Goal: Transaction & Acquisition: Subscribe to service/newsletter

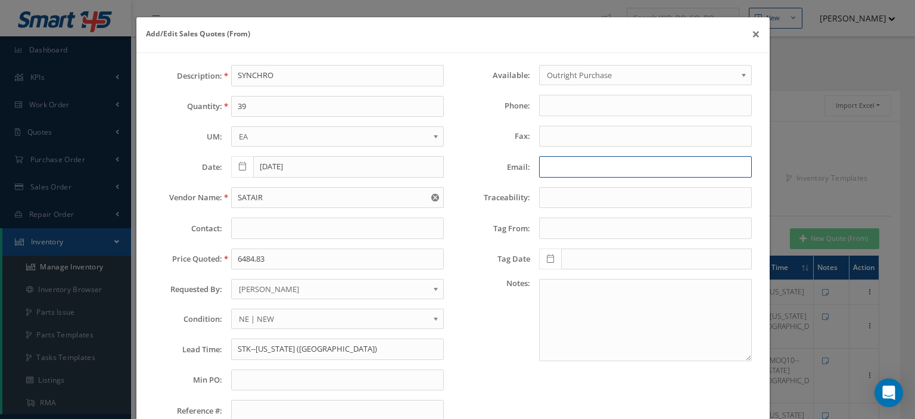
click at [570, 168] on input "Email:" at bounding box center [645, 166] width 213 height 21
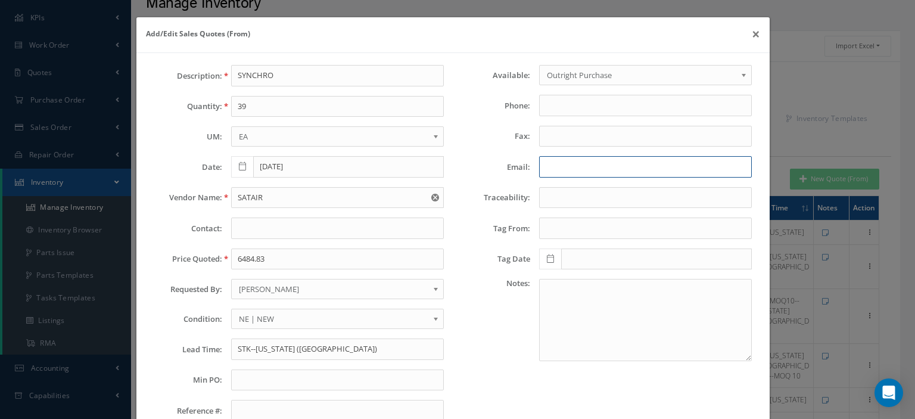
scroll to position [60, 0]
paste input "[EMAIL_ADDRESS][DOMAIN_NAME]"
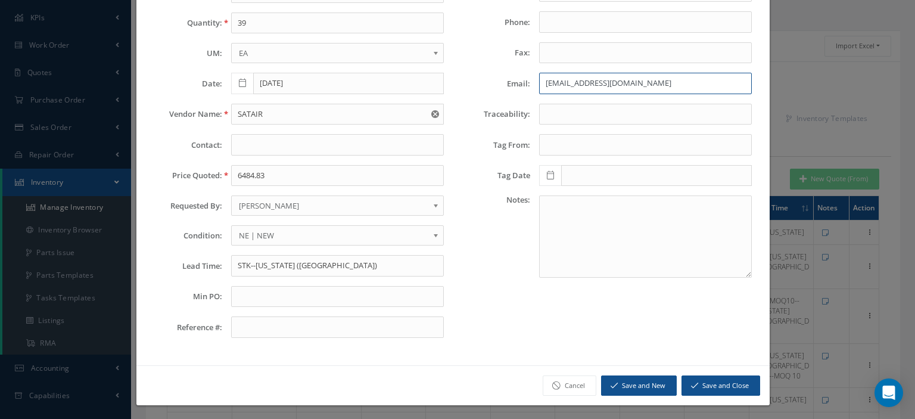
type input "[EMAIL_ADDRESS][DOMAIN_NAME]"
click at [691, 386] on icon "submit" at bounding box center [694, 385] width 7 height 8
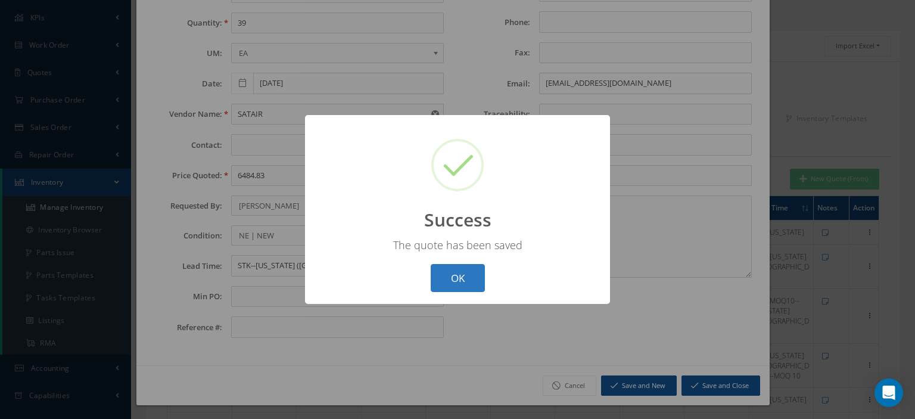
click at [462, 289] on button "OK" at bounding box center [458, 278] width 54 height 28
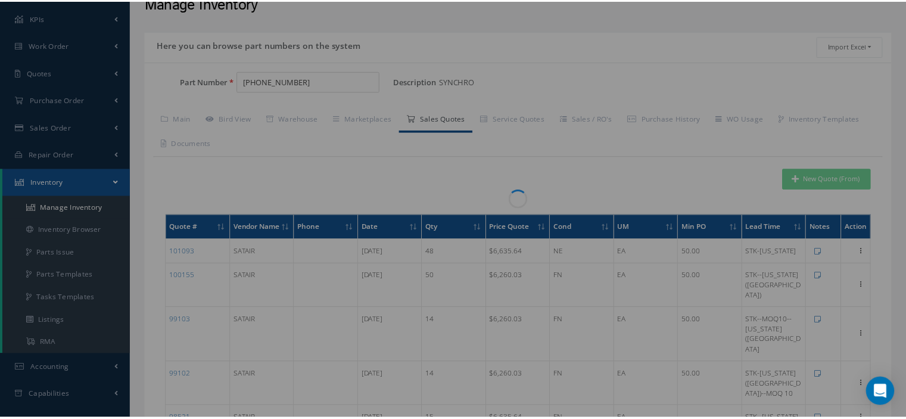
scroll to position [0, 0]
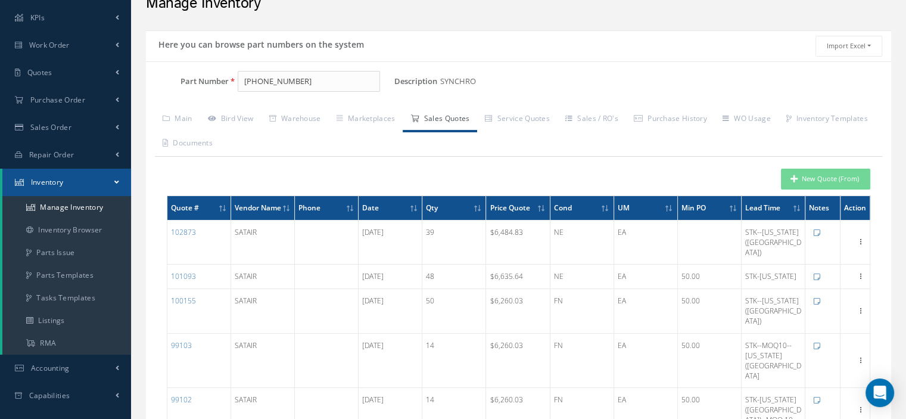
click at [107, 188] on link "Inventory" at bounding box center [66, 182] width 129 height 27
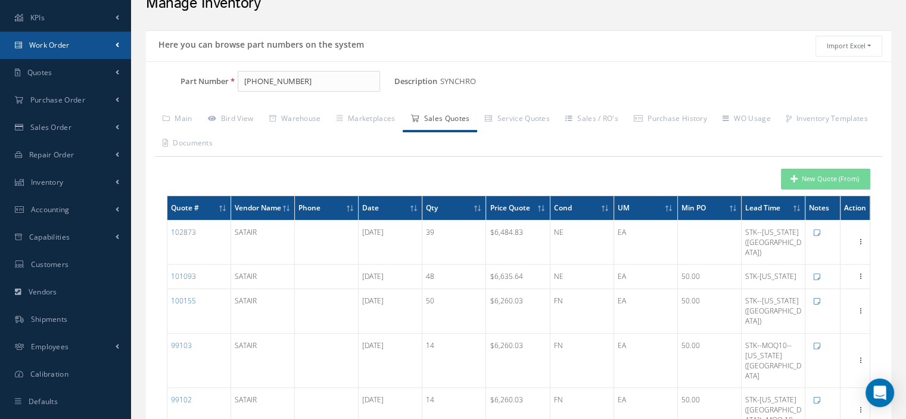
click at [78, 49] on link "Work Order" at bounding box center [65, 45] width 131 height 27
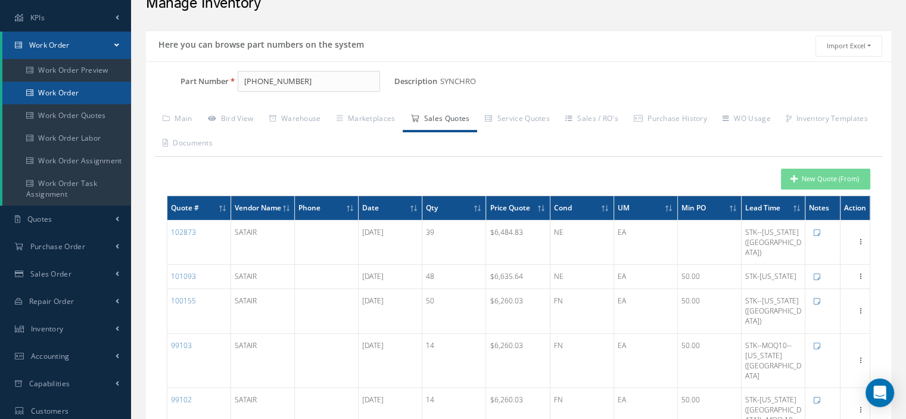
click at [72, 88] on link "Work Order" at bounding box center [66, 93] width 129 height 23
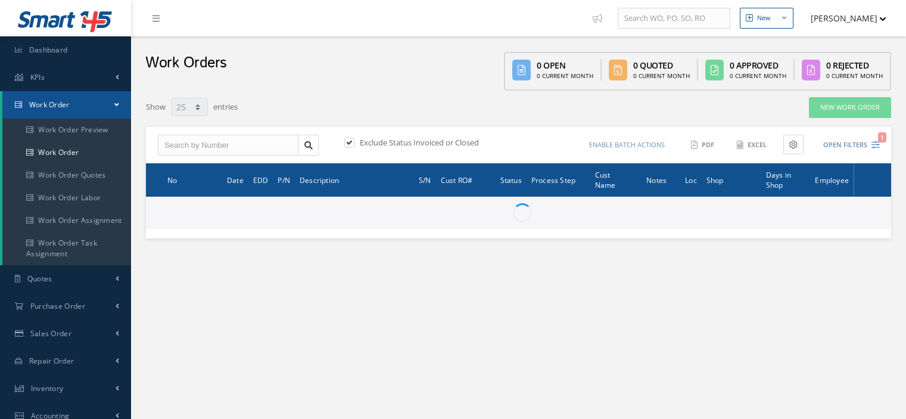
select select "25"
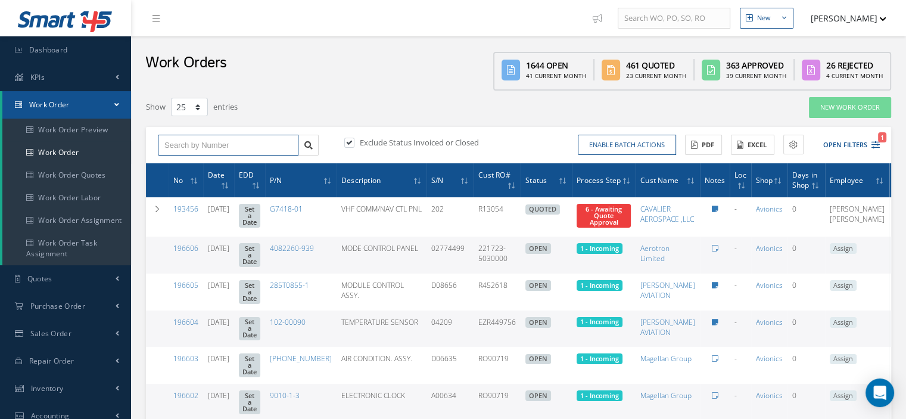
click at [161, 147] on input "text" at bounding box center [228, 145] width 141 height 21
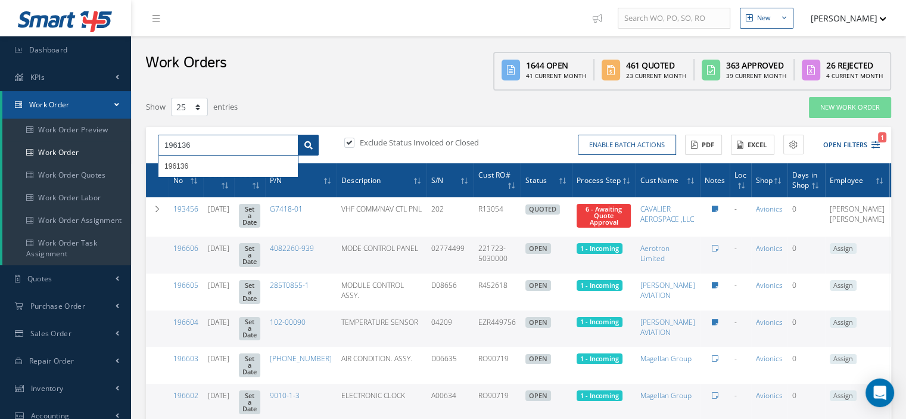
type input "196136"
click at [306, 142] on icon at bounding box center [308, 145] width 8 height 8
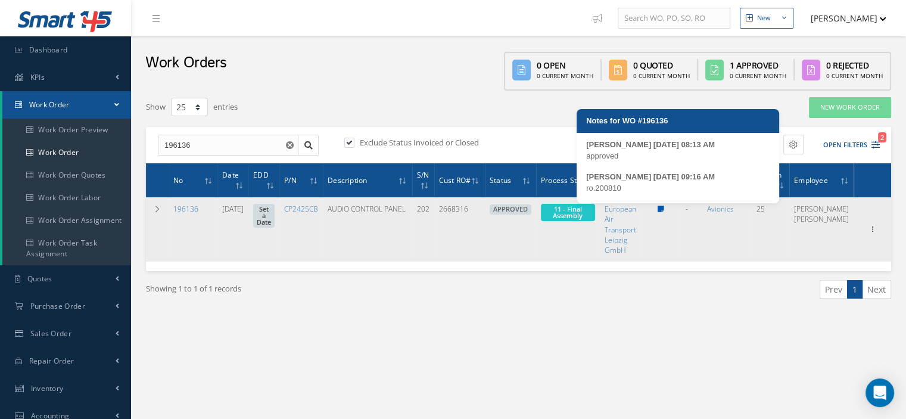
click at [664, 209] on icon at bounding box center [661, 209] width 7 height 7
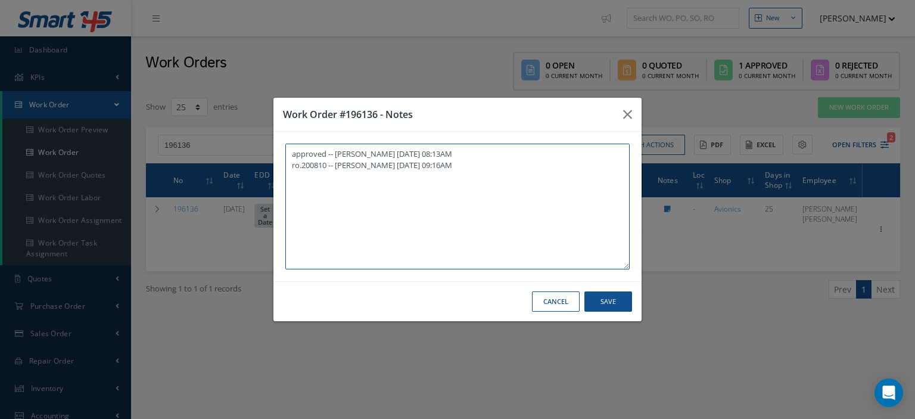
paste textarea "I already gave them to the technician"
type textarea "approved -- Oscar Ravelo 08/19/2025 08:13AM ro.200810 -- Oscar Ravelo 08/19/202…"
click at [612, 309] on button "Save" at bounding box center [609, 301] width 48 height 21
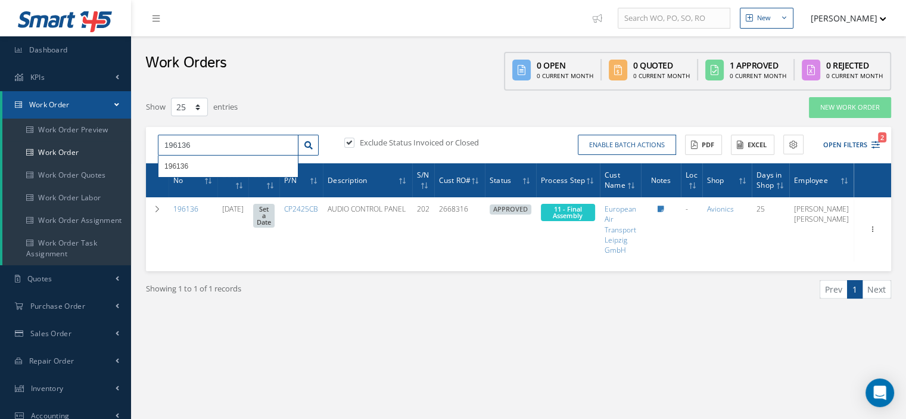
drag, startPoint x: 203, startPoint y: 144, endPoint x: 135, endPoint y: 147, distance: 68.0
click at [135, 147] on div "New New Work Order New Purchase Order New Customer Quote New Sales Order New Re…" at bounding box center [518, 311] width 775 height 622
type input "196079"
click at [278, 163] on div "196079" at bounding box center [228, 166] width 128 height 12
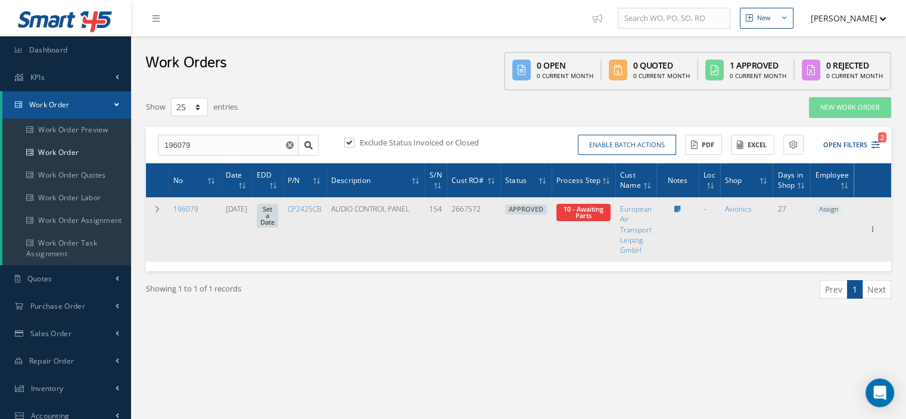
click at [604, 213] on span "10 - Awaiting Parts" at bounding box center [584, 212] width 54 height 17
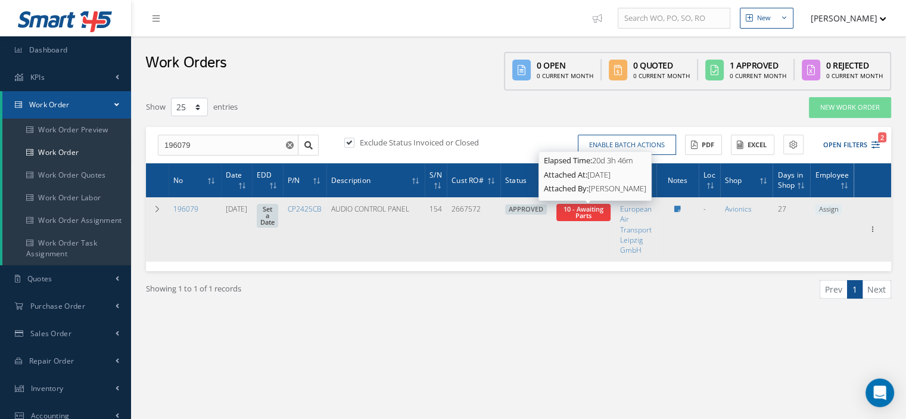
click at [586, 217] on span "10 - Awaiting Parts" at bounding box center [584, 211] width 40 height 15
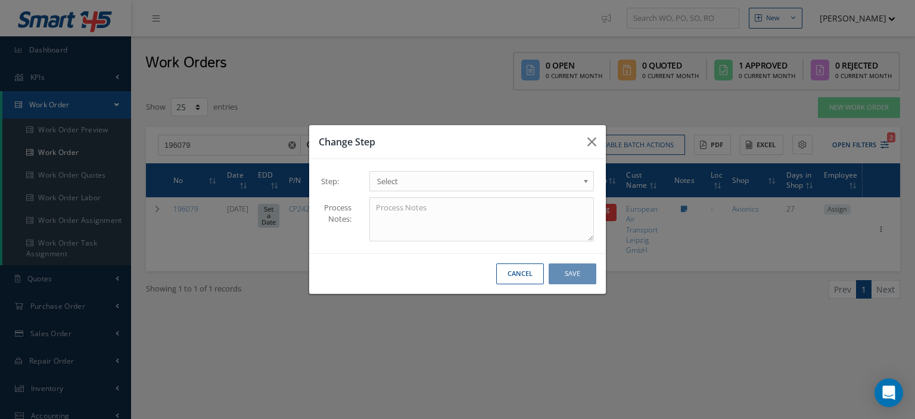
click at [589, 181] on b at bounding box center [588, 184] width 11 height 19
click at [579, 276] on button "Save" at bounding box center [573, 273] width 48 height 21
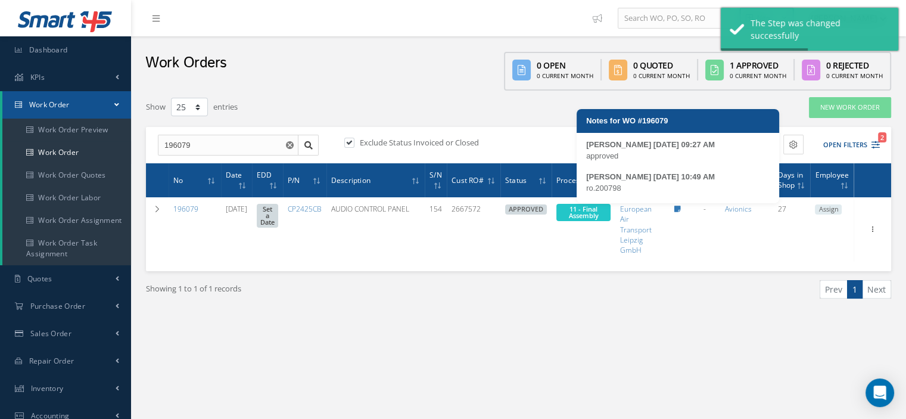
click at [681, 206] on icon at bounding box center [678, 209] width 7 height 7
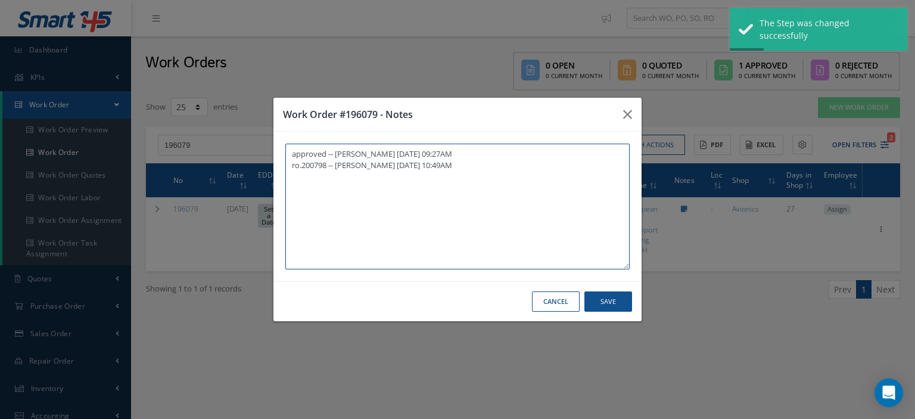
paste textarea "I already gave them to the technician"
type textarea "approved -- Oscar Ravelo 08/14/2025 09:27AM ro.200798 -- Oscar Ravelo 08/14/202…"
click at [615, 303] on button "Save" at bounding box center [609, 301] width 48 height 21
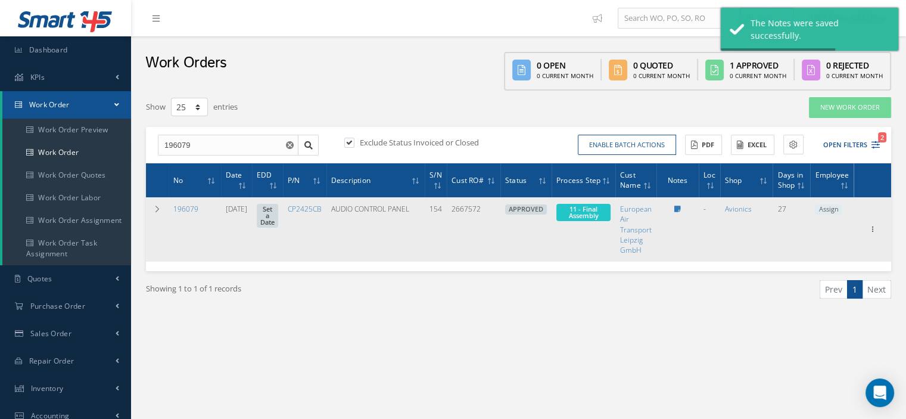
click at [834, 211] on span "Assign" at bounding box center [828, 209] width 27 height 11
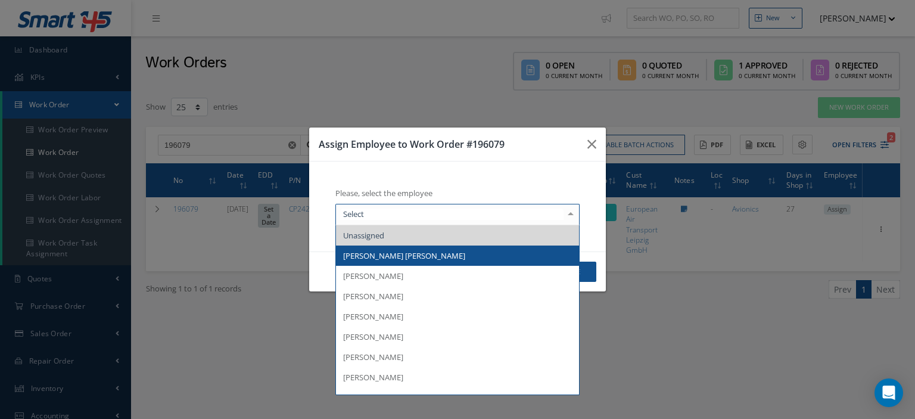
click at [436, 256] on span "[PERSON_NAME] [PERSON_NAME]" at bounding box center [457, 256] width 243 height 20
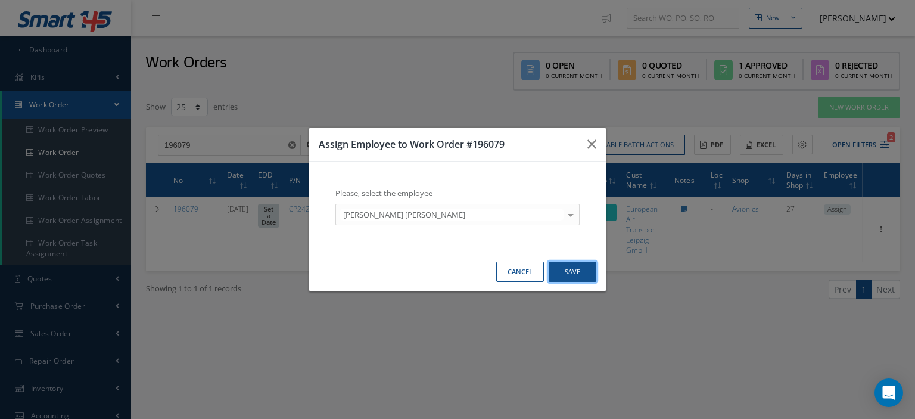
click at [571, 274] on button "Save" at bounding box center [573, 272] width 48 height 21
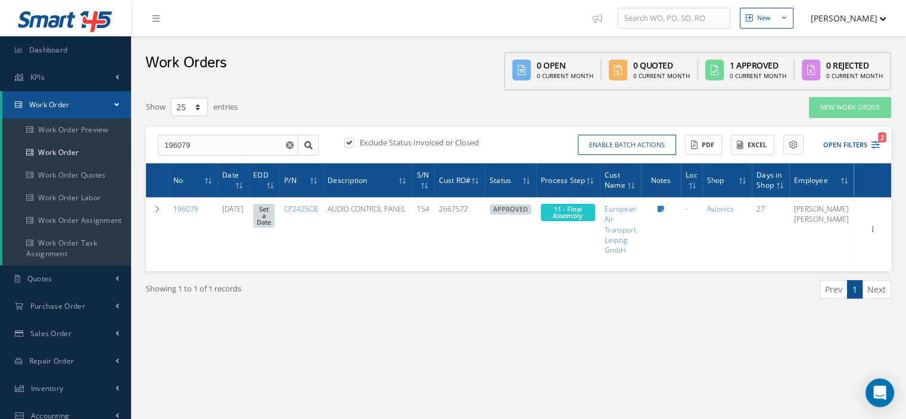
click at [107, 114] on link "Work Order" at bounding box center [66, 104] width 129 height 27
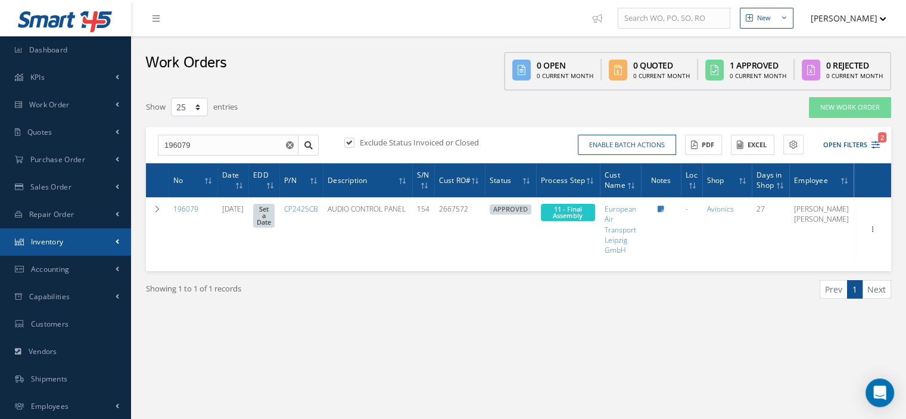
click at [78, 250] on link "Inventory" at bounding box center [65, 241] width 131 height 27
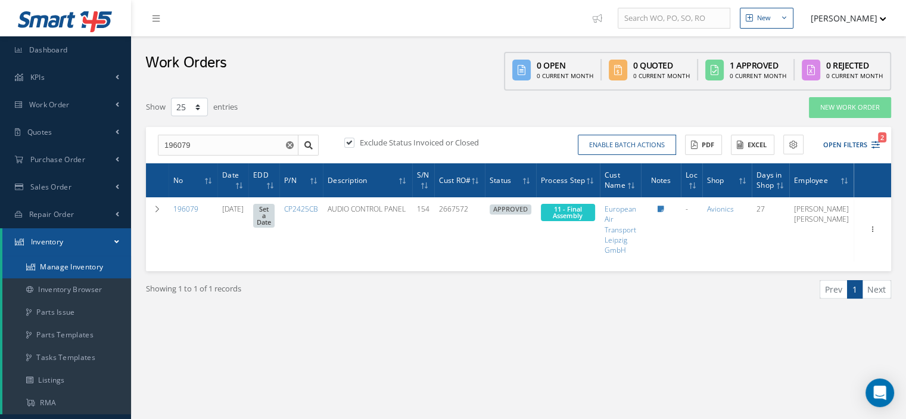
click at [81, 265] on link "Manage Inventory" at bounding box center [66, 267] width 129 height 23
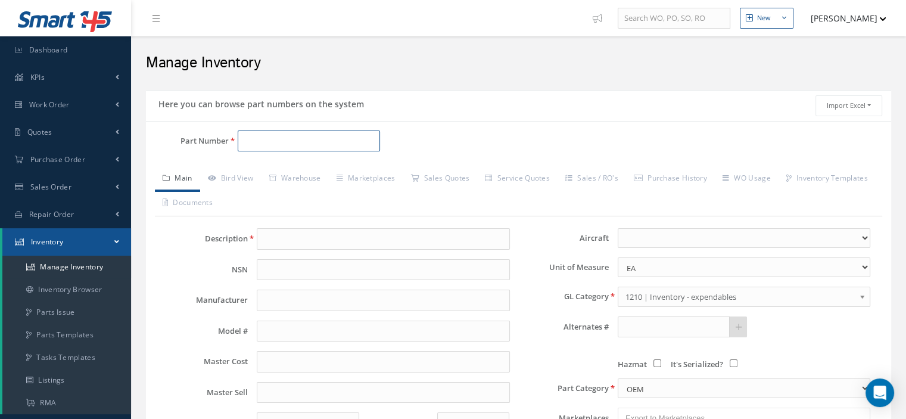
click at [243, 140] on input "Part Number" at bounding box center [309, 140] width 142 height 21
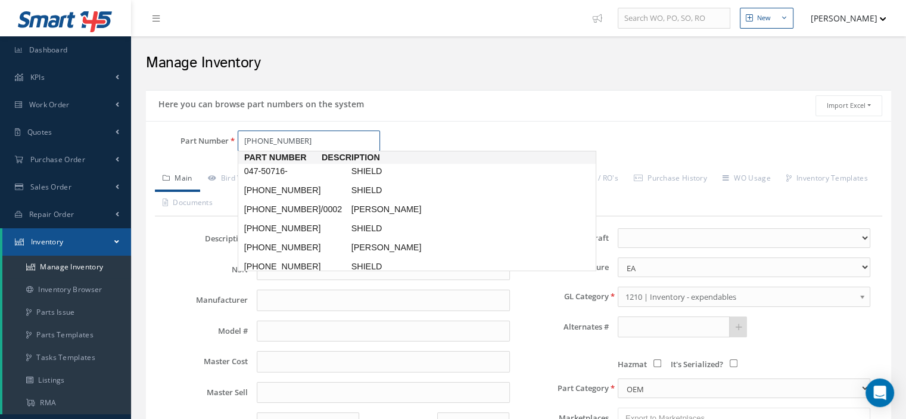
type input "047-50716-001"
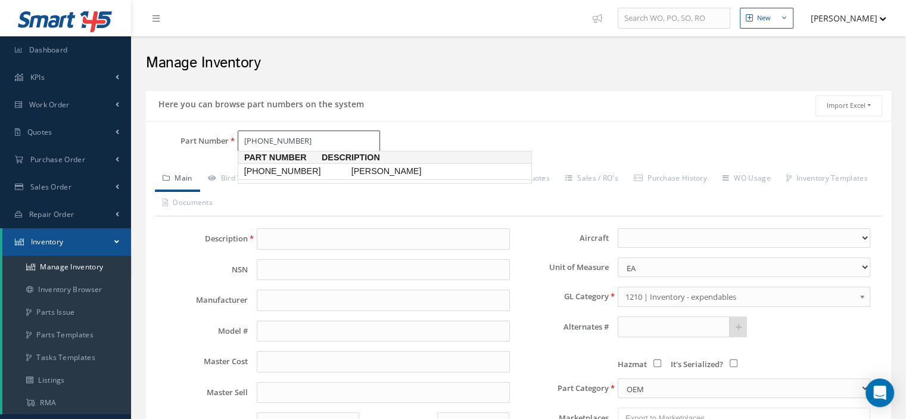
click at [293, 169] on span "047-50716-001" at bounding box center [295, 171] width 107 height 13
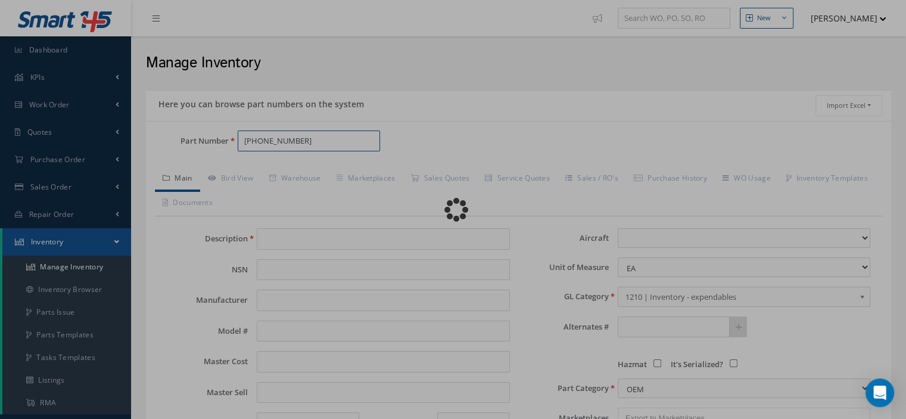
type input "SHIELDS"
type input "0.00"
select select
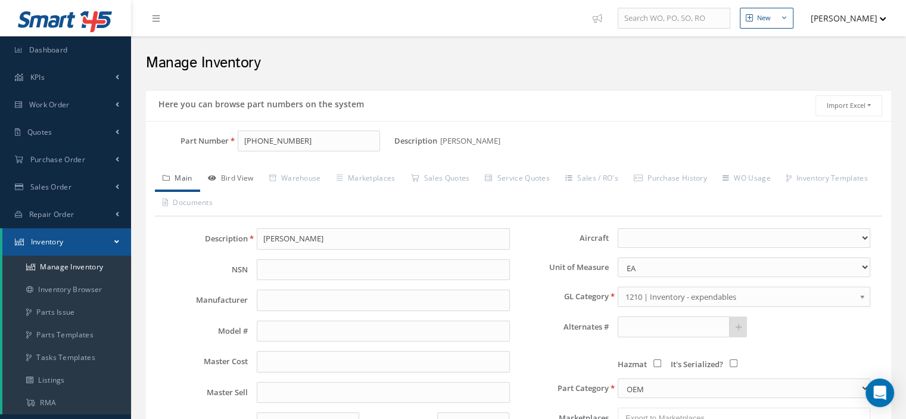
click at [249, 179] on link "Bird View" at bounding box center [230, 179] width 61 height 25
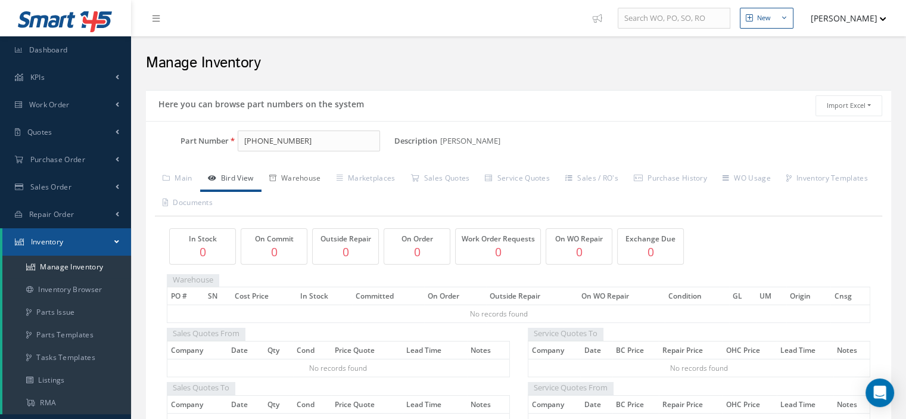
click at [297, 178] on link "Warehouse" at bounding box center [295, 179] width 67 height 25
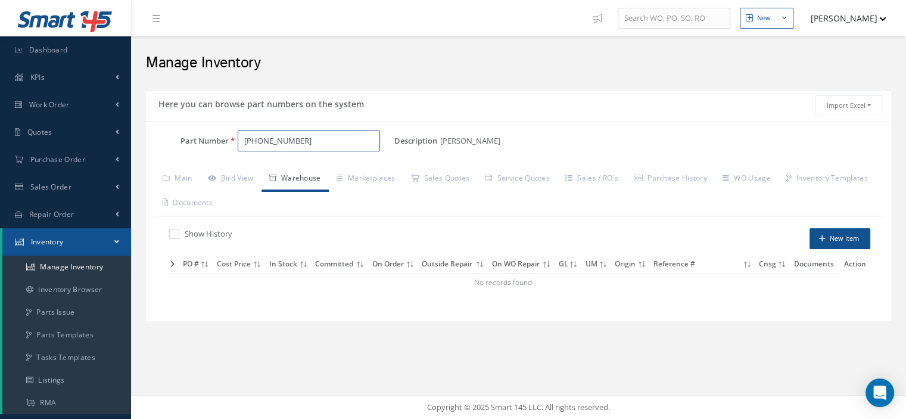
click at [261, 142] on input "047-50716-001" at bounding box center [309, 140] width 142 height 21
click at [302, 172] on span "04750716-001" at bounding box center [295, 171] width 107 height 13
click at [226, 183] on link "Bird View" at bounding box center [230, 179] width 61 height 25
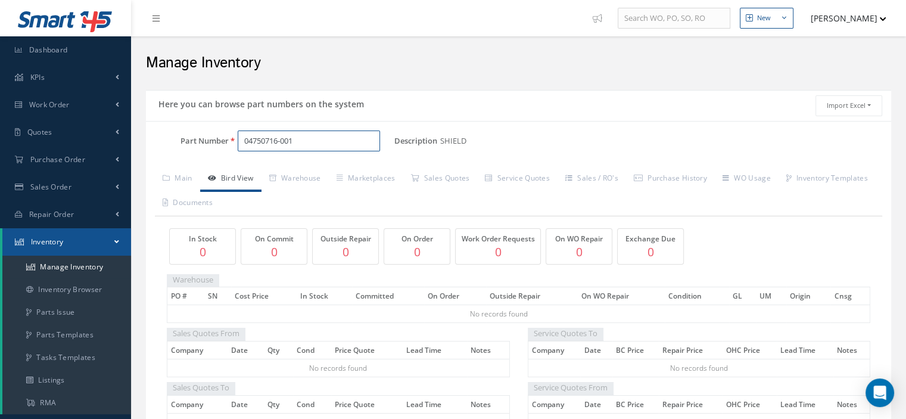
click at [292, 143] on input "04750716-001" at bounding box center [309, 140] width 142 height 21
click at [307, 166] on span "04750716-0001" at bounding box center [295, 171] width 107 height 13
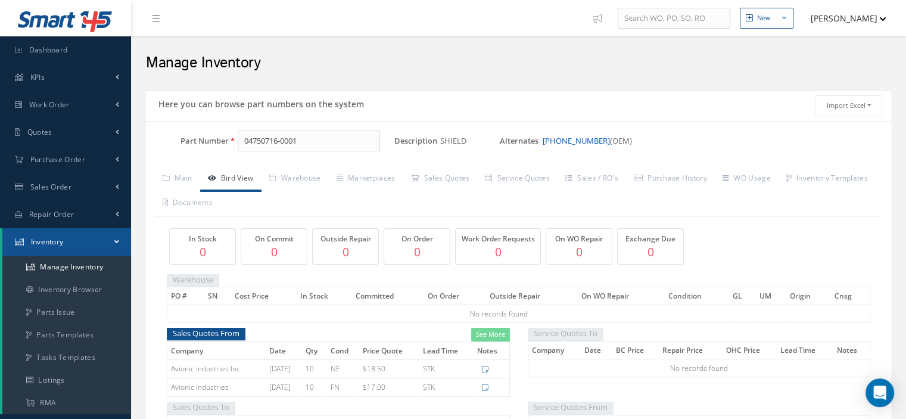
click at [567, 137] on link "047-50716-0001" at bounding box center [576, 140] width 67 height 11
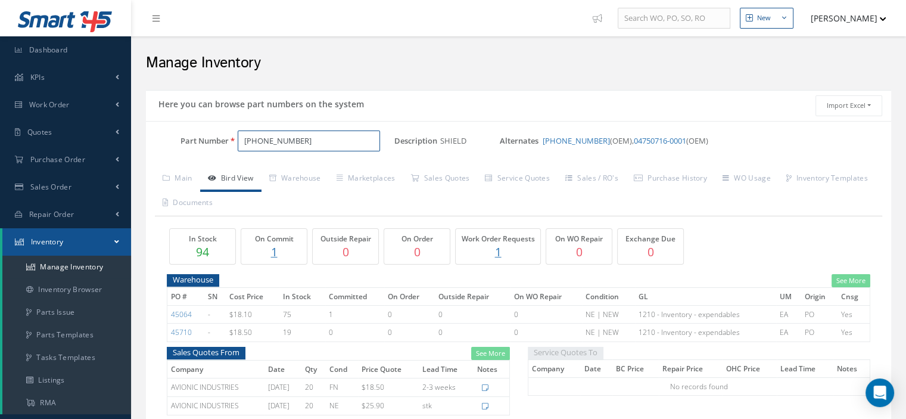
drag, startPoint x: 312, startPoint y: 141, endPoint x: 187, endPoint y: 157, distance: 126.2
click at [188, 156] on div "Part Number 047-50716-0001" at bounding box center [270, 145] width 248 height 31
click at [328, 176] on span "047-50716-0002" at bounding box center [295, 171] width 107 height 13
drag, startPoint x: 322, startPoint y: 145, endPoint x: 217, endPoint y: 154, distance: 105.3
click at [217, 154] on div "Part Number 047-50716-0002" at bounding box center [270, 145] width 248 height 31
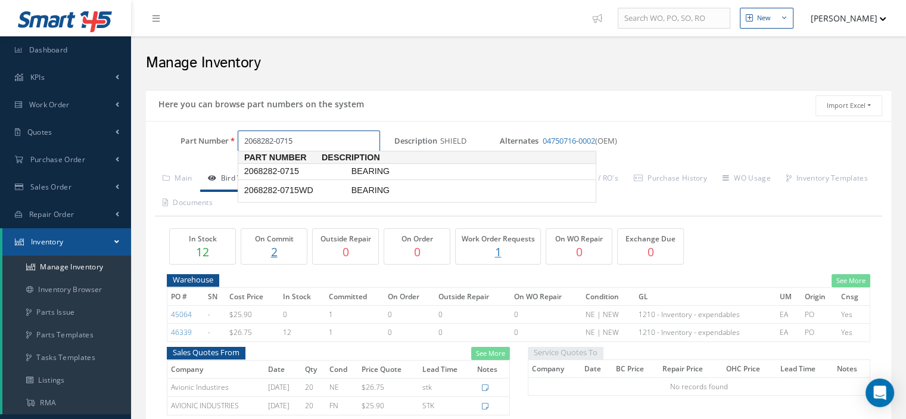
click at [294, 173] on span "2068282-0715" at bounding box center [295, 171] width 107 height 13
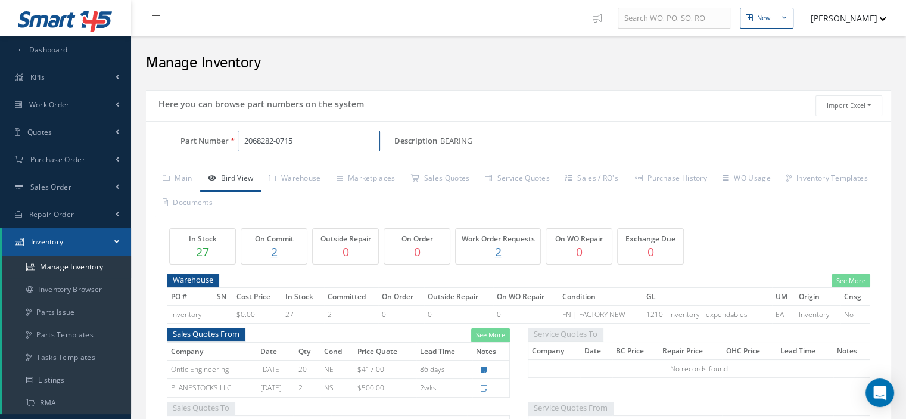
drag, startPoint x: 296, startPoint y: 142, endPoint x: 241, endPoint y: 152, distance: 55.6
click at [241, 152] on div "Part Number 2068282-0715" at bounding box center [270, 145] width 248 height 31
click at [275, 175] on span "9EL404905-05" at bounding box center [295, 171] width 107 height 13
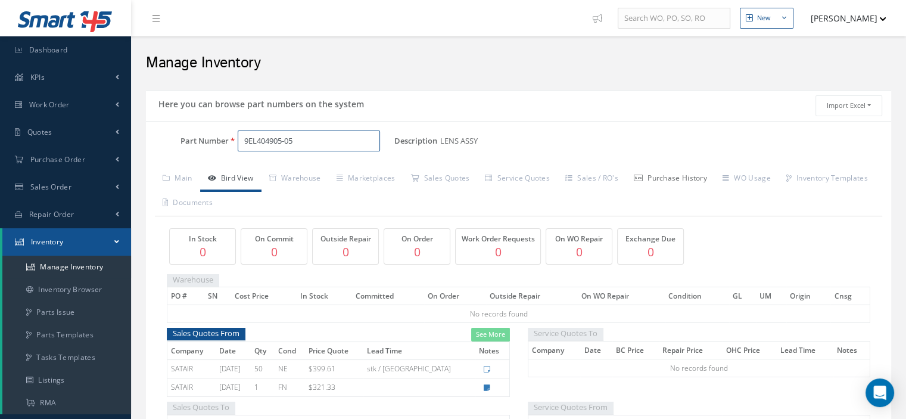
type input "9EL404905-05"
click at [666, 181] on link "Purchase History" at bounding box center [670, 179] width 89 height 25
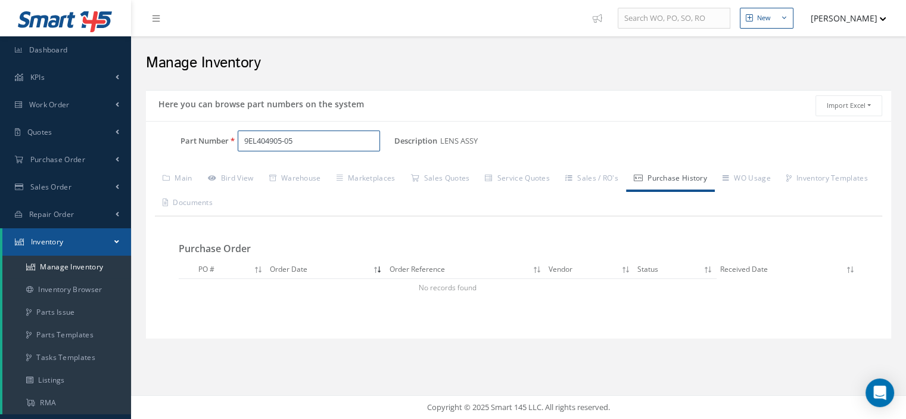
drag, startPoint x: 307, startPoint y: 142, endPoint x: 241, endPoint y: 141, distance: 66.2
click at [235, 145] on div "9EL404905-05" at bounding box center [312, 140] width 166 height 21
click at [234, 179] on link "Bird View" at bounding box center [230, 179] width 61 height 25
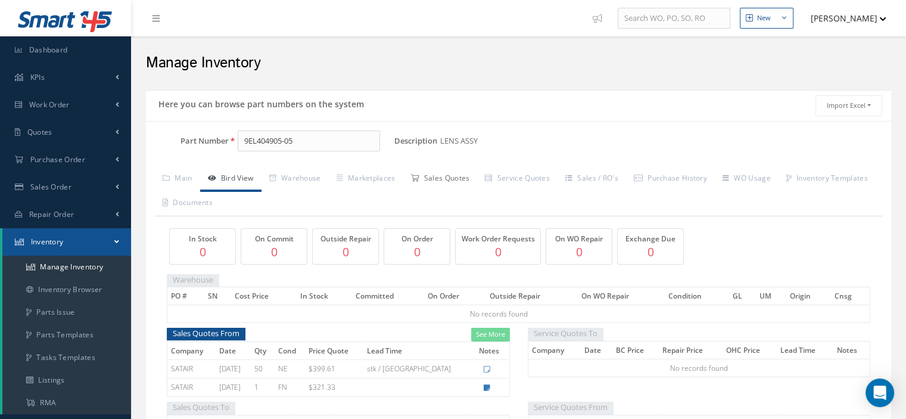
click at [464, 179] on link "Sales Quotes" at bounding box center [440, 179] width 74 height 25
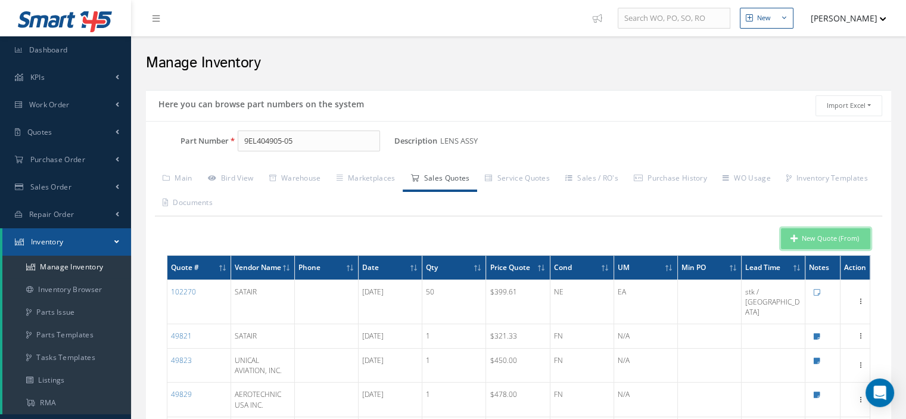
click at [847, 234] on button "New Quote (From)" at bounding box center [825, 238] width 89 height 21
type input "LENS ASSY"
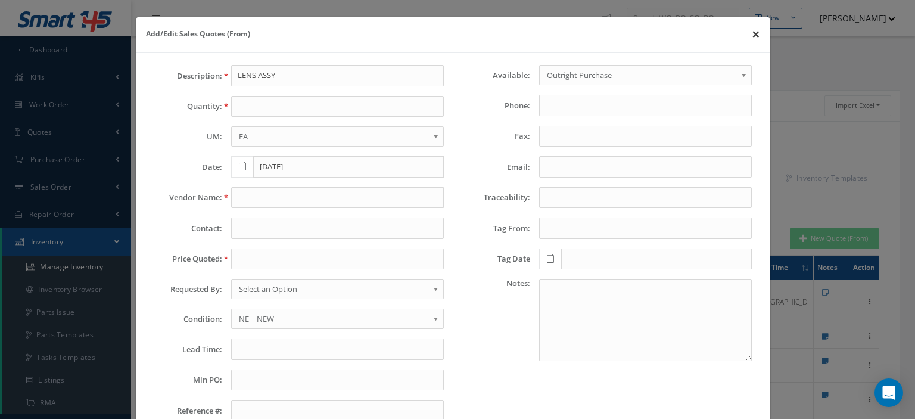
click at [742, 35] on button "×" at bounding box center [755, 33] width 27 height 33
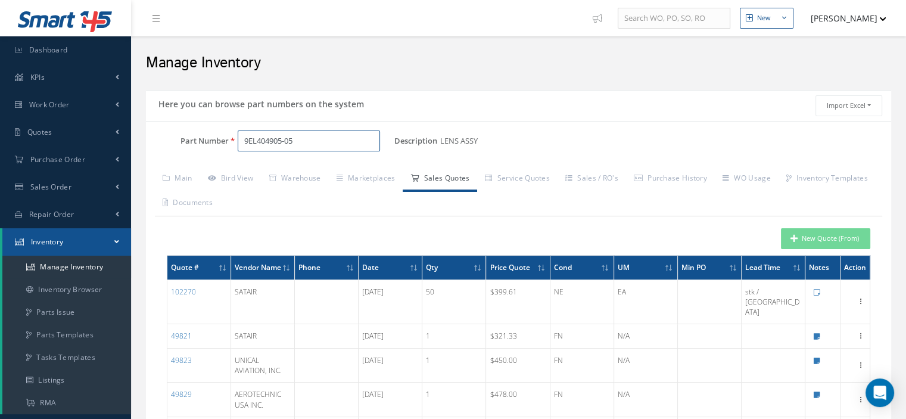
drag, startPoint x: 310, startPoint y: 146, endPoint x: 191, endPoint y: 141, distance: 119.3
click at [191, 141] on div "Part Number 9EL404905-05" at bounding box center [270, 140] width 248 height 21
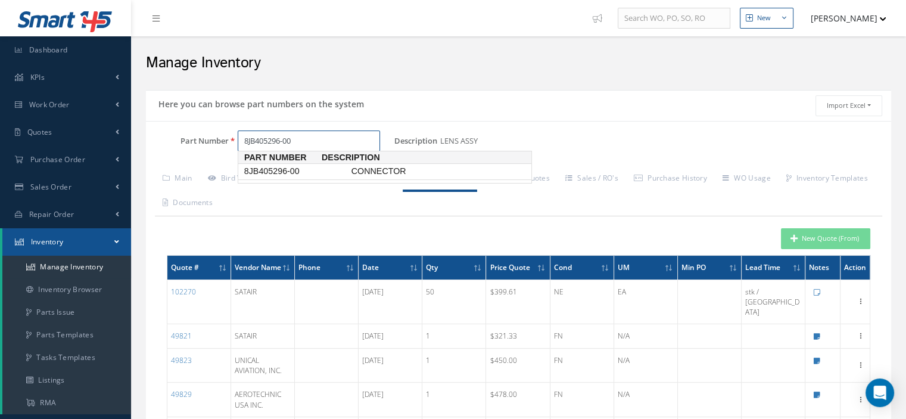
click at [285, 174] on span "8JB405296-00" at bounding box center [295, 171] width 107 height 13
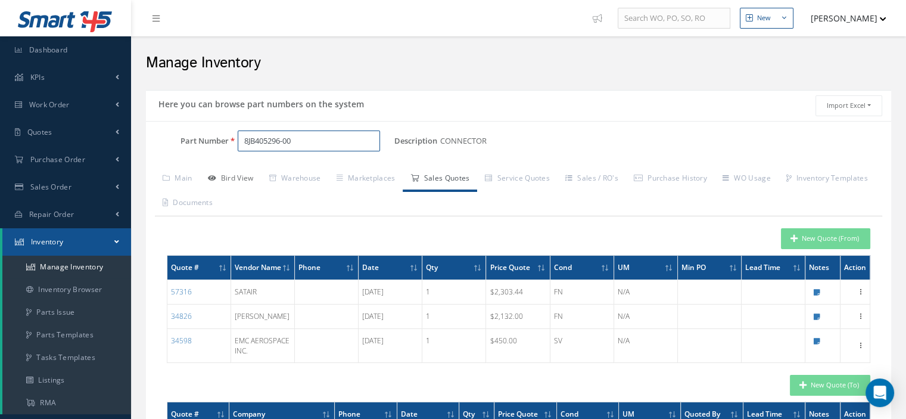
type input "8JB405296-00"
click at [246, 173] on link "Bird View" at bounding box center [230, 179] width 61 height 25
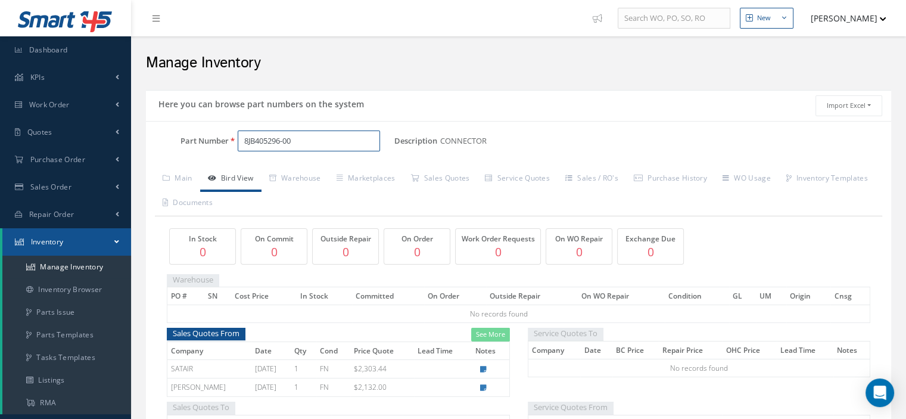
drag, startPoint x: 300, startPoint y: 142, endPoint x: 238, endPoint y: 137, distance: 62.2
click at [238, 137] on input "8JB405296-00" at bounding box center [309, 140] width 142 height 21
click at [431, 181] on link "Sales Quotes" at bounding box center [440, 179] width 74 height 25
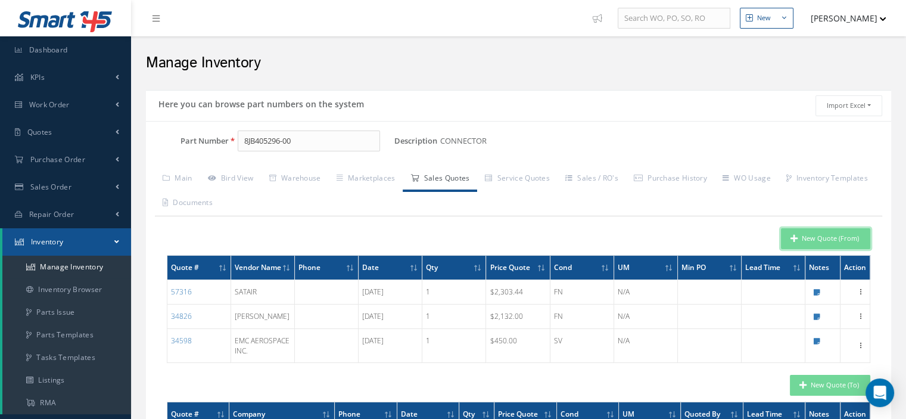
click at [788, 235] on button "New Quote (From)" at bounding box center [825, 238] width 89 height 21
type input "CONNECTOR"
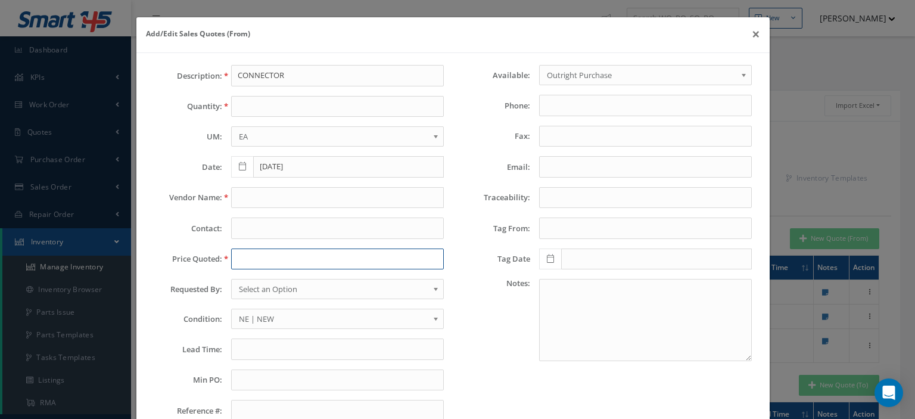
click at [250, 262] on input "text" at bounding box center [337, 258] width 213 height 21
paste input "2,79473"
click at [255, 256] on input "2,79473" at bounding box center [337, 258] width 213 height 21
click at [243, 257] on input "2,794.73" at bounding box center [337, 258] width 213 height 21
type input "2794.73"
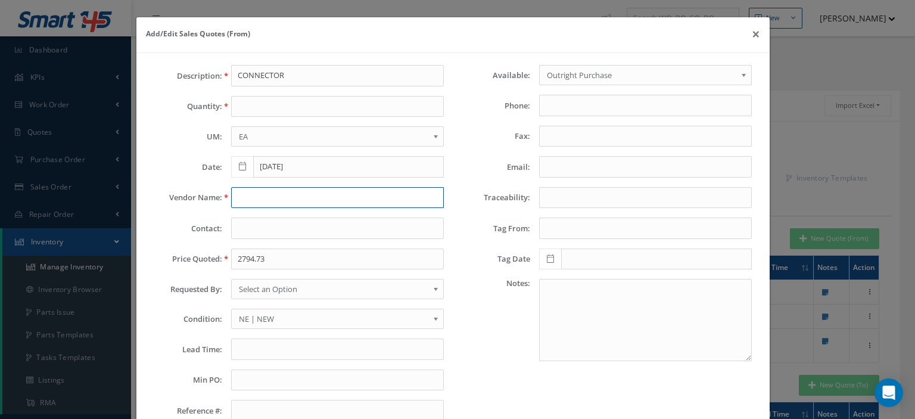
click at [279, 197] on input "text" at bounding box center [337, 197] width 213 height 21
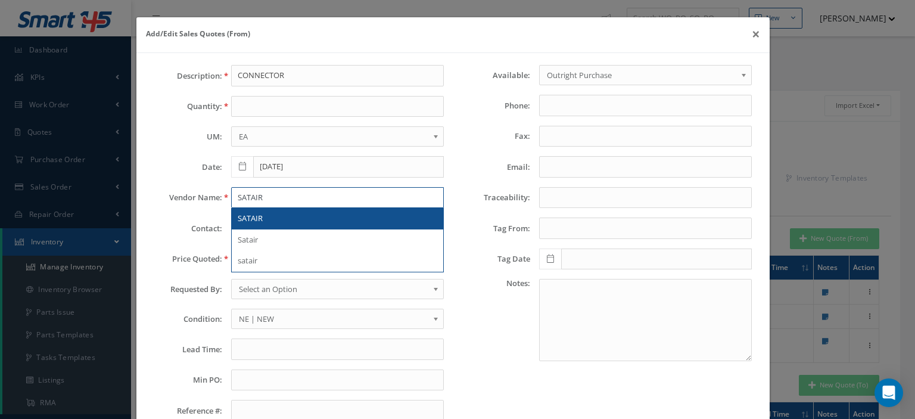
type input "SATAIR"
click at [269, 213] on div "SATAIR" at bounding box center [338, 219] width 200 height 12
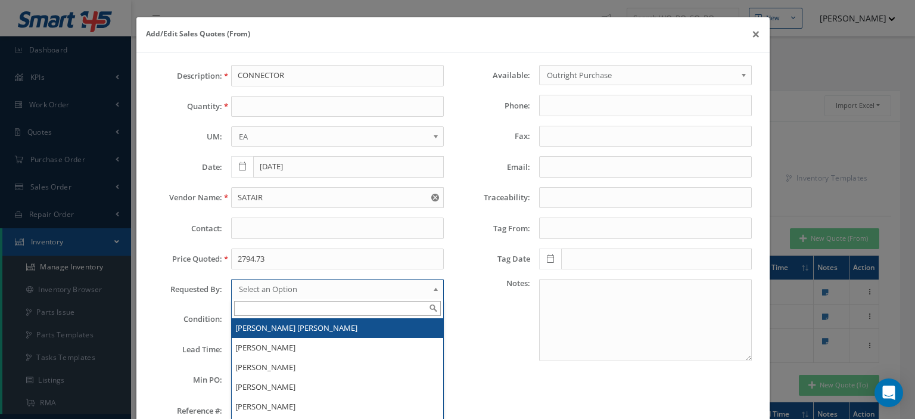
click at [265, 290] on span "Select an Option" at bounding box center [333, 289] width 189 height 14
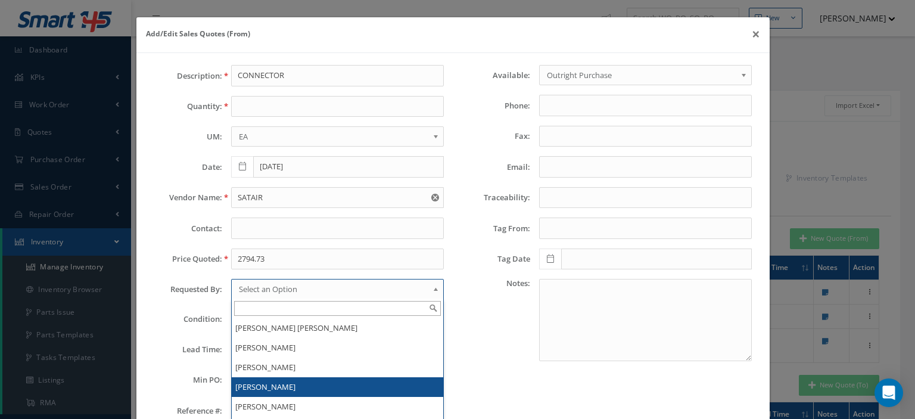
click at [274, 385] on li "[PERSON_NAME]" at bounding box center [338, 387] width 212 height 20
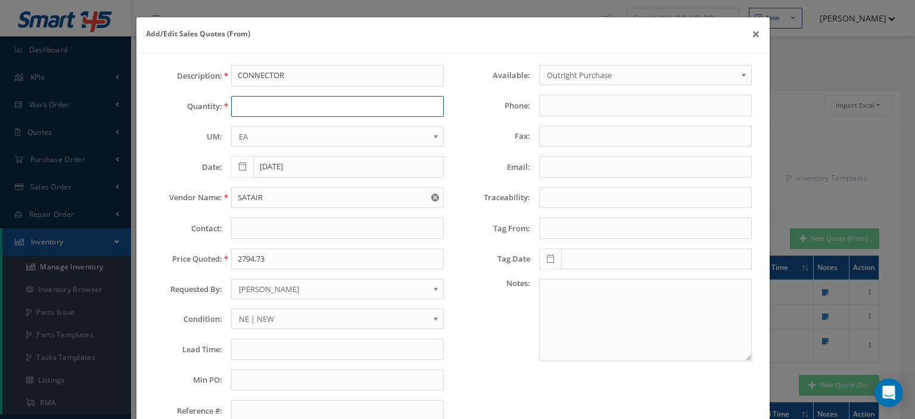
click at [256, 113] on input "text" at bounding box center [337, 106] width 213 height 21
type input "6"
click at [265, 346] on input "text" at bounding box center [337, 348] width 213 height 21
paste input "Singapore (SIN)"
click at [236, 344] on input "Singapore (SIN)" at bounding box center [337, 348] width 213 height 21
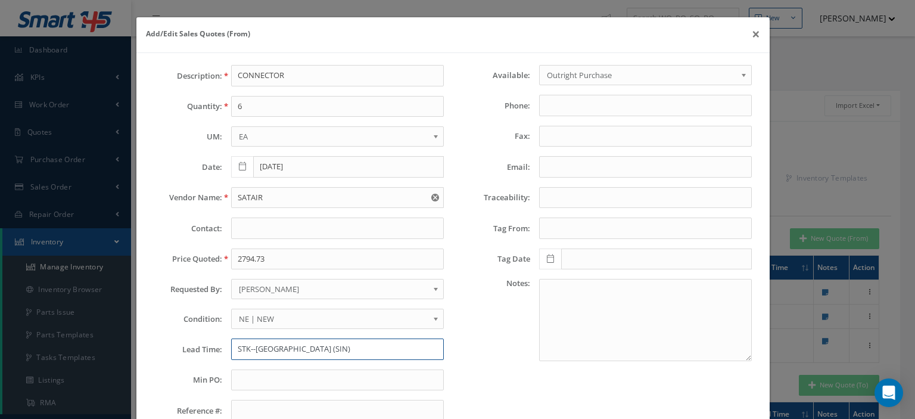
type input "STK--Singapore (SIN)"
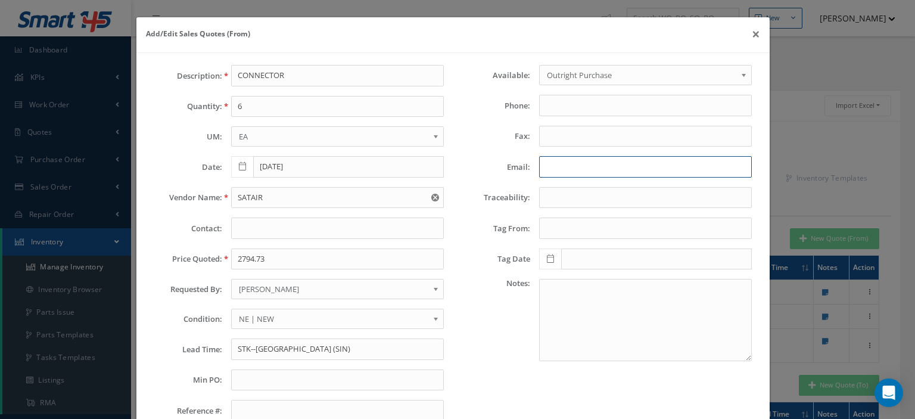
click at [563, 169] on input "Email:" at bounding box center [645, 166] width 213 height 21
paste input "spares.americas@satair.com"
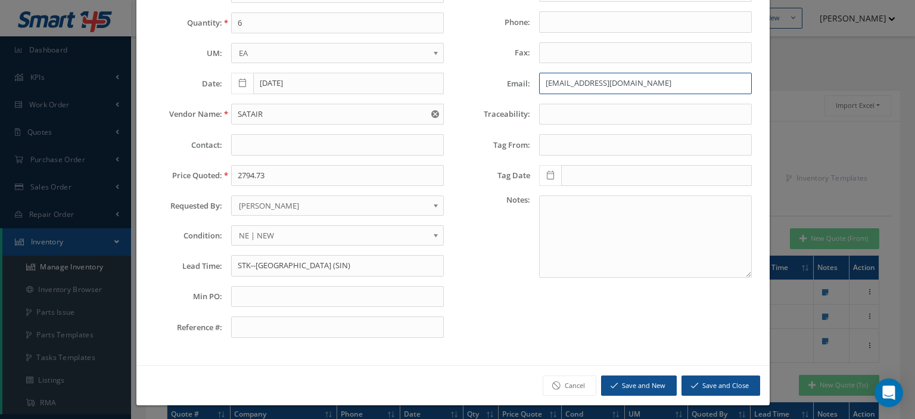
type input "spares.americas@satair.com"
click at [700, 384] on button "Save and Close" at bounding box center [721, 385] width 79 height 21
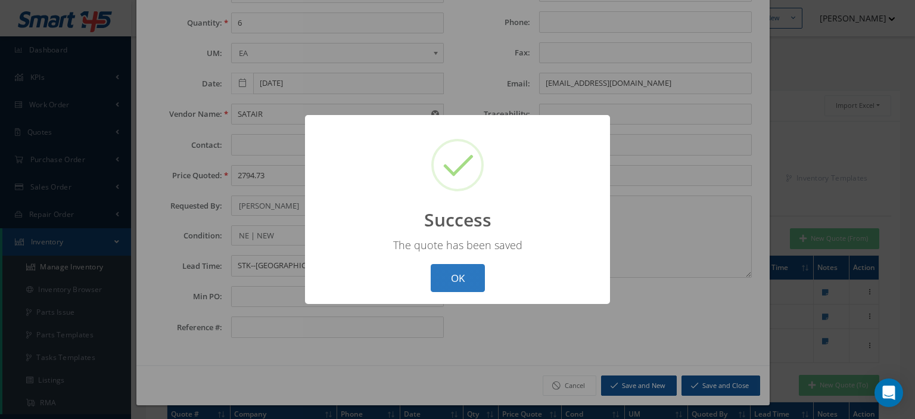
click at [462, 276] on button "OK" at bounding box center [458, 278] width 54 height 28
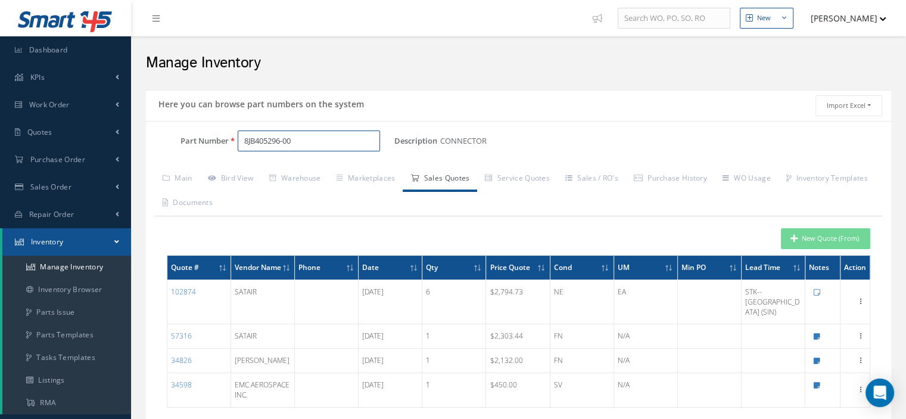
drag, startPoint x: 296, startPoint y: 145, endPoint x: 220, endPoint y: 147, distance: 75.7
click at [221, 147] on div "Part Number 8JB405296-00" at bounding box center [270, 140] width 248 height 21
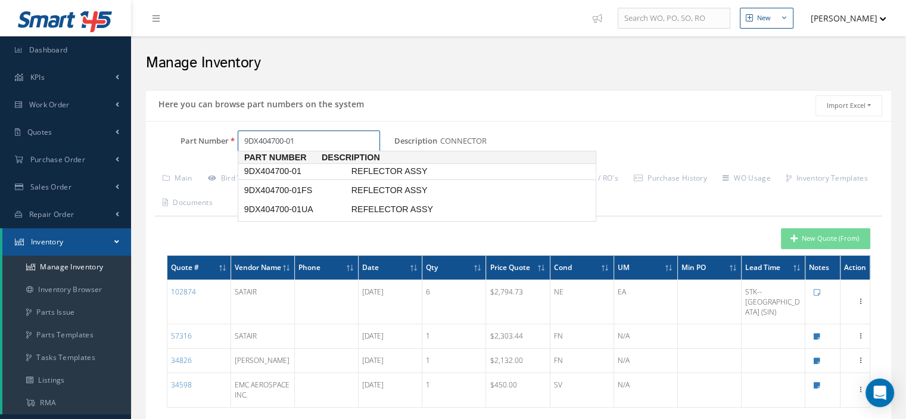
click at [268, 169] on span "9DX404700-01" at bounding box center [295, 171] width 107 height 13
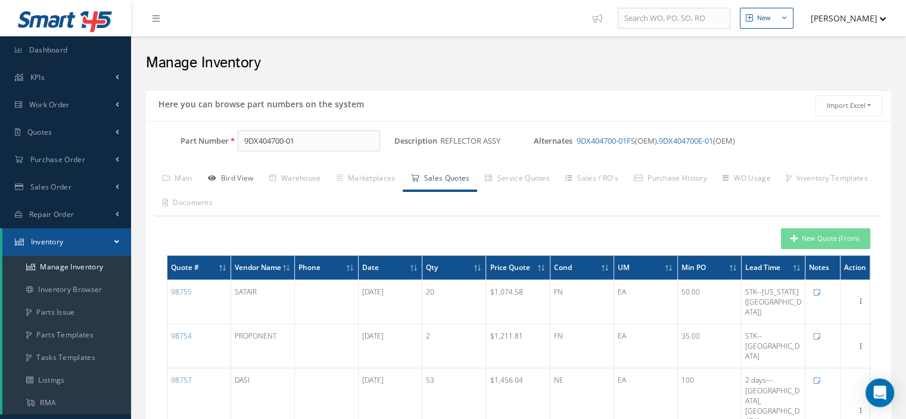
click at [244, 176] on link "Bird View" at bounding box center [230, 179] width 61 height 25
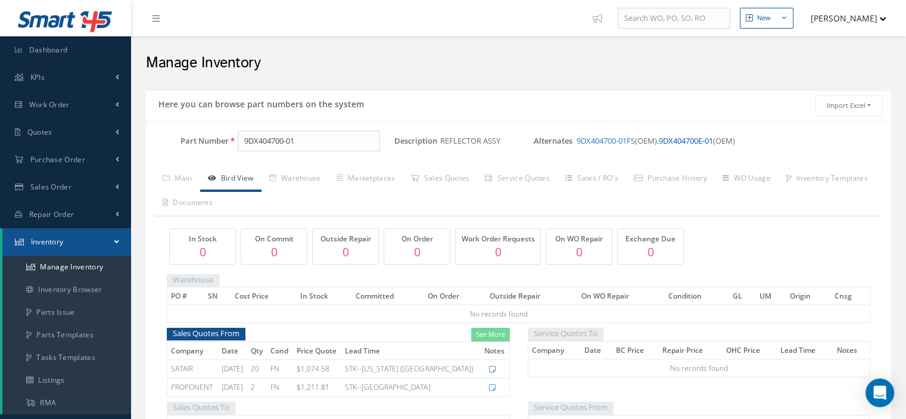
click at [682, 144] on link "9DX404700E-01" at bounding box center [686, 140] width 54 height 11
click at [602, 141] on link "9DX404700-01" at bounding box center [602, 140] width 50 height 11
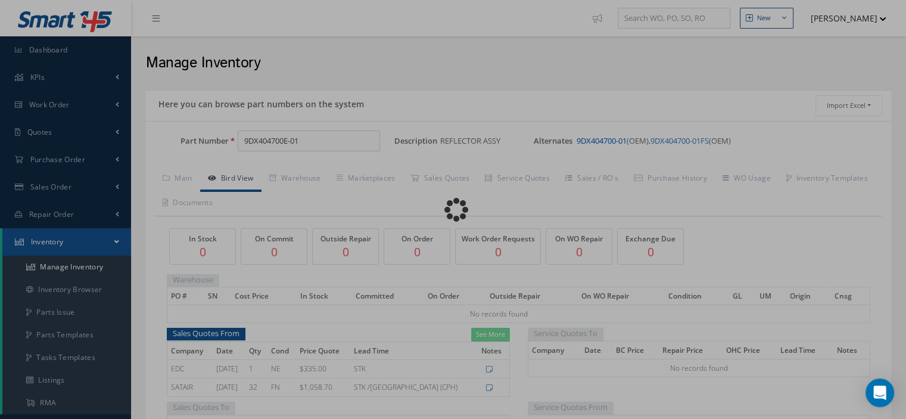
type input "9DX404700-01"
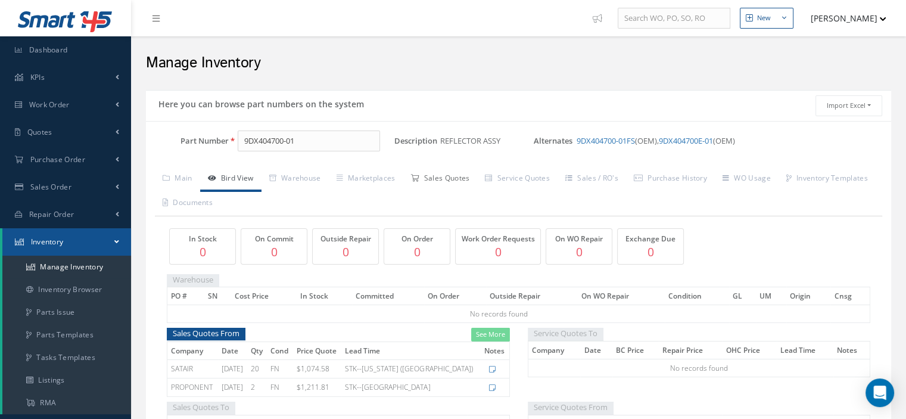
click at [448, 181] on link "Sales Quotes" at bounding box center [440, 179] width 74 height 25
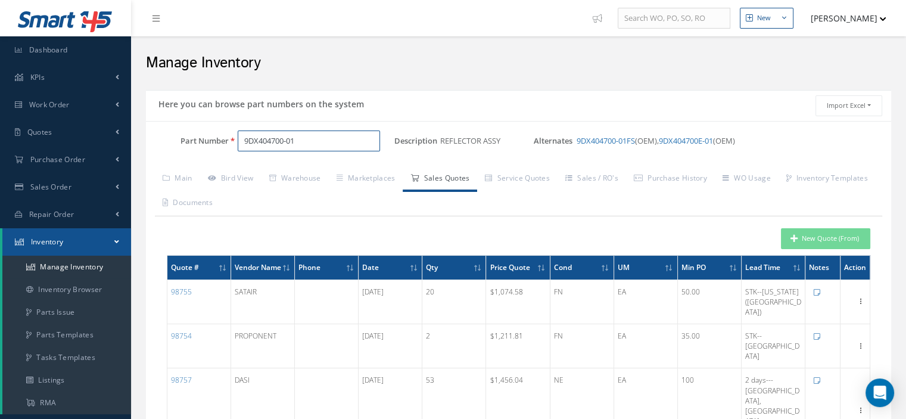
drag, startPoint x: 322, startPoint y: 140, endPoint x: 245, endPoint y: 139, distance: 77.5
click at [242, 138] on input "9DX404700-01" at bounding box center [309, 140] width 142 height 21
click at [822, 240] on button "New Quote (From)" at bounding box center [825, 238] width 89 height 21
type input "REFLECTOR ASSY"
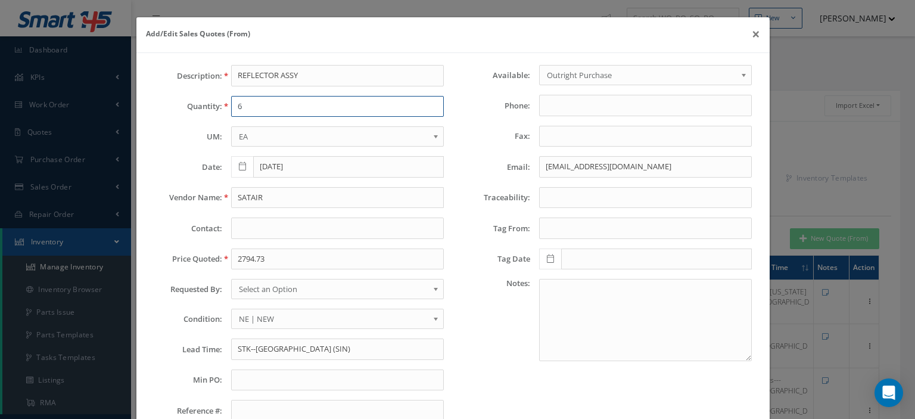
click at [246, 107] on input "6" at bounding box center [337, 106] width 213 height 21
type input "2"
click at [272, 257] on input "2794.73" at bounding box center [337, 258] width 213 height 21
paste input "Availability 2025/10/24"
type input "Availability 2025/10/24"
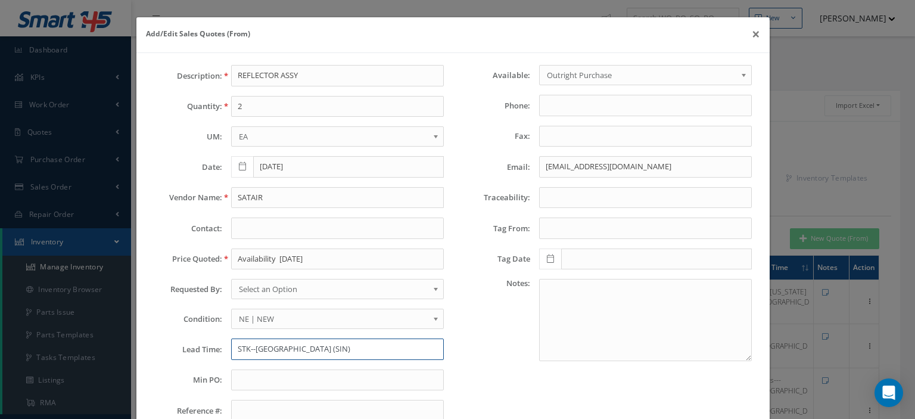
click at [265, 340] on input "STK--Singapore (SIN)" at bounding box center [337, 348] width 213 height 21
paste input "Availability 2025/10/24"
type input "Availability 2025/10/24"
click at [297, 288] on span "Select an Option" at bounding box center [333, 289] width 189 height 14
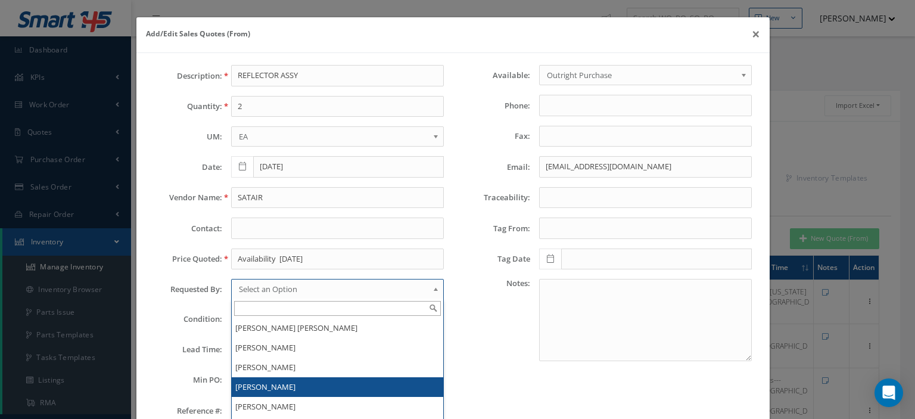
click at [282, 381] on li "[PERSON_NAME]" at bounding box center [338, 387] width 212 height 20
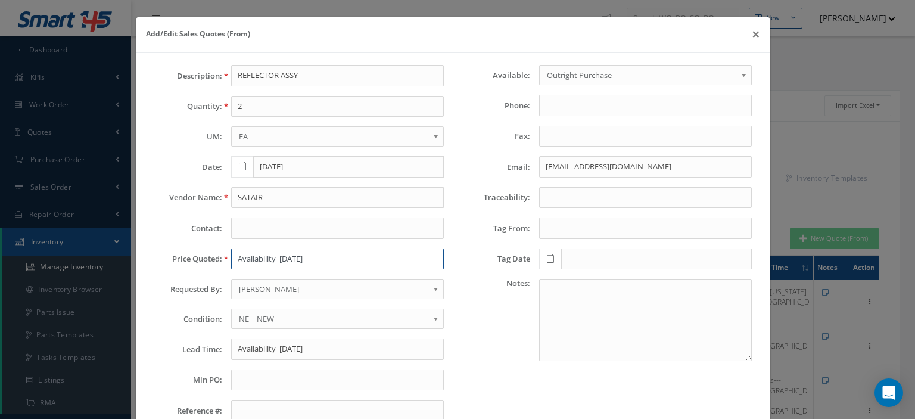
drag, startPoint x: 323, startPoint y: 259, endPoint x: 154, endPoint y: 277, distance: 170.2
click at [181, 273] on div "Description: REFLECTOR ASSY Quantity: 2 UM: EA FT IN LB EA Date: 09/03/2025 Ven…" at bounding box center [298, 248] width 307 height 366
click at [248, 257] on input "text" at bounding box center [337, 258] width 213 height 21
paste input "1,07458"
click at [256, 258] on input "1,07458" at bounding box center [337, 258] width 213 height 21
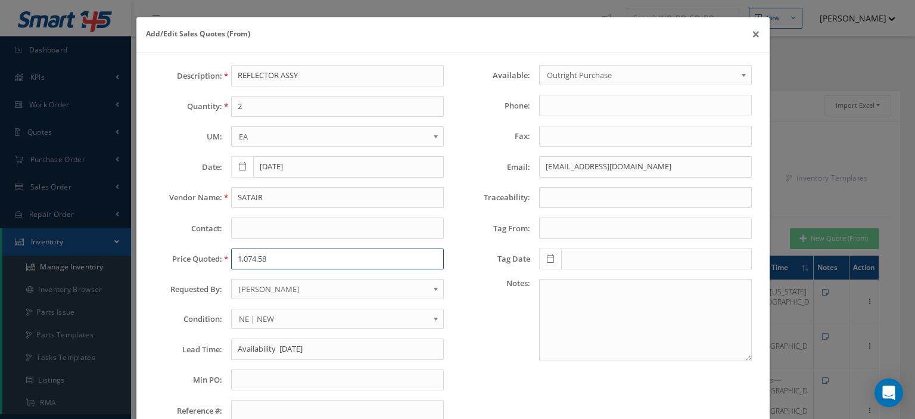
click at [241, 259] on input "1,074.58" at bounding box center [337, 258] width 213 height 21
type input "1074.58"
click at [264, 199] on input "SATAIR" at bounding box center [337, 197] width 213 height 21
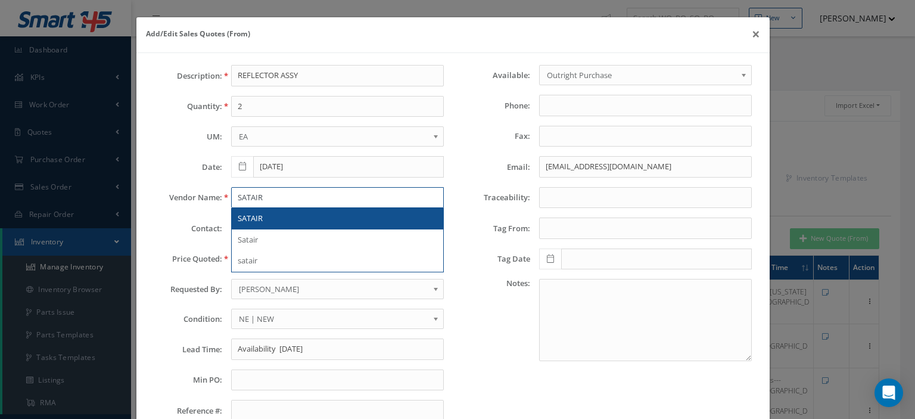
type input "SATAIR"
click at [259, 219] on span "SATAIR" at bounding box center [250, 218] width 25 height 11
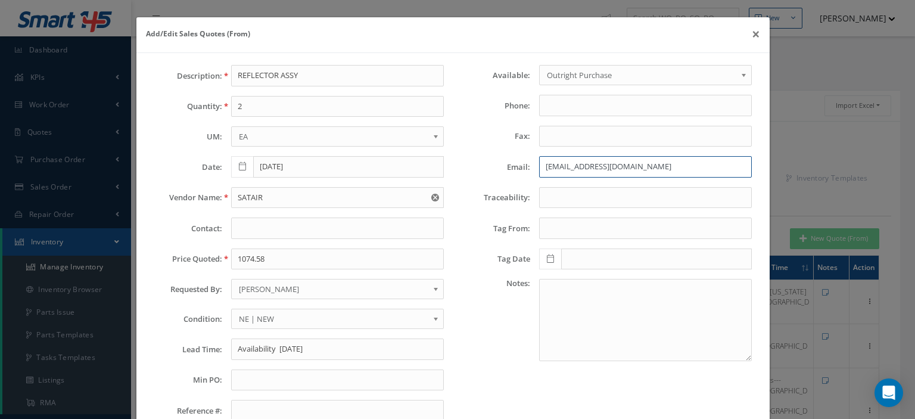
click at [577, 170] on input "spares.americas@satair.com" at bounding box center [645, 166] width 213 height 21
paste input "email"
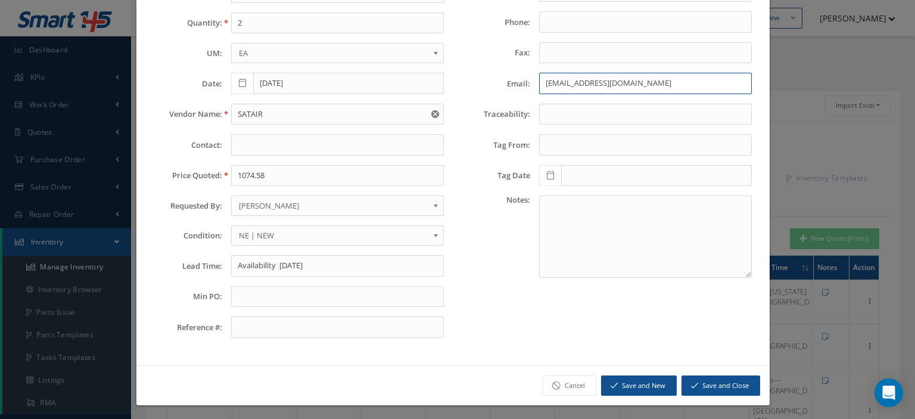
type input "spares.americas@satair.com"
click at [698, 390] on button "Save and Close" at bounding box center [721, 385] width 79 height 21
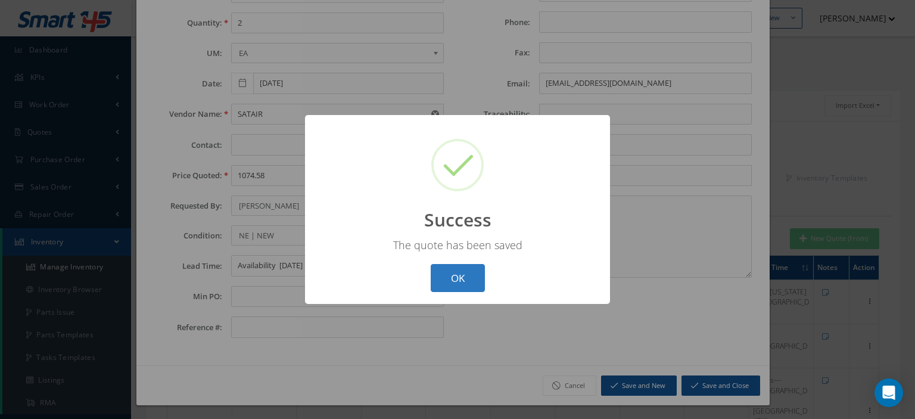
click at [466, 288] on button "OK" at bounding box center [458, 278] width 54 height 28
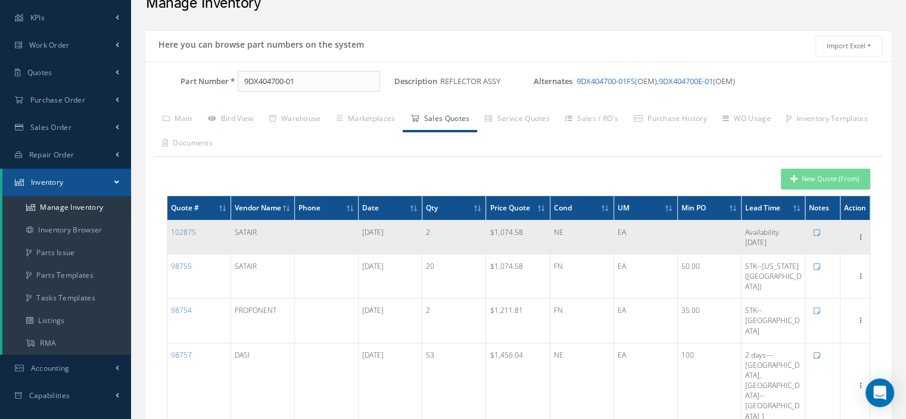
scroll to position [119, 0]
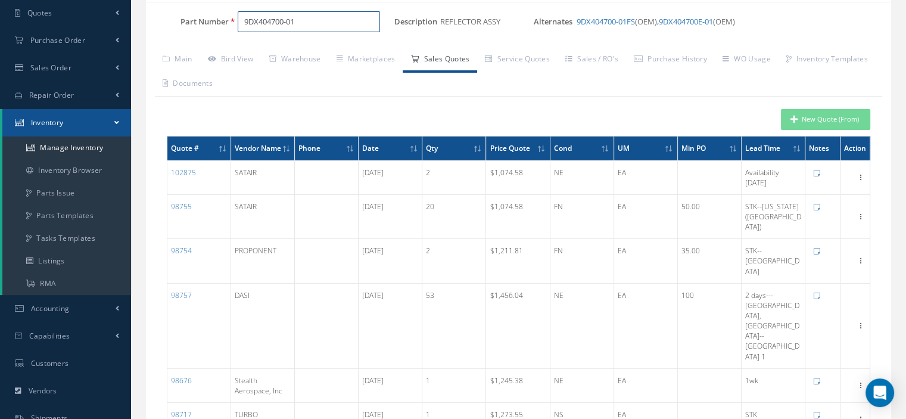
drag, startPoint x: 318, startPoint y: 16, endPoint x: 200, endPoint y: 23, distance: 118.2
click at [200, 23] on div "Part Number 9DX404700-01" at bounding box center [270, 21] width 248 height 21
click at [257, 50] on span "f1240483" at bounding box center [295, 52] width 107 height 13
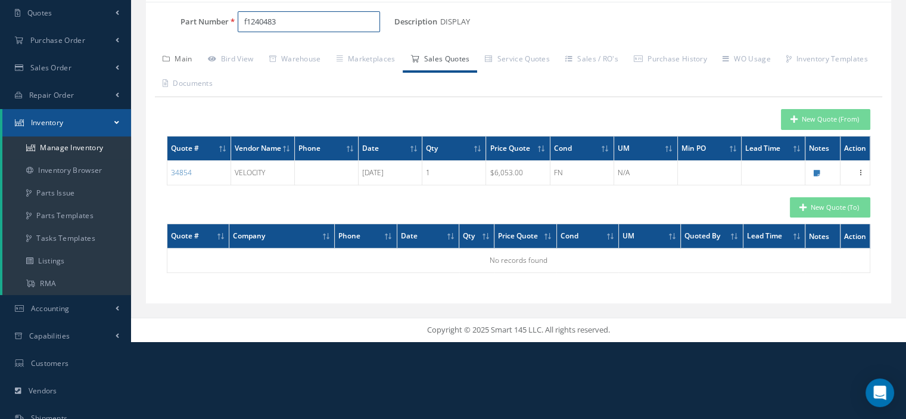
type input "f1240483"
click at [196, 61] on link "Main" at bounding box center [177, 60] width 45 height 25
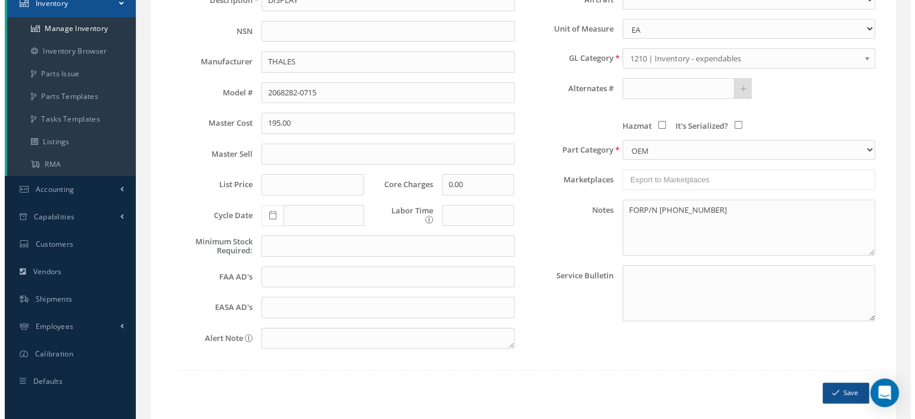
scroll to position [60, 0]
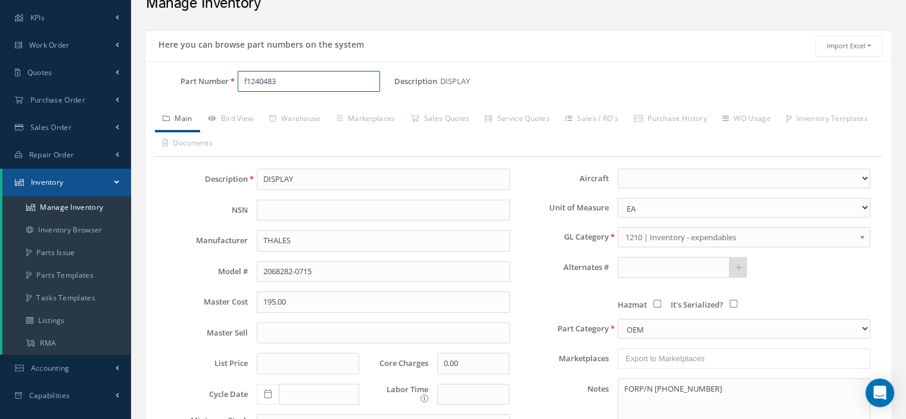
drag, startPoint x: 295, startPoint y: 83, endPoint x: 236, endPoint y: 79, distance: 59.1
click at [236, 79] on div "f1240483" at bounding box center [312, 81] width 166 height 21
click at [430, 117] on link "Sales Quotes" at bounding box center [440, 119] width 74 height 25
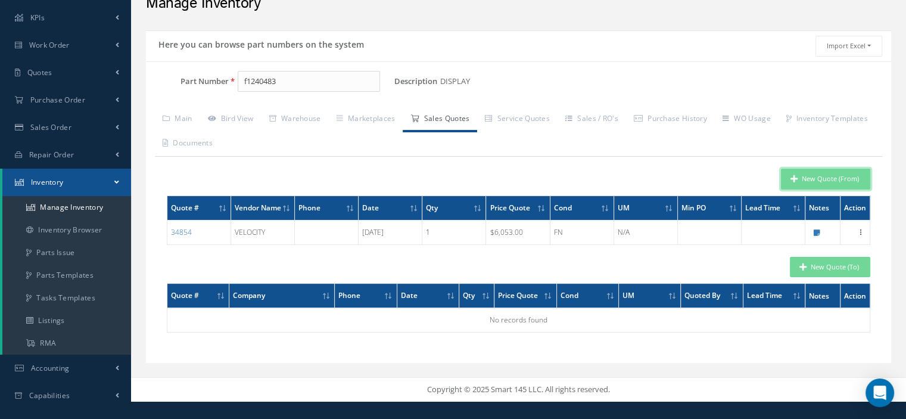
click at [794, 176] on icon "button" at bounding box center [794, 179] width 7 height 8
type input "DISPLAY"
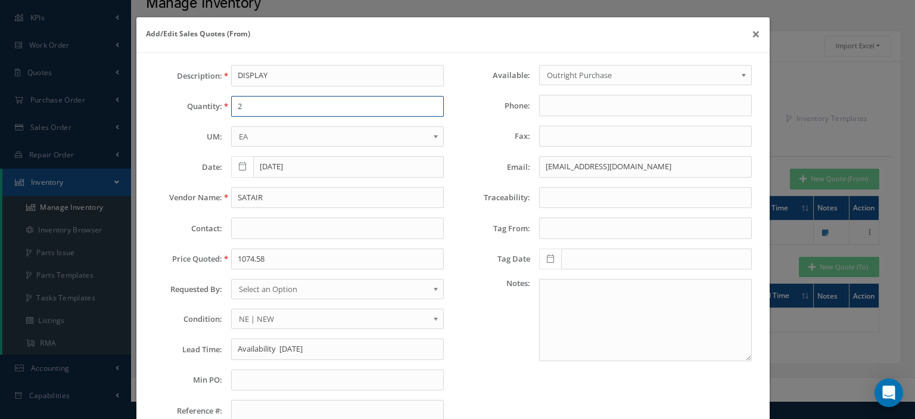
click at [294, 108] on input "2" at bounding box center [337, 106] width 213 height 21
type input "2"
click at [263, 257] on input "1074.58" at bounding box center [337, 258] width 213 height 21
paste input "3,860.59"
click at [242, 260] on input "3,860.59" at bounding box center [337, 258] width 213 height 21
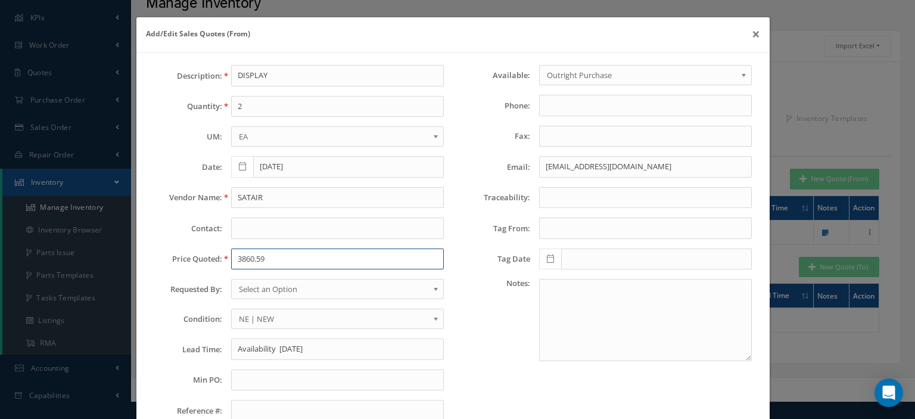
type input "3860.59"
click at [246, 192] on input "SATAIR" at bounding box center [337, 197] width 213 height 21
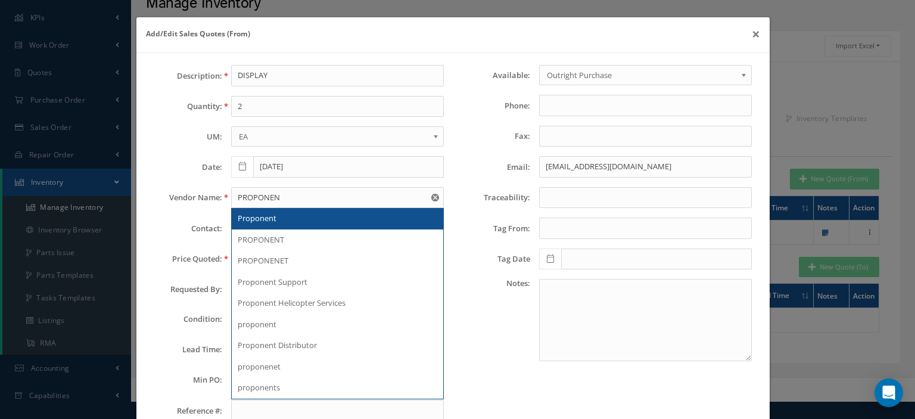
click at [279, 218] on div "Proponent" at bounding box center [338, 219] width 200 height 12
type input "Proponent"
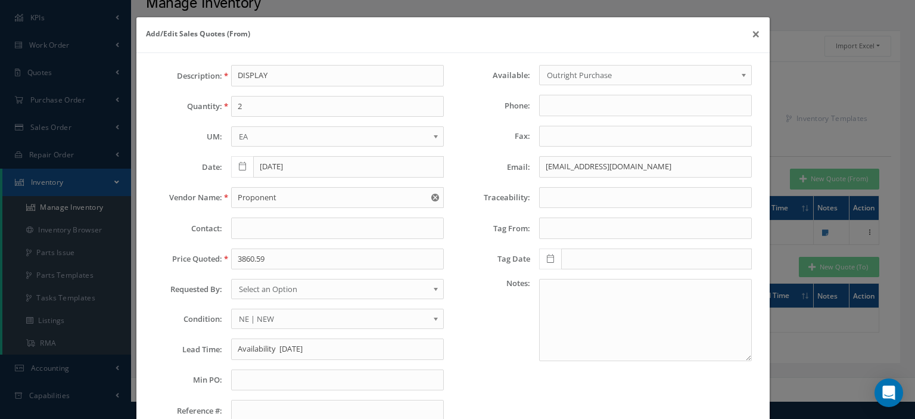
click at [268, 291] on span "Select an Option" at bounding box center [333, 289] width 189 height 14
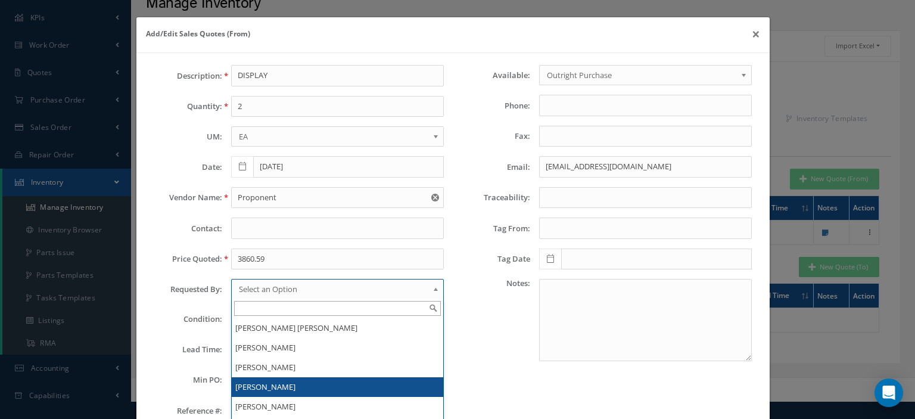
click at [265, 384] on li "[PERSON_NAME]" at bounding box center [338, 387] width 212 height 20
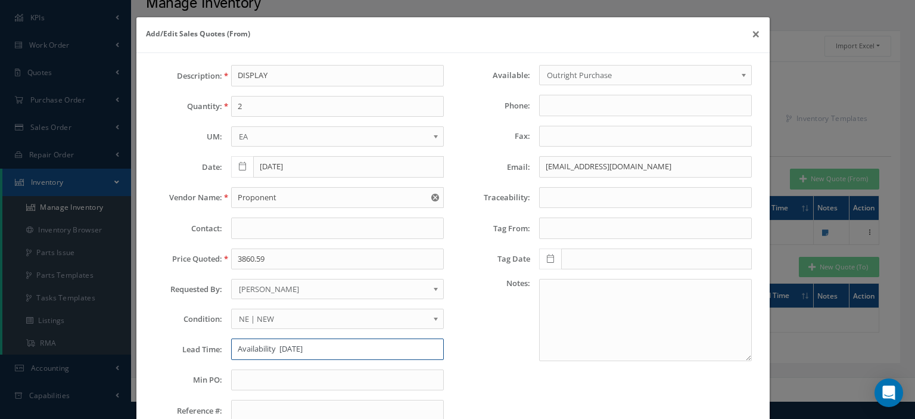
click at [248, 351] on input "Availability 2025/10/24" at bounding box center [337, 348] width 213 height 21
paste input "Brea, CA"
type input "Brea, CA"
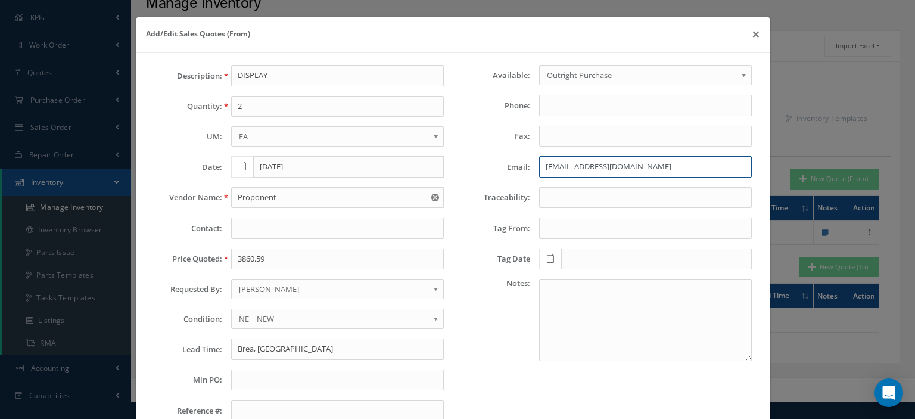
click at [542, 164] on input "spares.americas@satair.com" at bounding box center [645, 166] width 213 height 21
paste input "upport@proponent"
type input "support@proponent.com"
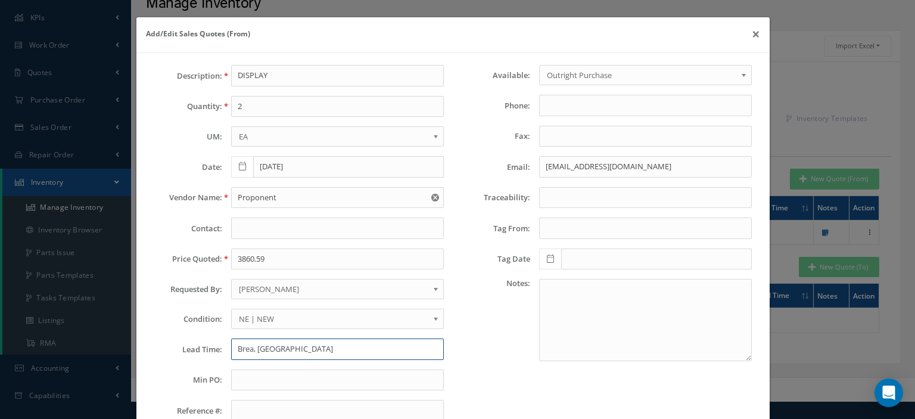
click at [231, 346] on input "Brea, CA" at bounding box center [337, 348] width 213 height 21
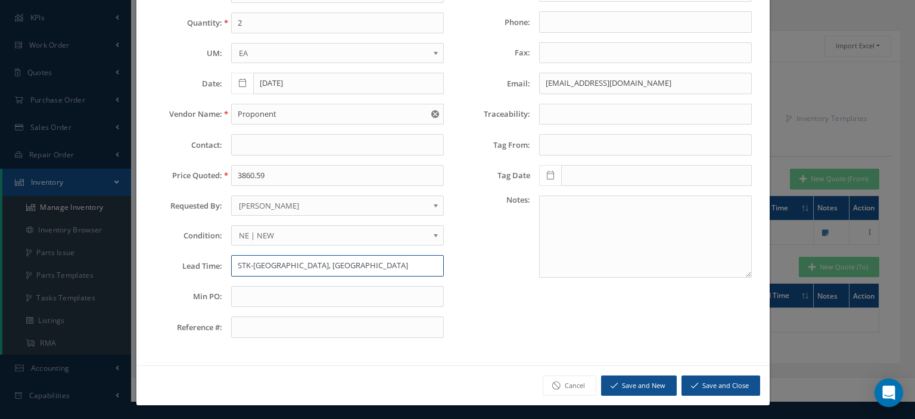
type input "STK-Brea, CA"
click at [704, 380] on button "Save and Close" at bounding box center [721, 385] width 79 height 21
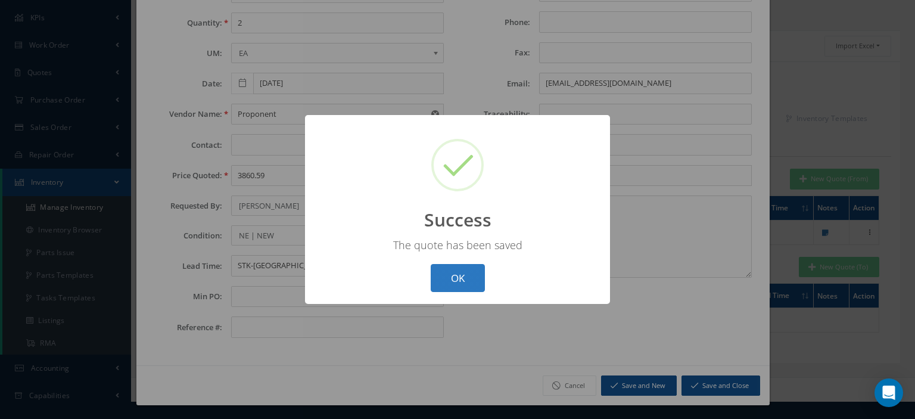
click at [464, 282] on button "OK" at bounding box center [458, 278] width 54 height 28
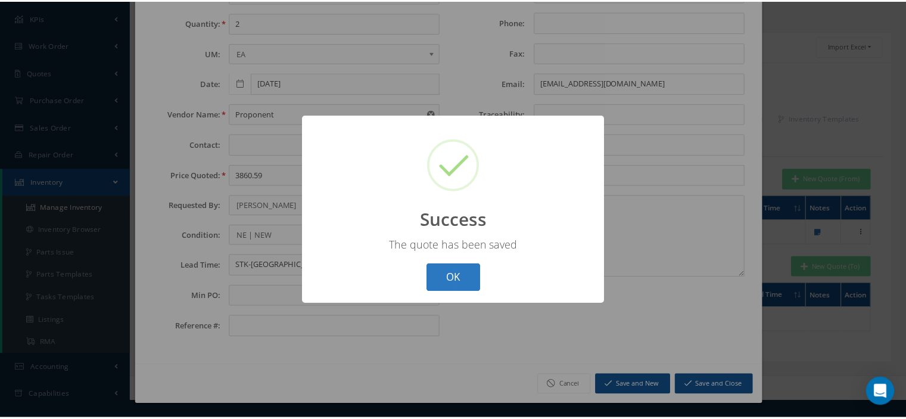
scroll to position [0, 0]
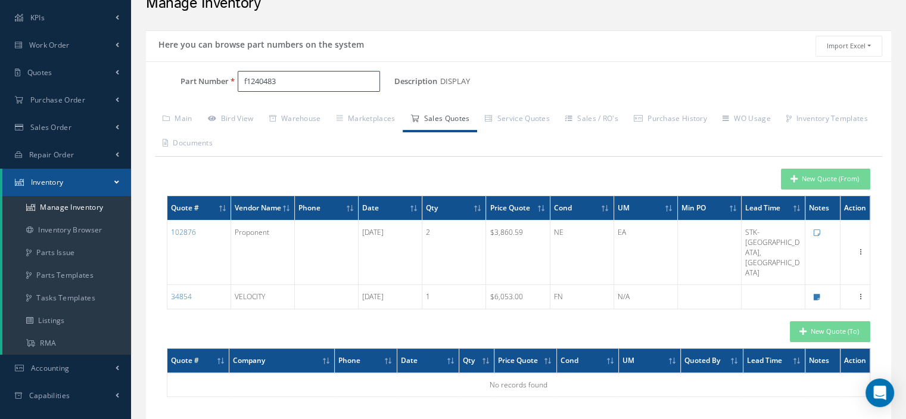
drag, startPoint x: 221, startPoint y: 89, endPoint x: 209, endPoint y: 92, distance: 12.3
click at [209, 92] on div "Part Number f1240483" at bounding box center [270, 86] width 248 height 31
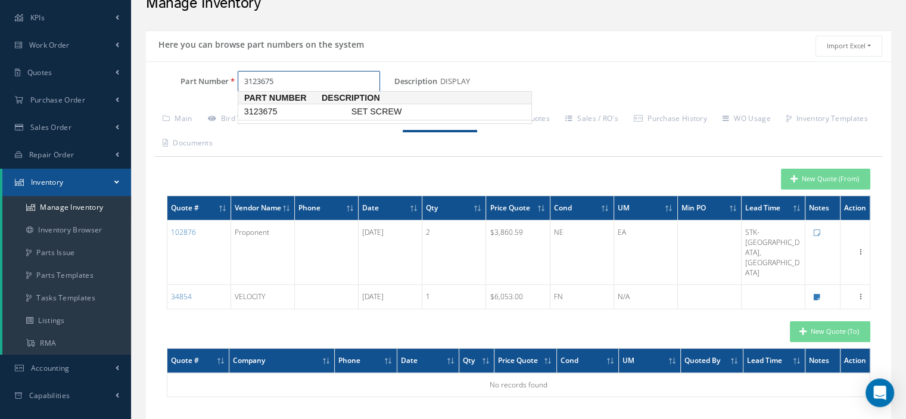
click at [298, 111] on span "3123675" at bounding box center [295, 111] width 107 height 13
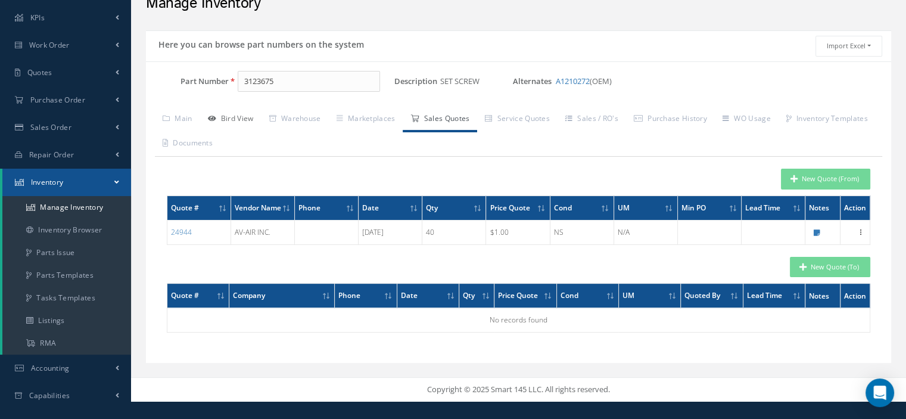
click at [252, 119] on link "Bird View" at bounding box center [230, 119] width 61 height 25
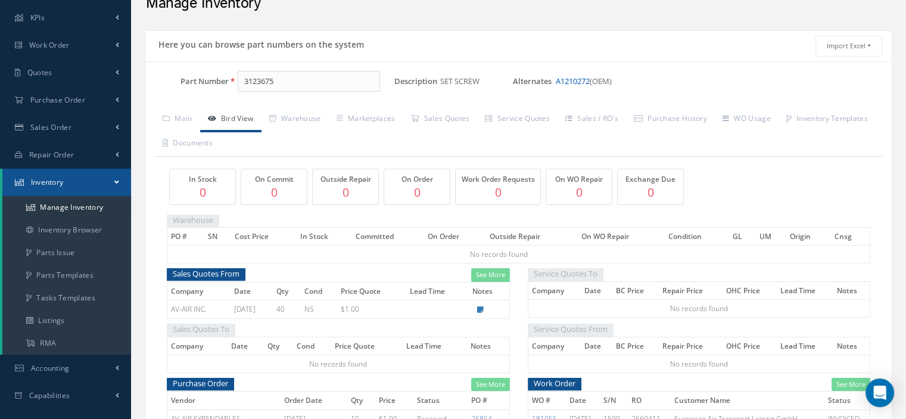
click at [578, 83] on link "A1210272" at bounding box center [573, 81] width 34 height 11
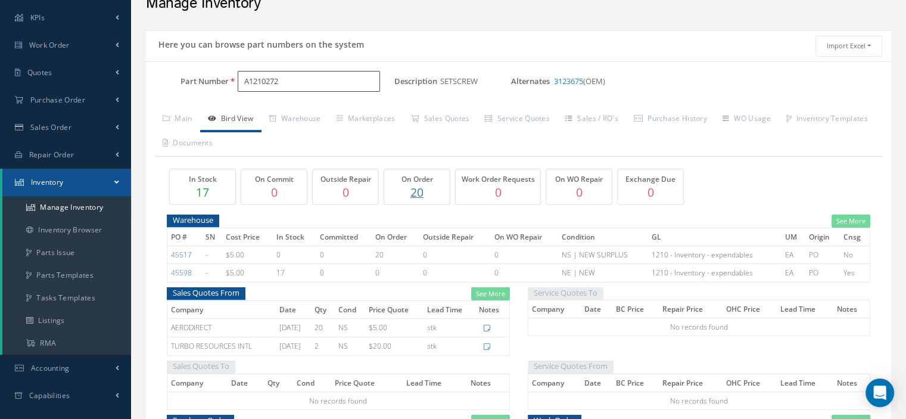
drag, startPoint x: 290, startPoint y: 76, endPoint x: 210, endPoint y: 87, distance: 80.6
click at [212, 87] on div "Part Number A1210272" at bounding box center [270, 81] width 248 height 21
click at [330, 117] on span "3123665" at bounding box center [295, 111] width 107 height 13
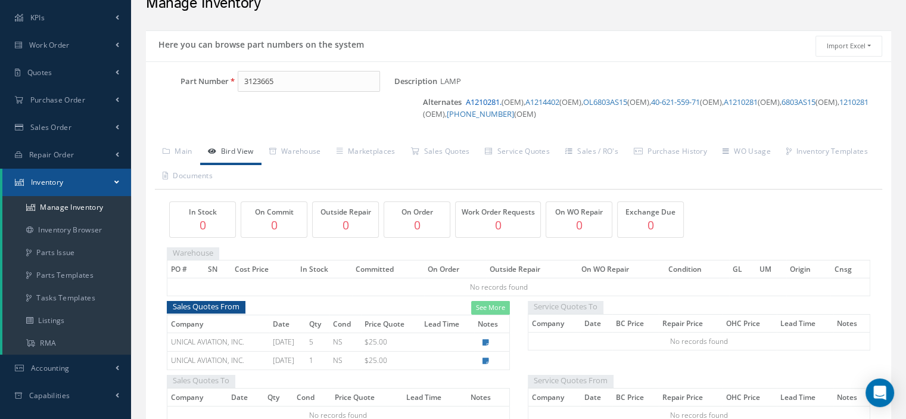
click at [491, 104] on link "A1210281." at bounding box center [484, 102] width 36 height 11
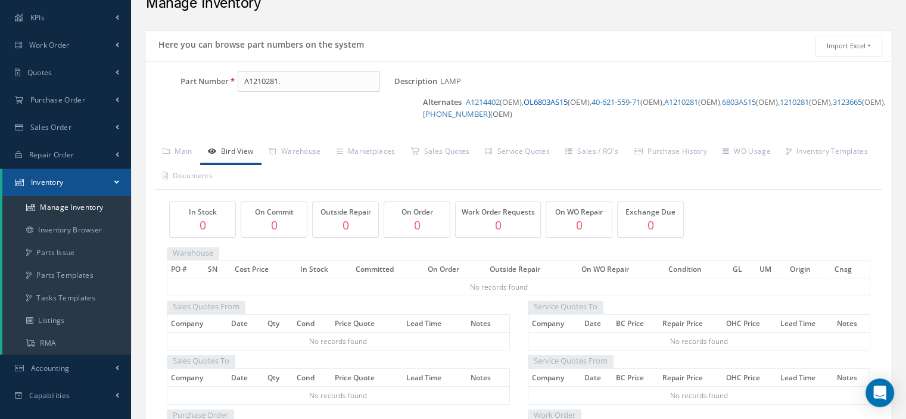
click at [542, 100] on link "OL6803AS15" at bounding box center [546, 102] width 44 height 11
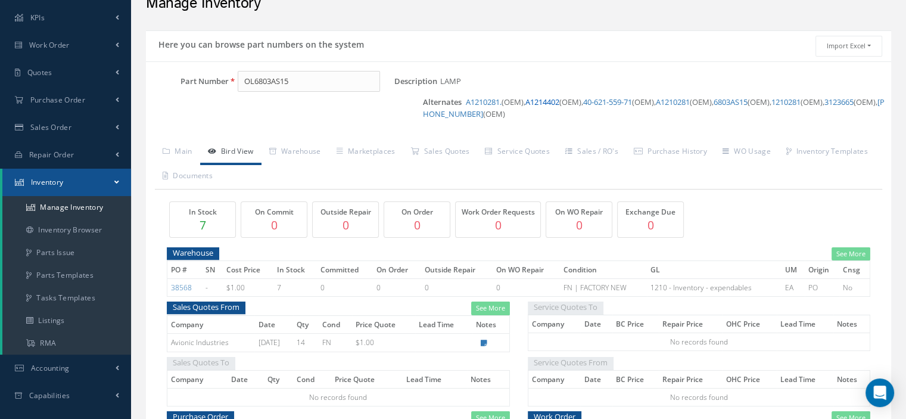
click at [555, 100] on link "A1214402" at bounding box center [543, 102] width 34 height 11
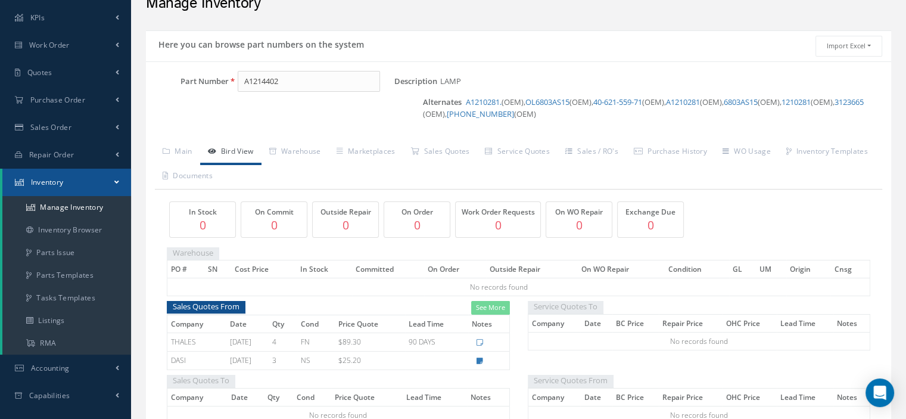
click at [555, 100] on link "OL6803AS15" at bounding box center [548, 102] width 44 height 11
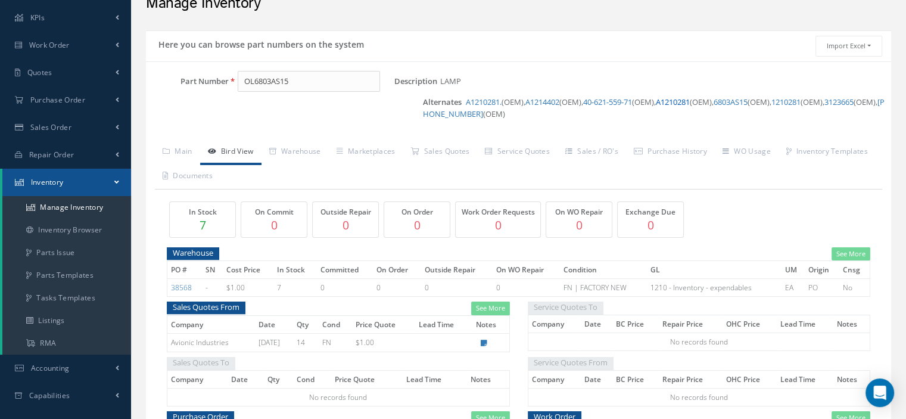
click at [690, 104] on link "A1210281" at bounding box center [673, 102] width 34 height 11
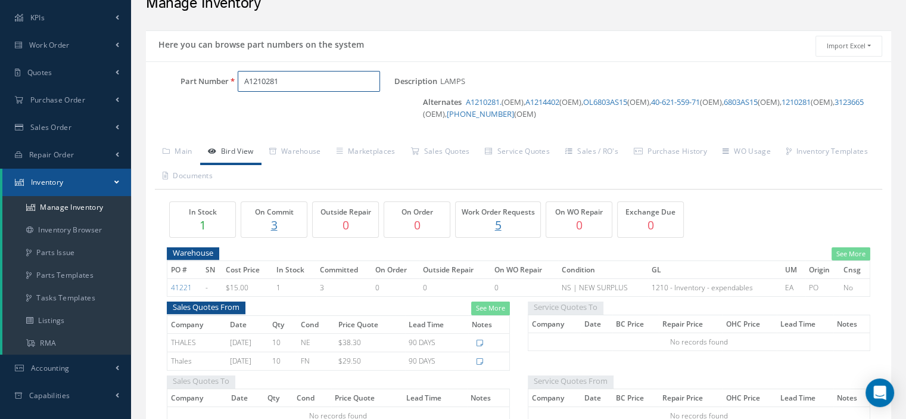
drag, startPoint x: 288, startPoint y: 80, endPoint x: 242, endPoint y: 83, distance: 46.0
click at [242, 83] on input "A1210281" at bounding box center [309, 81] width 142 height 21
click at [281, 80] on input "3106605" at bounding box center [309, 81] width 142 height 21
type input "3106605"
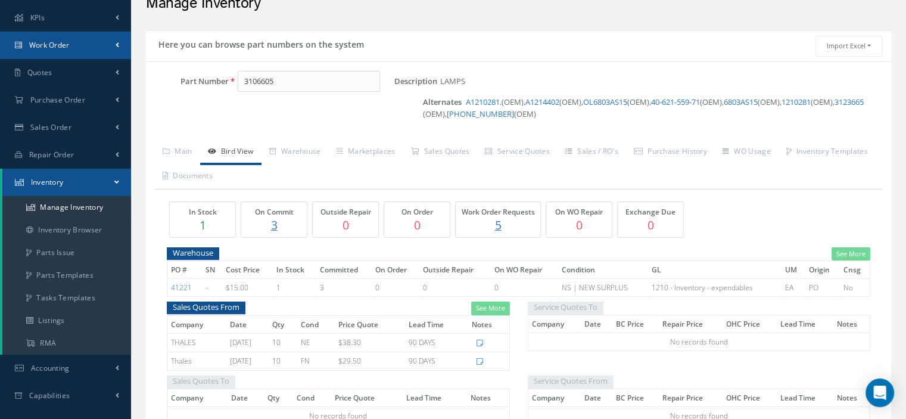
click at [58, 49] on span "Work Order" at bounding box center [49, 45] width 41 height 10
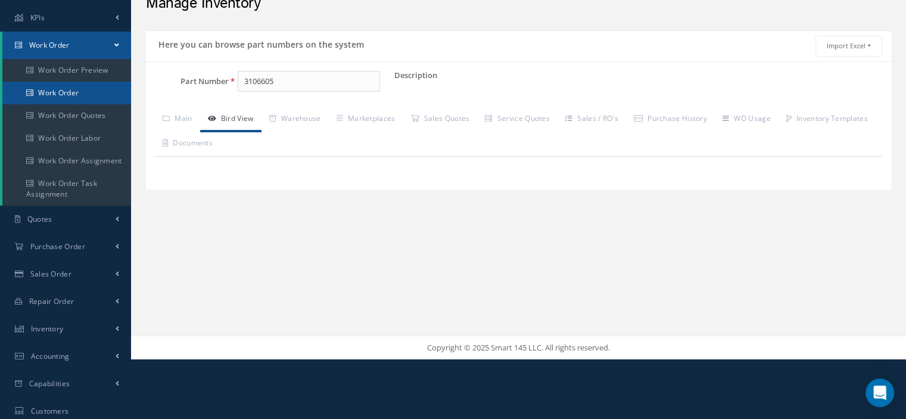
click at [54, 91] on link "Work Order" at bounding box center [66, 93] width 129 height 23
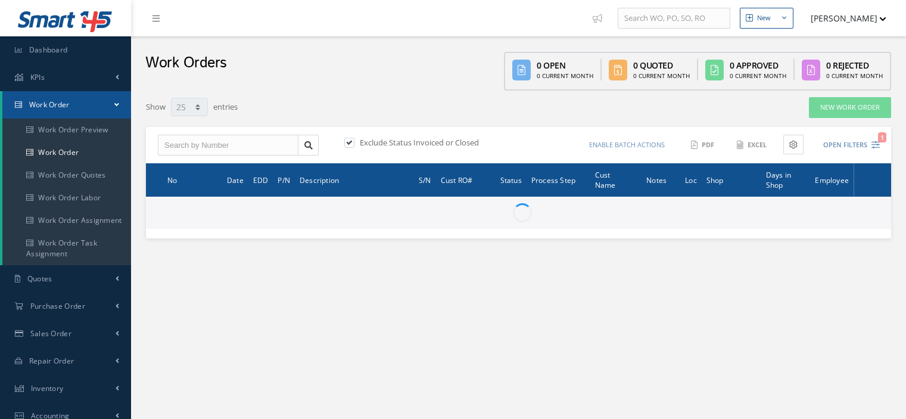
select select "25"
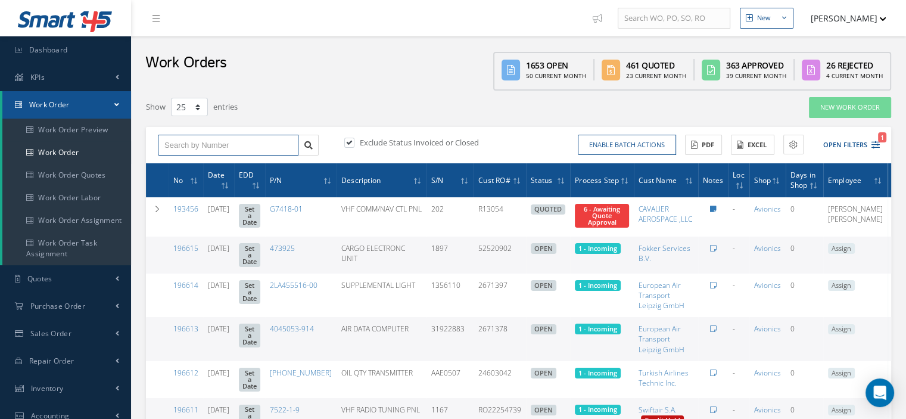
click at [176, 145] on input "text" at bounding box center [228, 145] width 141 height 21
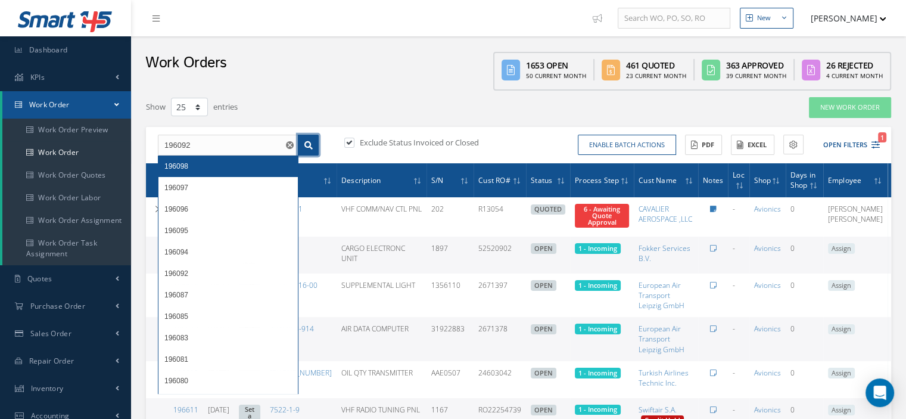
click at [313, 145] on link at bounding box center [308, 145] width 21 height 21
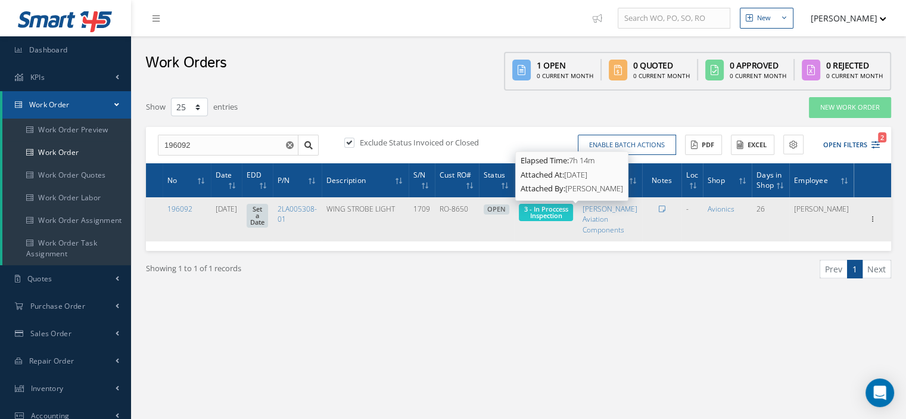
click at [568, 217] on span "3 - In Proccess Inspection" at bounding box center [546, 211] width 44 height 15
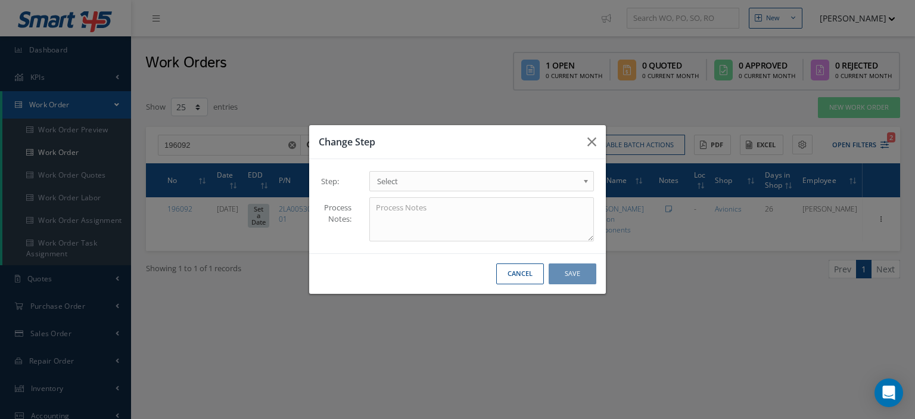
click at [579, 182] on link "Select" at bounding box center [481, 181] width 225 height 20
click at [570, 278] on button "Save" at bounding box center [573, 273] width 48 height 21
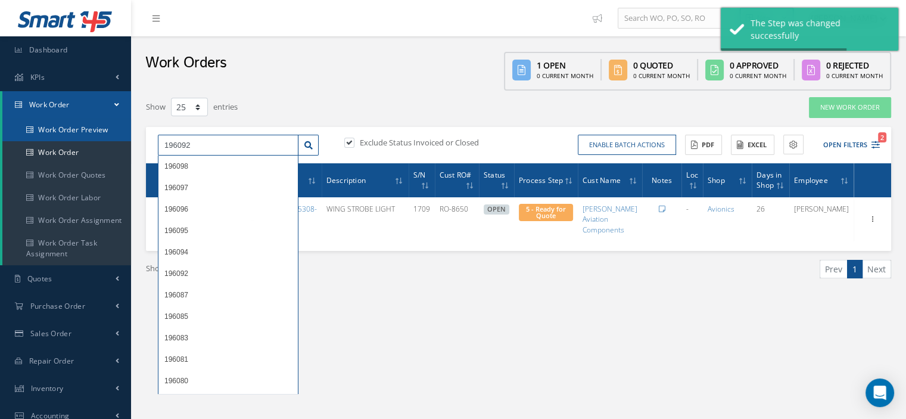
drag, startPoint x: 209, startPoint y: 146, endPoint x: 41, endPoint y: 133, distance: 168.6
click at [41, 133] on div "Smart 145 Dashboard KPIs Work Order Work Order Work Order Preview Work Order Wo…" at bounding box center [453, 311] width 906 height 622
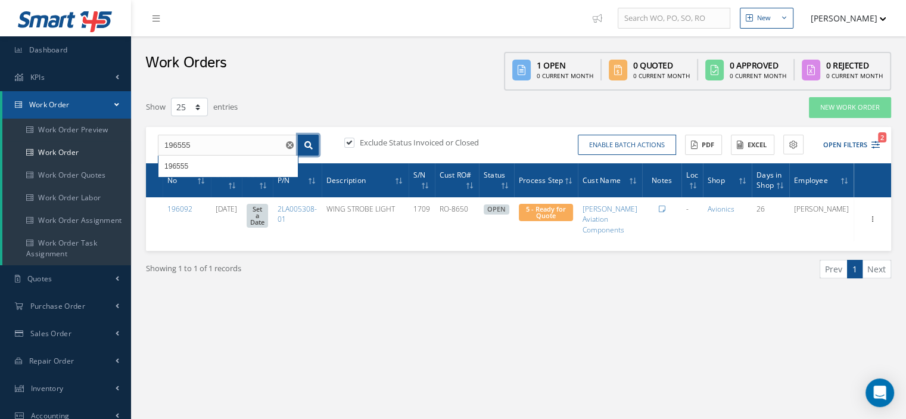
click at [308, 141] on icon at bounding box center [308, 145] width 8 height 8
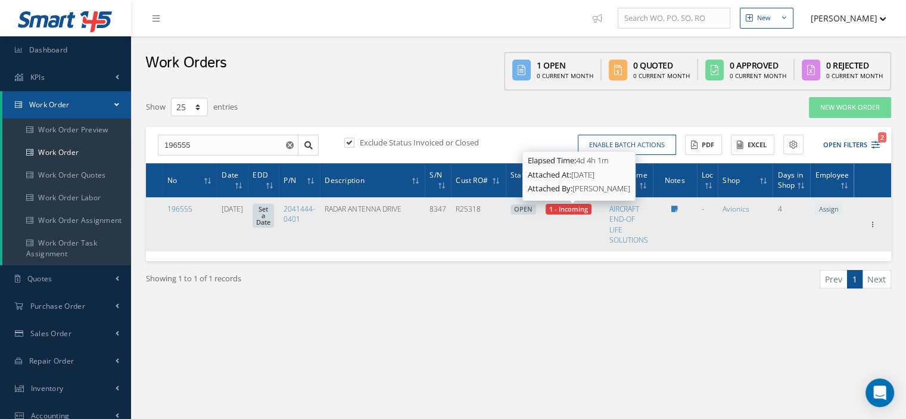
click at [588, 212] on span "1 - Incoming" at bounding box center [568, 208] width 39 height 9
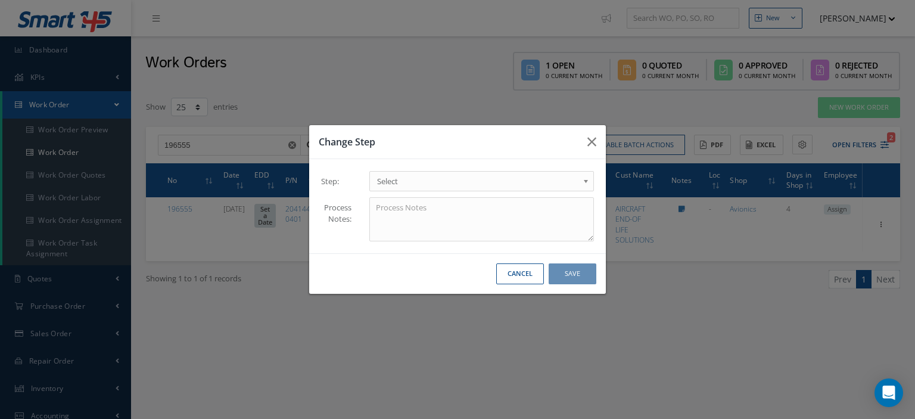
click at [582, 180] on link "Select" at bounding box center [481, 181] width 225 height 20
click at [571, 272] on button "Save" at bounding box center [573, 273] width 48 height 21
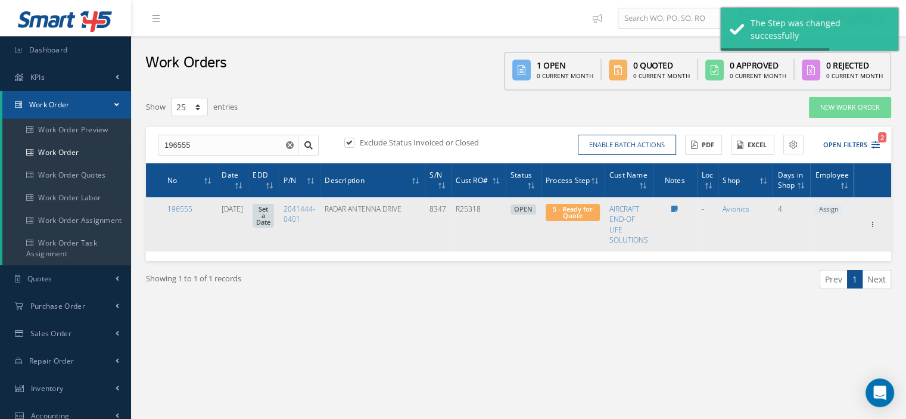
click at [832, 212] on span "Assign" at bounding box center [828, 209] width 27 height 11
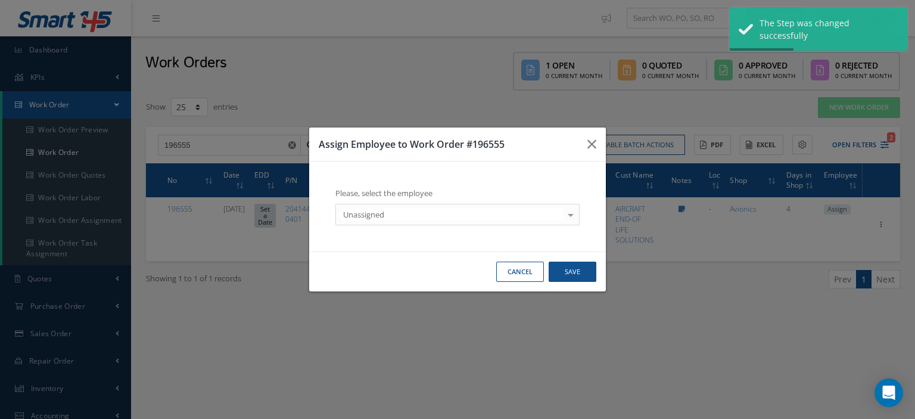
click at [571, 215] on div at bounding box center [571, 214] width 17 height 20
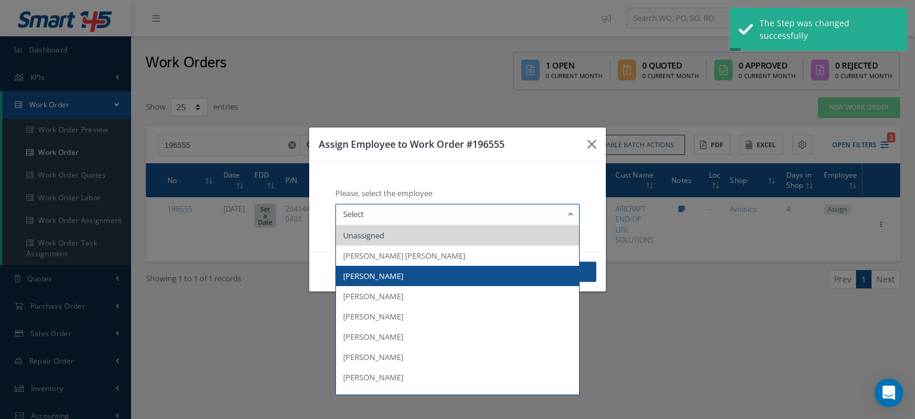
click at [396, 282] on span "[PERSON_NAME]" at bounding box center [457, 276] width 243 height 20
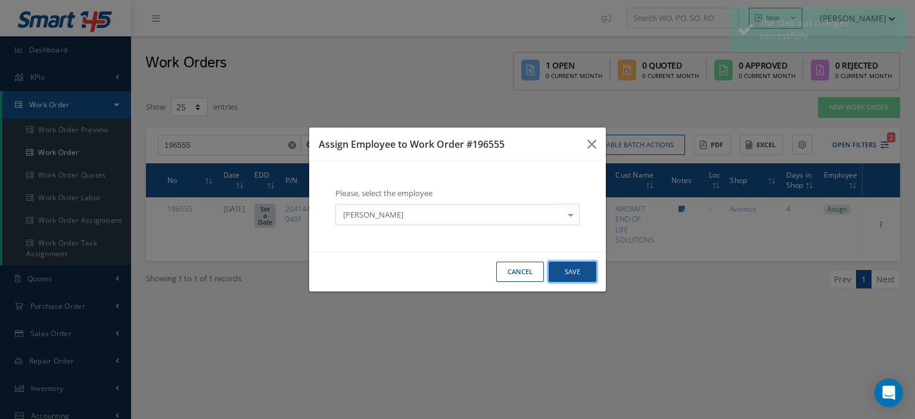
click at [570, 275] on button "Save" at bounding box center [573, 272] width 48 height 21
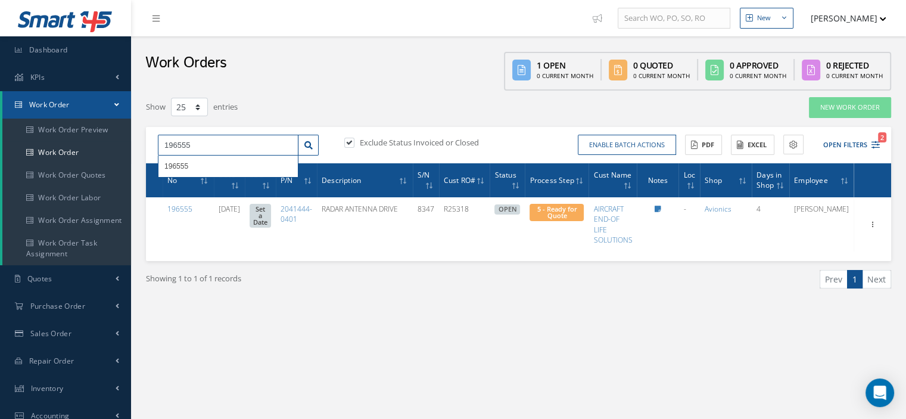
drag, startPoint x: 198, startPoint y: 144, endPoint x: 163, endPoint y: 144, distance: 34.6
click at [163, 144] on input "196555" at bounding box center [228, 145] width 141 height 21
click at [315, 145] on link at bounding box center [308, 145] width 21 height 21
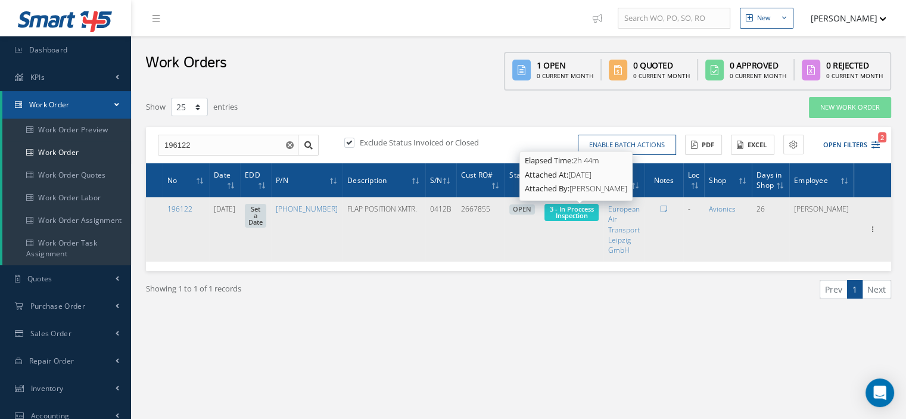
click at [570, 212] on span "3 - In Proccess Inspection" at bounding box center [572, 211] width 44 height 15
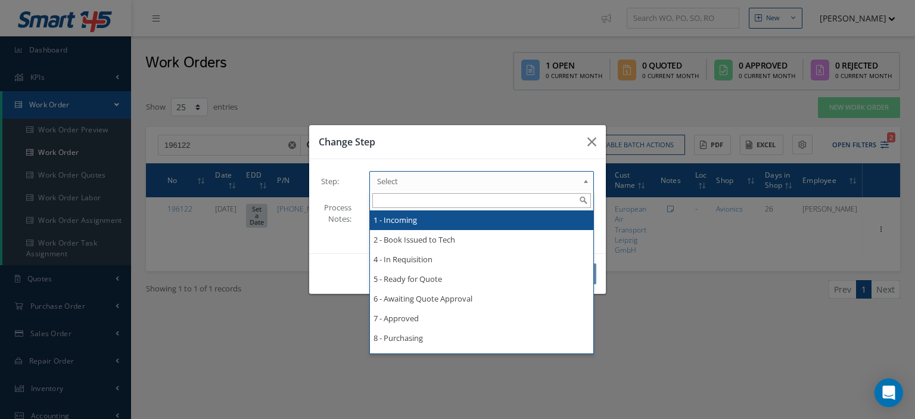
click at [566, 183] on span "Select" at bounding box center [477, 181] width 201 height 14
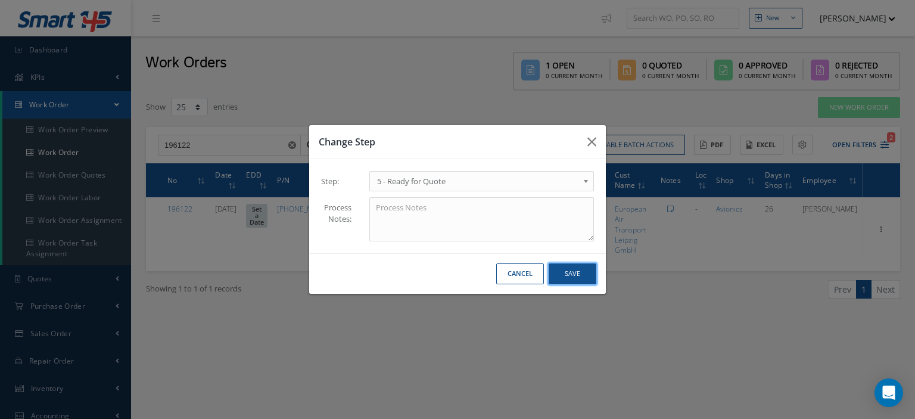
click at [560, 275] on button "Save" at bounding box center [573, 273] width 48 height 21
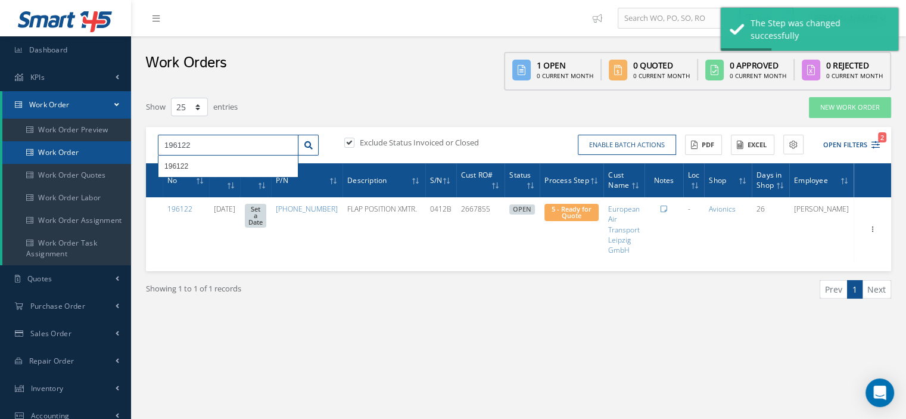
drag, startPoint x: 217, startPoint y: 140, endPoint x: 115, endPoint y: 149, distance: 102.3
click at [115, 149] on div "Smart 145 Dashboard KPIs Work Order Work Order Work Order Preview Work Order Wo…" at bounding box center [453, 311] width 906 height 622
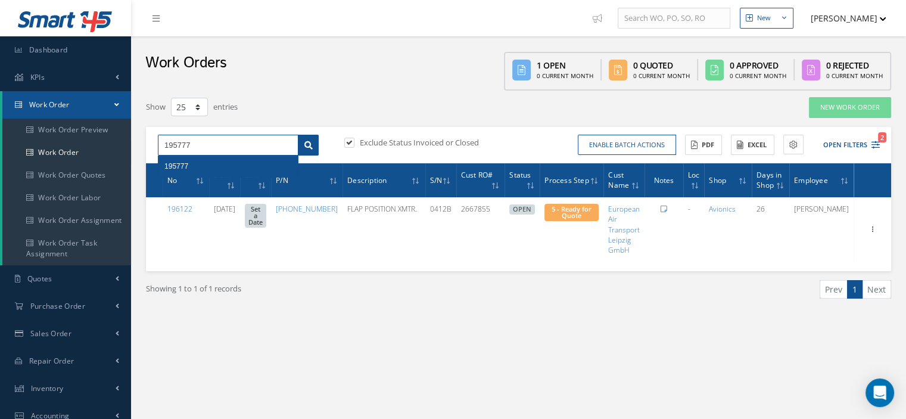
type input "195777"
click at [305, 148] on icon at bounding box center [308, 145] width 8 height 8
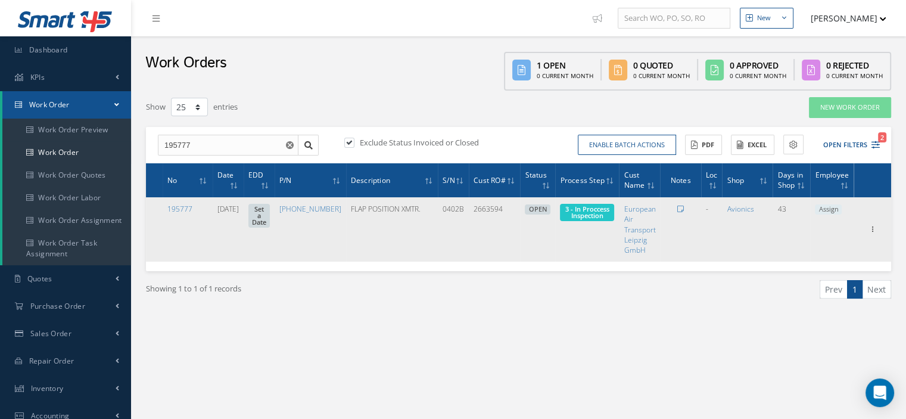
click at [596, 216] on span "3 - In Proccess Inspection" at bounding box center [587, 211] width 44 height 15
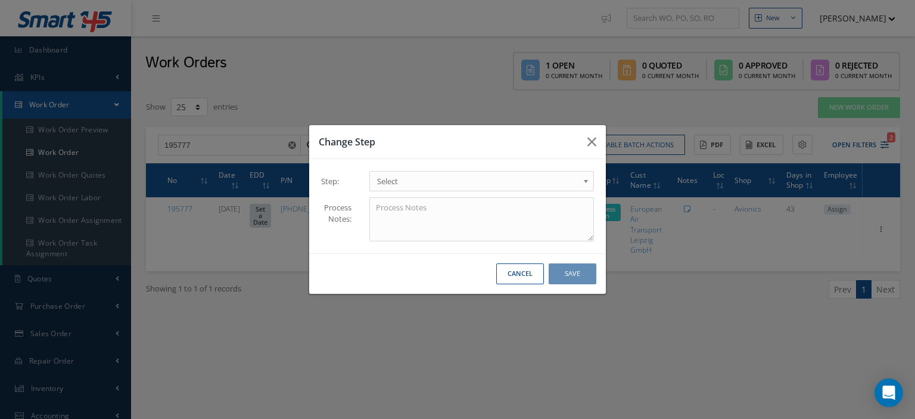
click at [582, 185] on link "Select" at bounding box center [481, 181] width 225 height 20
click at [563, 278] on button "Save" at bounding box center [573, 273] width 48 height 21
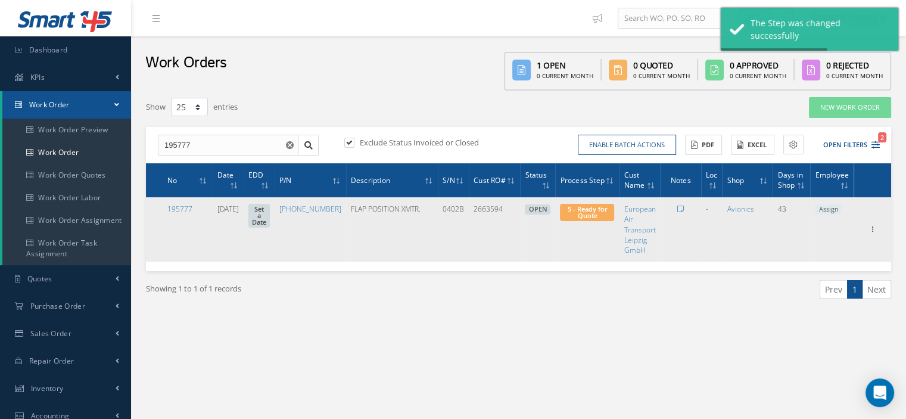
click at [838, 207] on span "Assign" at bounding box center [828, 209] width 27 height 11
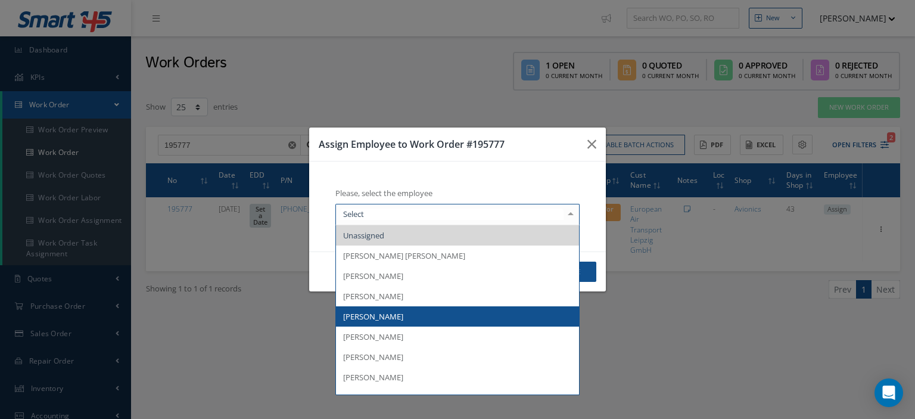
click at [411, 309] on span "[PERSON_NAME]" at bounding box center [457, 316] width 243 height 20
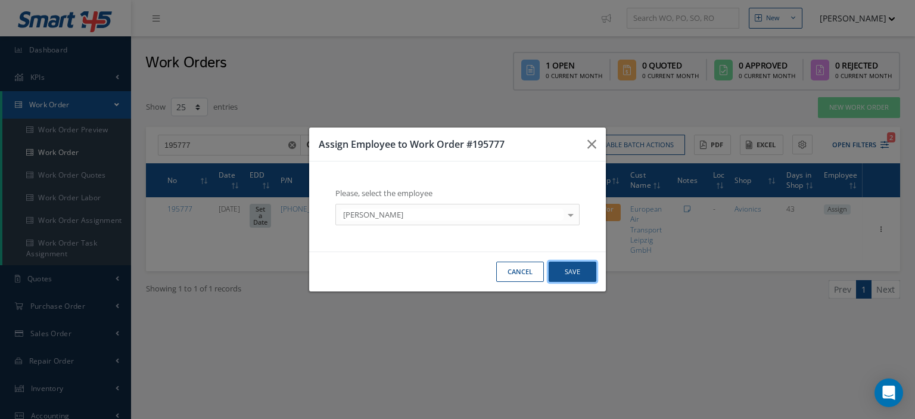
click at [587, 276] on button "Save" at bounding box center [573, 272] width 48 height 21
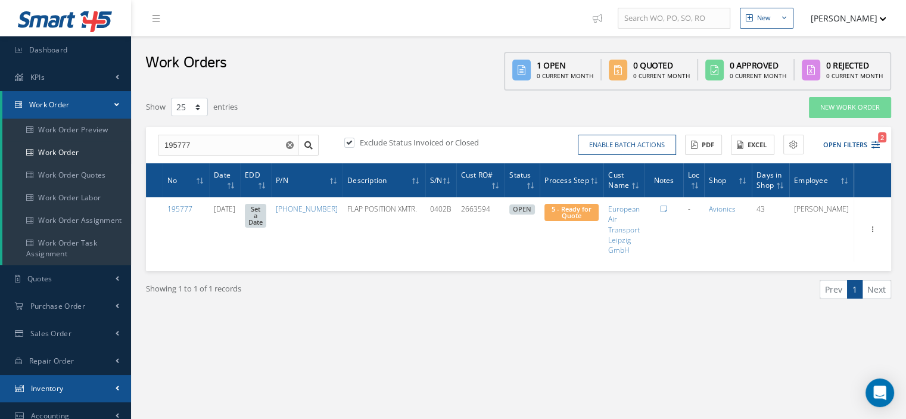
click at [57, 388] on span "Inventory" at bounding box center [47, 388] width 33 height 10
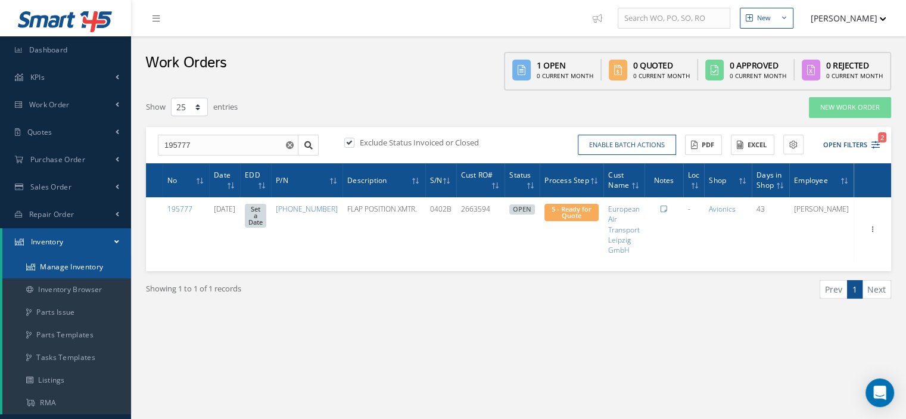
click at [67, 271] on link "Manage Inventory" at bounding box center [66, 267] width 129 height 23
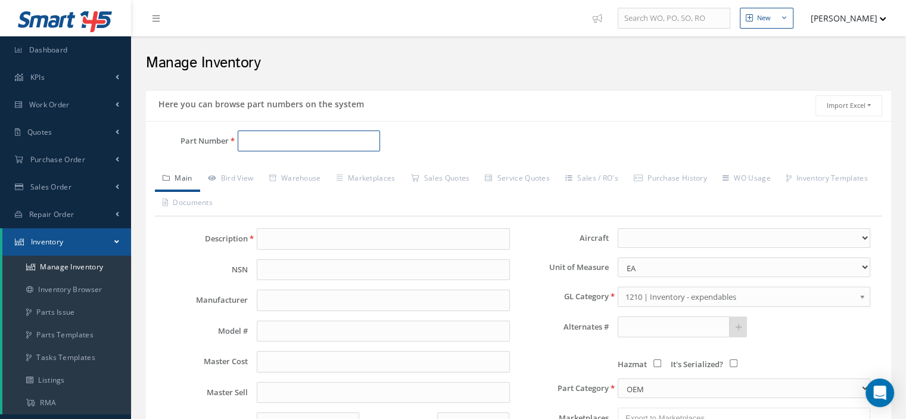
click at [267, 141] on input "Part Number" at bounding box center [309, 140] width 142 height 21
paste input "9EL404905-05"
type input "9EL404905-05"
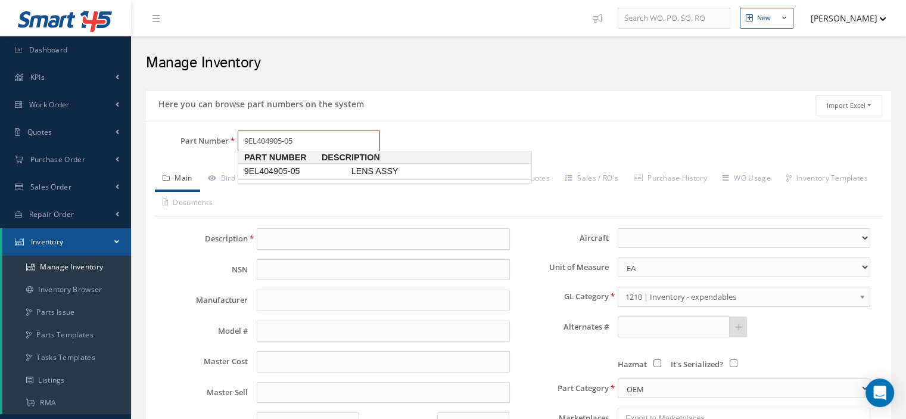
click at [278, 171] on span "9EL404905-05" at bounding box center [295, 171] width 107 height 13
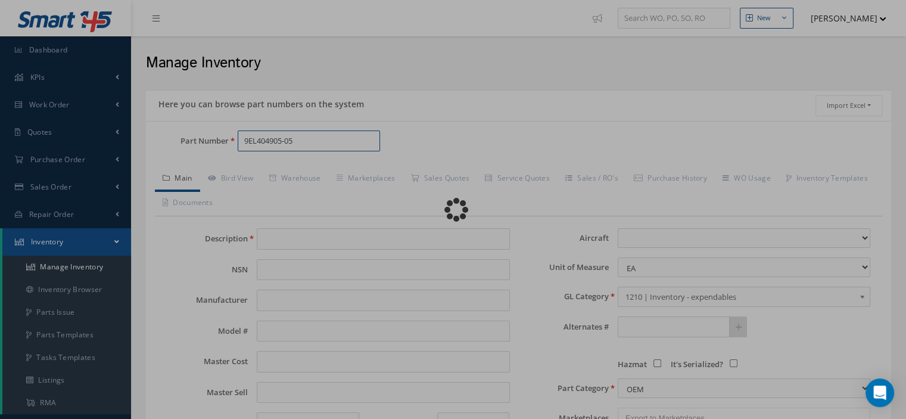
type input "LENS ASSY"
type input "HELLA"
type input "0.00"
select select
type textarea "FOR P/N 2LA005308-05"
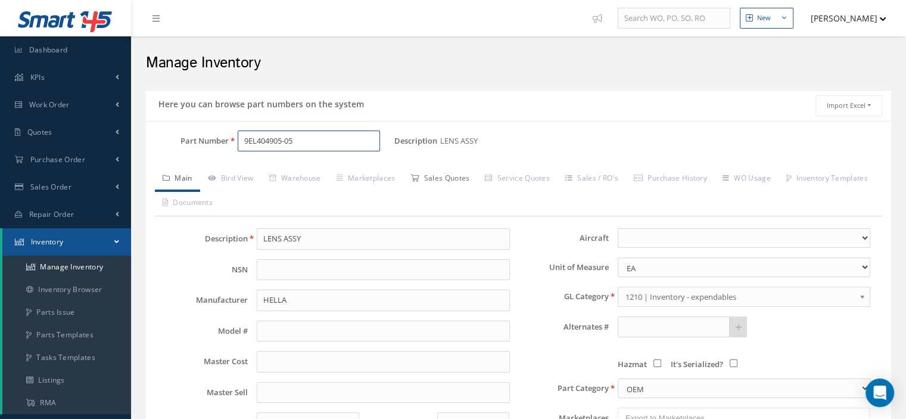
type input "9EL404905-05"
click at [436, 178] on link "Sales Quotes" at bounding box center [440, 179] width 74 height 25
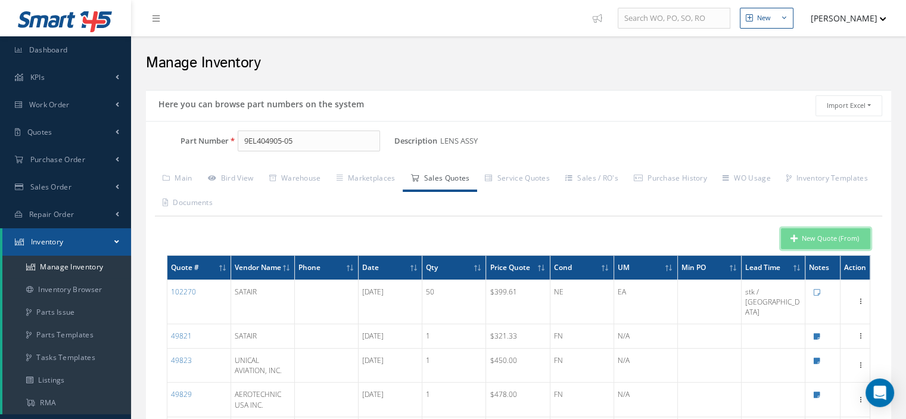
click at [796, 240] on icon "button" at bounding box center [794, 238] width 7 height 8
type input "LENS ASSY"
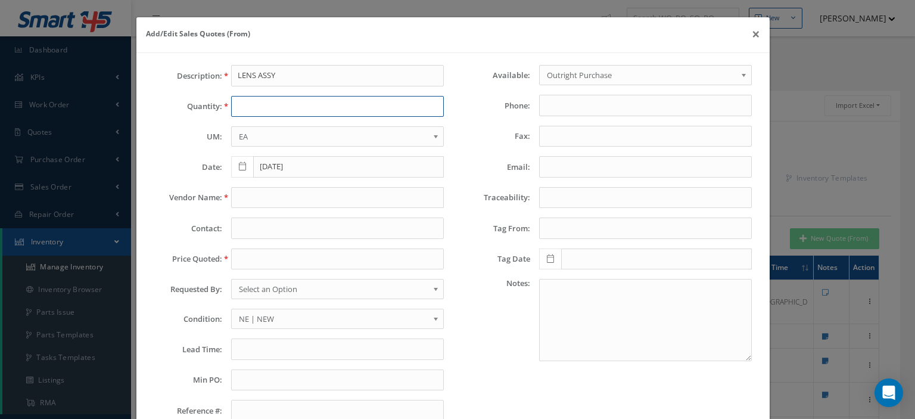
click at [259, 108] on input "text" at bounding box center [337, 106] width 213 height 21
type input "2"
click at [256, 198] on input "text" at bounding box center [337, 197] width 213 height 21
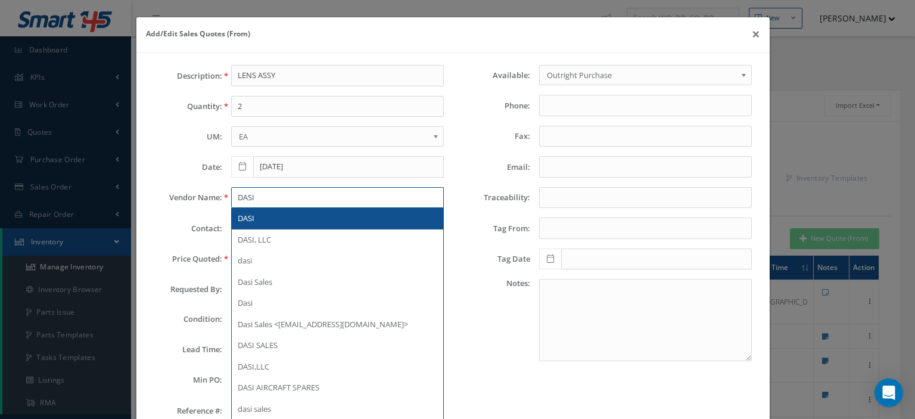
type input "DASI"
click at [257, 213] on div "DASI" at bounding box center [338, 219] width 200 height 12
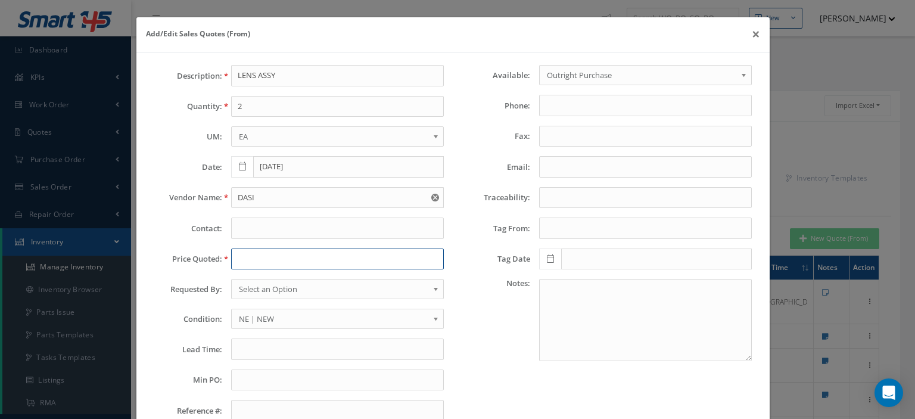
click at [248, 263] on input "text" at bounding box center [337, 258] width 213 height 21
click at [285, 262] on input "text" at bounding box center [337, 258] width 213 height 21
paste input "455.5"
click at [287, 287] on span "Select an Option" at bounding box center [333, 289] width 189 height 14
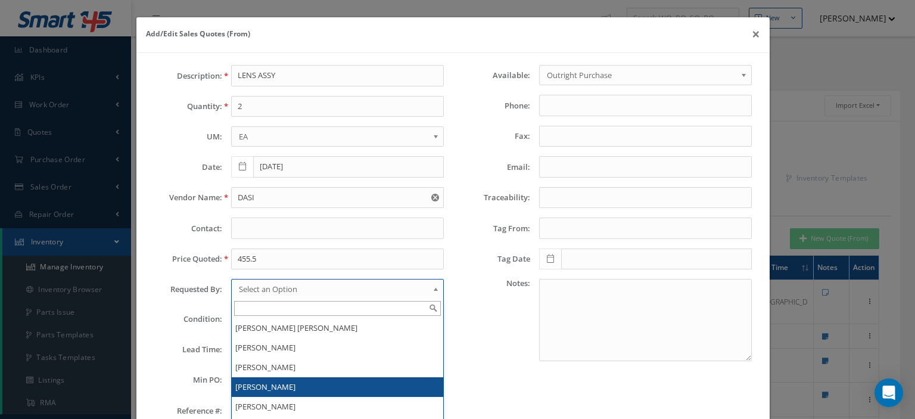
click at [281, 381] on li "[PERSON_NAME]" at bounding box center [338, 387] width 212 height 20
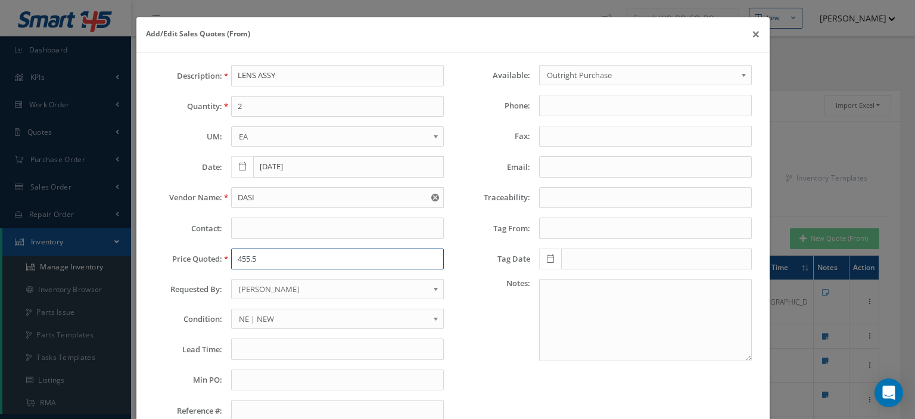
click at [262, 257] on input "455.5" at bounding box center [337, 258] width 213 height 21
type input "455.57"
click at [250, 340] on input "text" at bounding box center [337, 348] width 213 height 21
paste input "5 Days"
click at [299, 352] on input "5 Days--" at bounding box center [337, 348] width 213 height 21
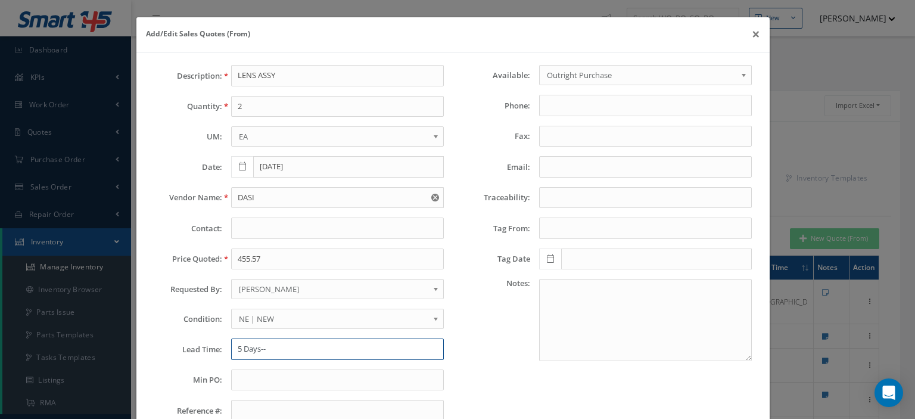
paste input "Toulouse, FR"
type input "5 Days--Toulouse, FR"
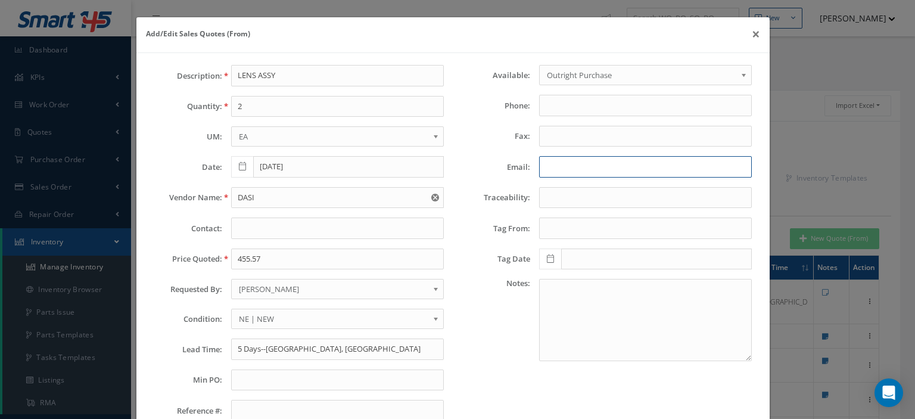
click at [554, 166] on input "Email:" at bounding box center [645, 166] width 213 height 21
paste input "sales@dasi.com"
type input "sales@dasi.com"
click at [324, 353] on input "5 Days--Toulouse, FR" at bounding box center [337, 348] width 213 height 21
type input "5 Days--Toulouse, FR--MOQ 1"
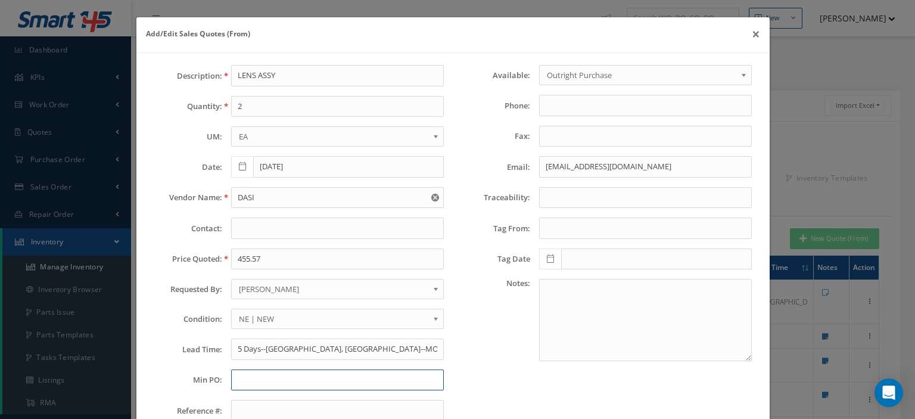
click at [309, 377] on input "text" at bounding box center [337, 379] width 213 height 21
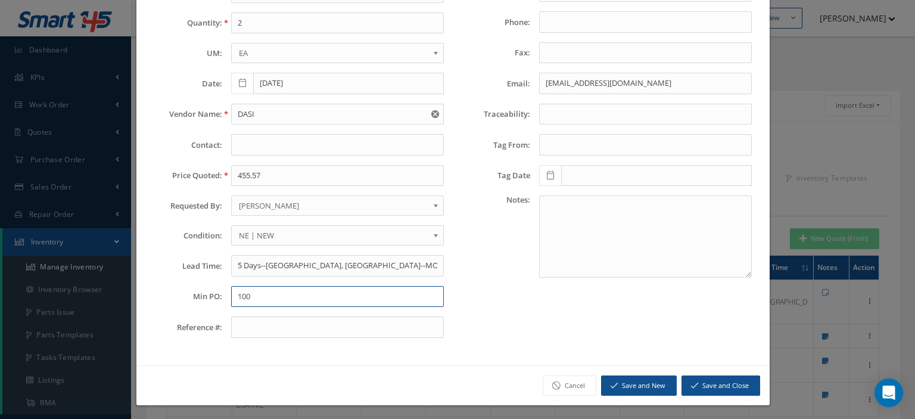
type input "100"
click at [730, 382] on button "Save and Close" at bounding box center [721, 385] width 79 height 21
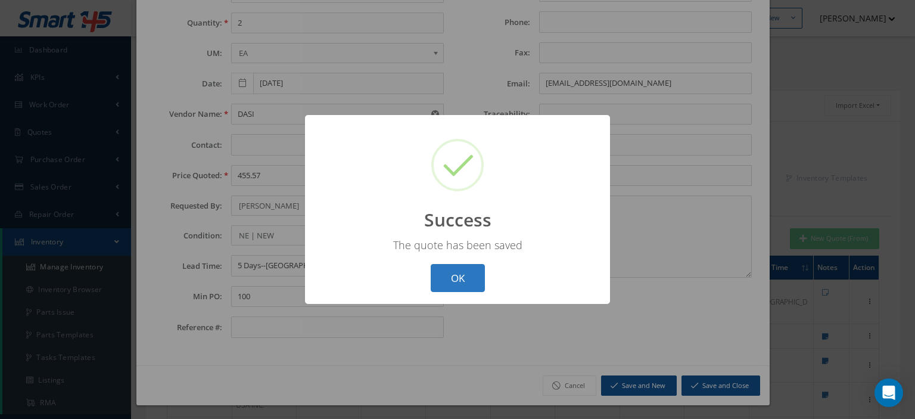
click at [472, 276] on button "OK" at bounding box center [458, 278] width 54 height 28
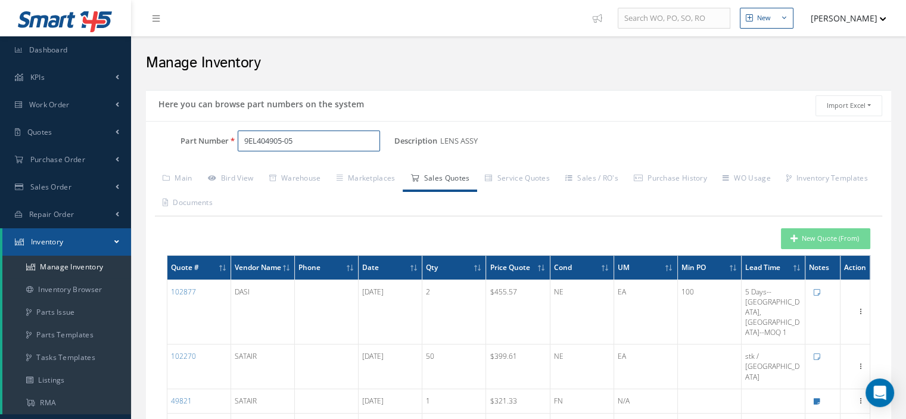
drag, startPoint x: 263, startPoint y: 139, endPoint x: 225, endPoint y: 139, distance: 38.1
click at [231, 139] on div "9EL404905-05" at bounding box center [312, 140] width 166 height 21
click at [259, 145] on input "Part Number" at bounding box center [309, 140] width 142 height 21
paste input "F1240483"
click at [275, 171] on span "f1240483" at bounding box center [295, 171] width 107 height 13
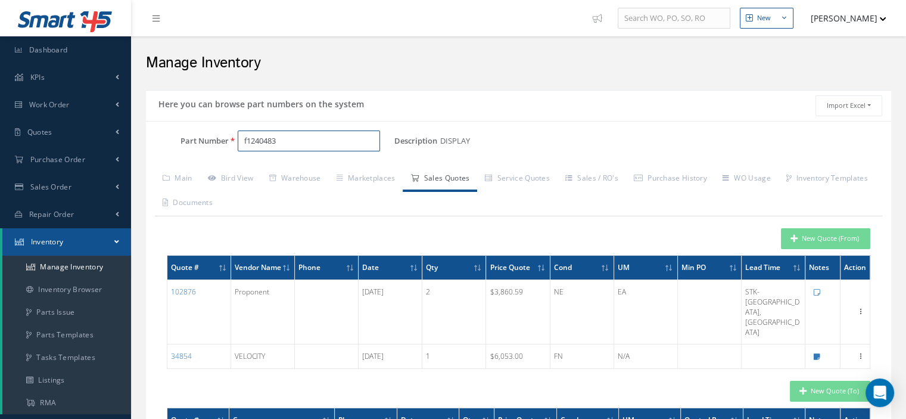
type input "f1240483"
click at [825, 235] on button "New Quote (From)" at bounding box center [825, 238] width 89 height 21
type input "DISPLAY"
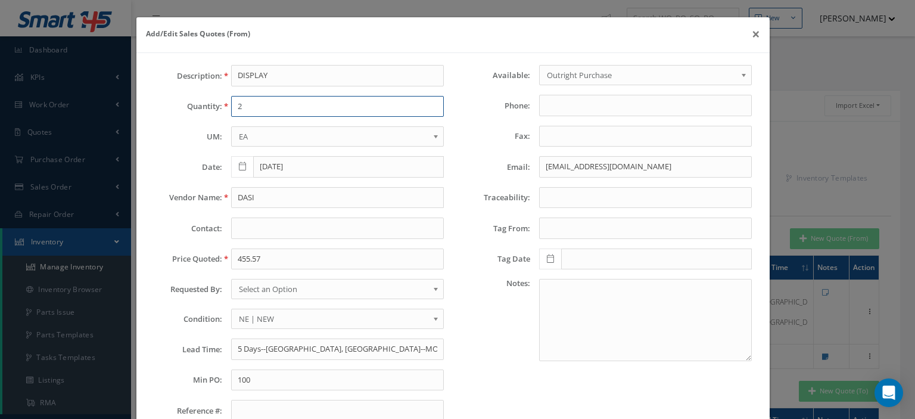
click at [259, 102] on input "2" at bounding box center [337, 106] width 213 height 21
click at [216, 108] on div "Quantity: 1" at bounding box center [298, 106] width 307 height 21
type input "2"
click at [244, 259] on input "455.57" at bounding box center [337, 258] width 213 height 21
paste input "242.41"
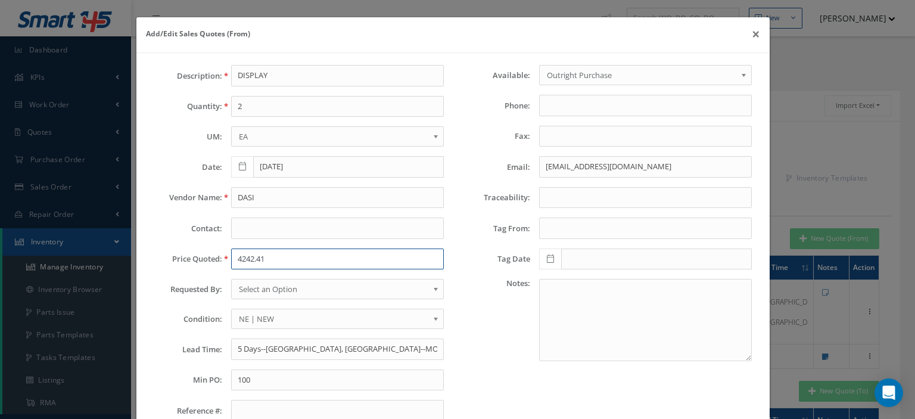
type input "4242.41"
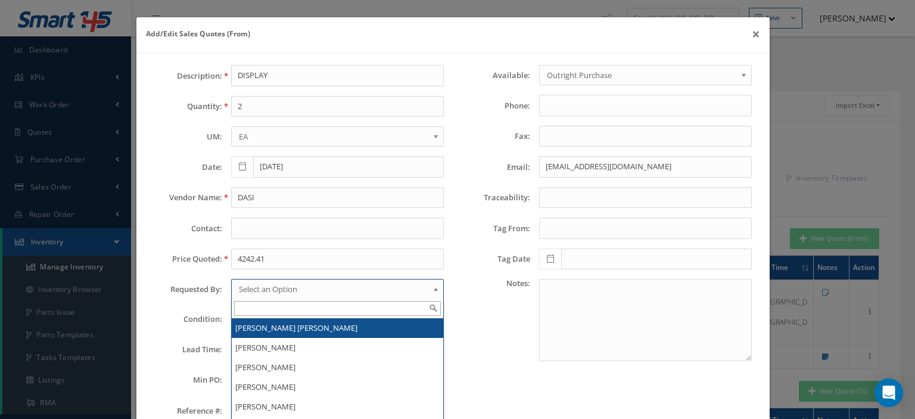
click at [256, 288] on span "Select an Option" at bounding box center [333, 289] width 189 height 14
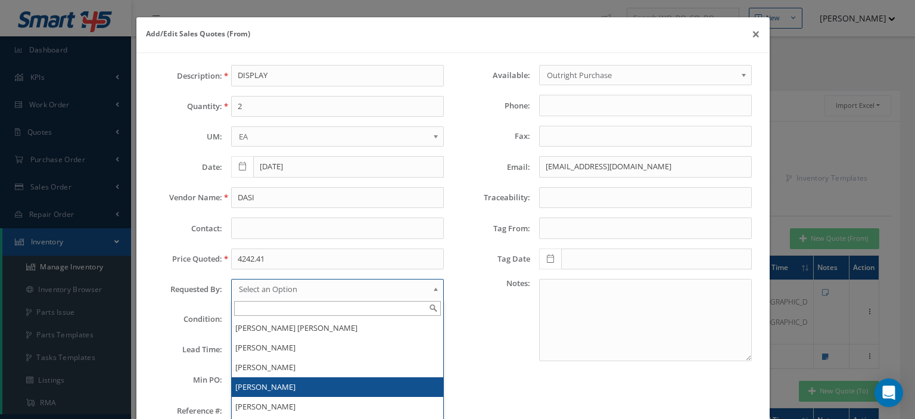
click at [265, 382] on li "[PERSON_NAME]" at bounding box center [338, 387] width 212 height 20
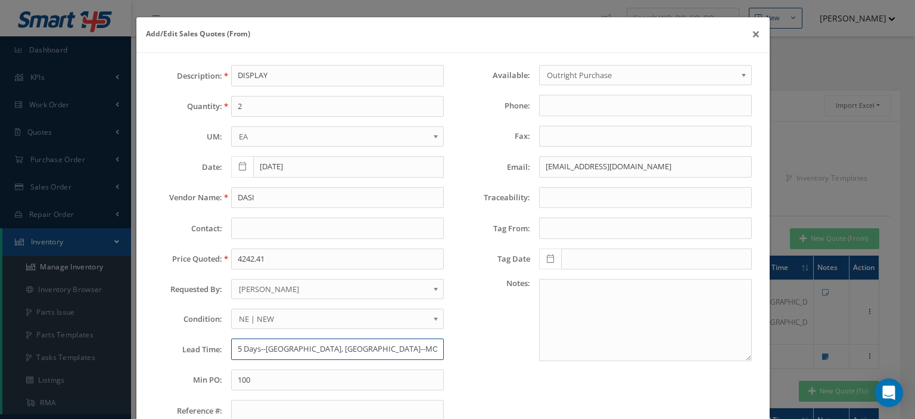
click at [257, 343] on input "5 Days--Toulouse, FR--MOQ 1" at bounding box center [337, 348] width 213 height 21
paste input "Brea, USA"
click at [234, 349] on input "Brea, USA-MOQ 1" at bounding box center [337, 348] width 213 height 21
paste input "3 Days"
type input "3 Days--Brea, USA-MOQ 1"
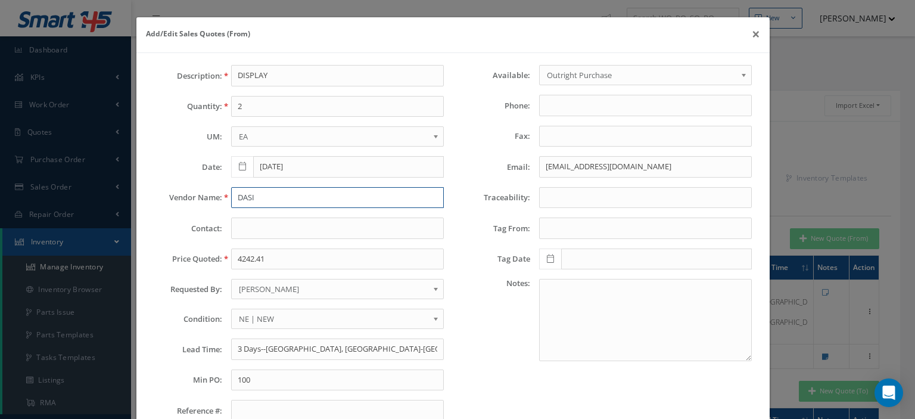
click at [244, 197] on input "DASI" at bounding box center [337, 197] width 213 height 21
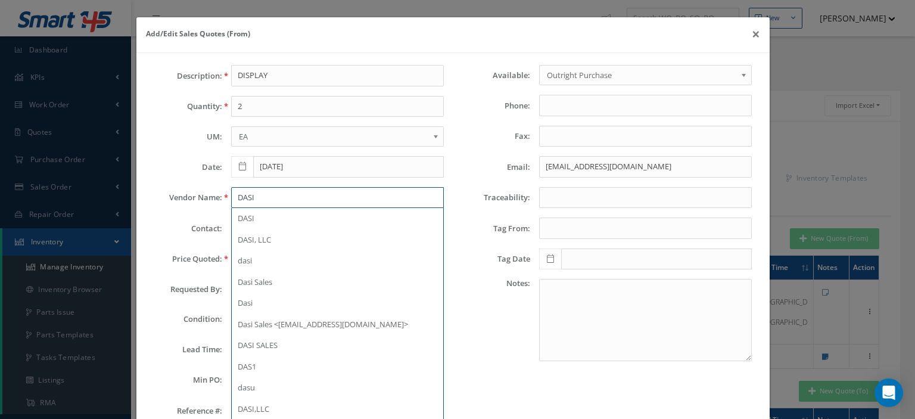
type input "DASI"
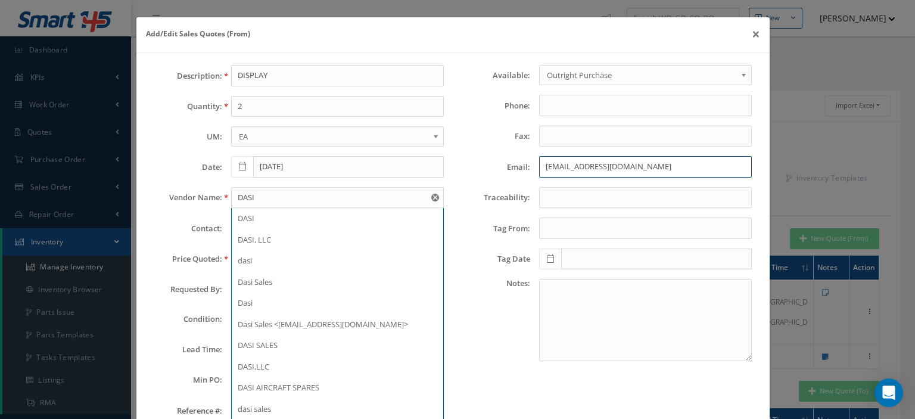
click at [565, 171] on input "sales@dasi.com" at bounding box center [645, 166] width 213 height 21
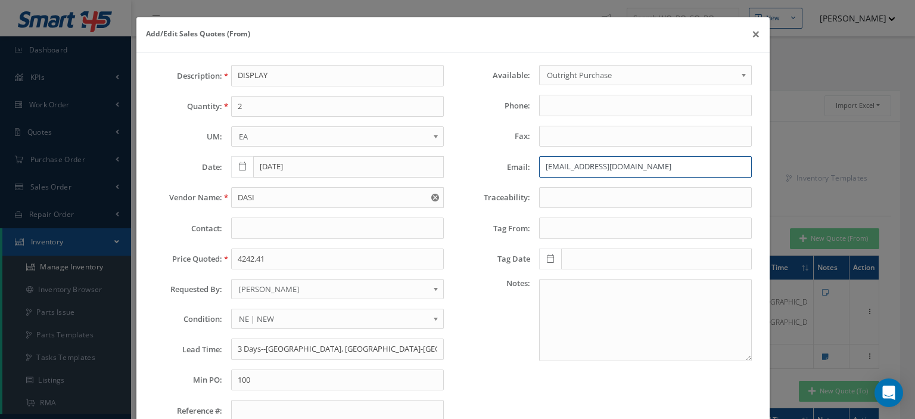
scroll to position [83, 0]
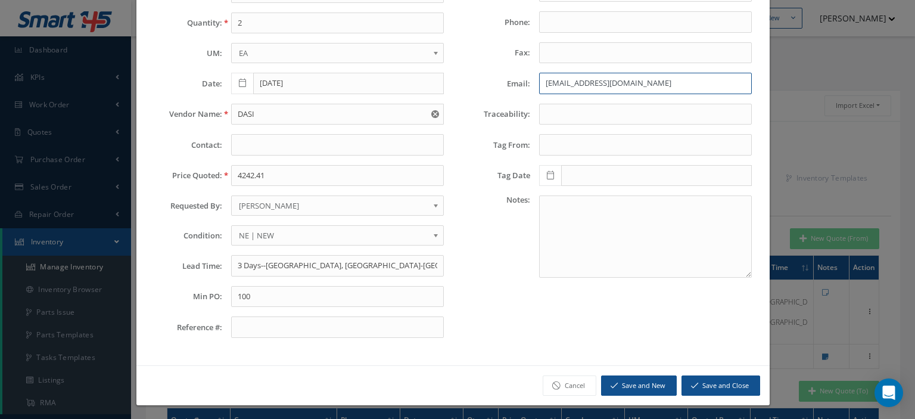
type input "sales@dasi.com"
click at [706, 378] on button "Save and Close" at bounding box center [721, 385] width 79 height 21
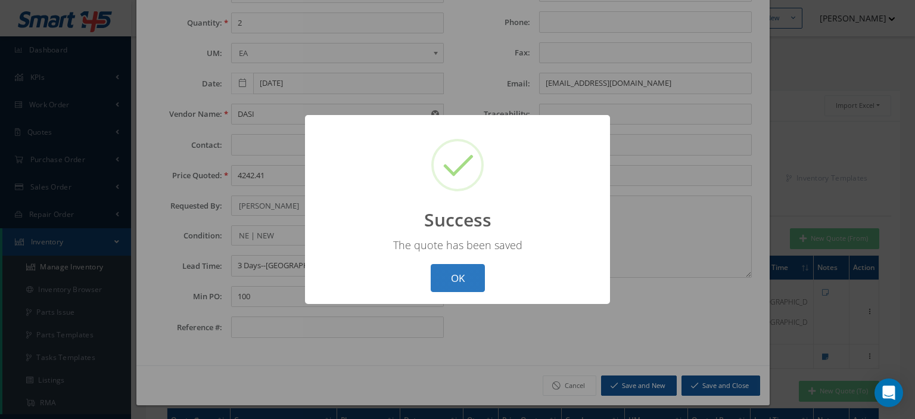
click at [477, 287] on button "OK" at bounding box center [458, 278] width 54 height 28
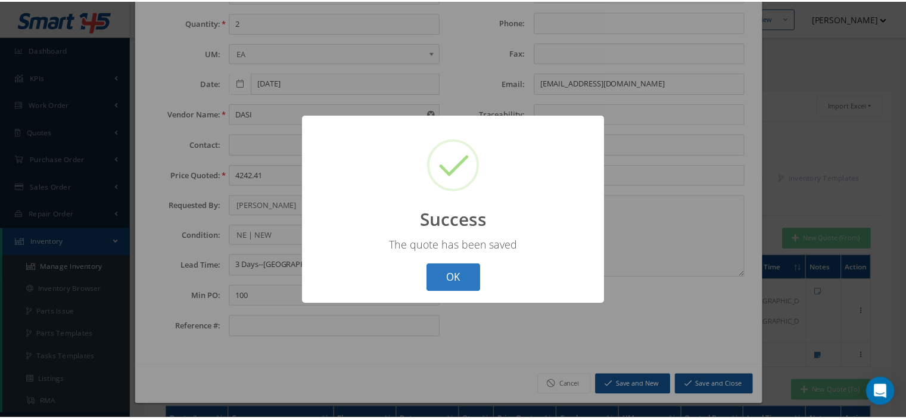
scroll to position [0, 0]
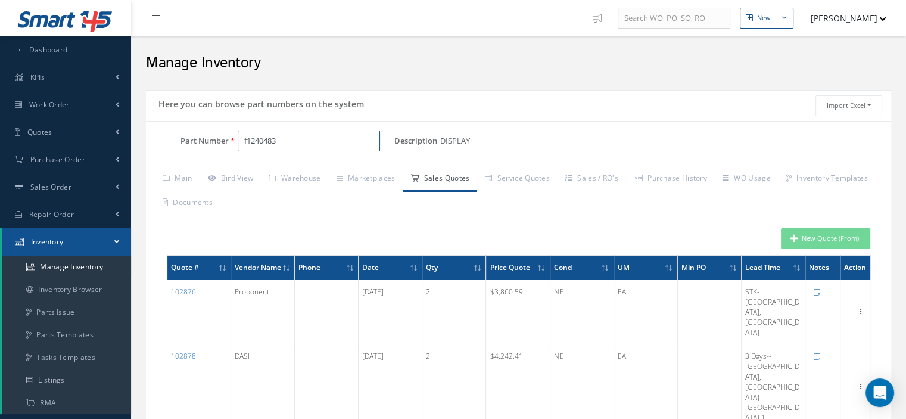
drag, startPoint x: 298, startPoint y: 149, endPoint x: 190, endPoint y: 152, distance: 107.9
click at [205, 151] on div "Part Number f1240483" at bounding box center [270, 145] width 248 height 31
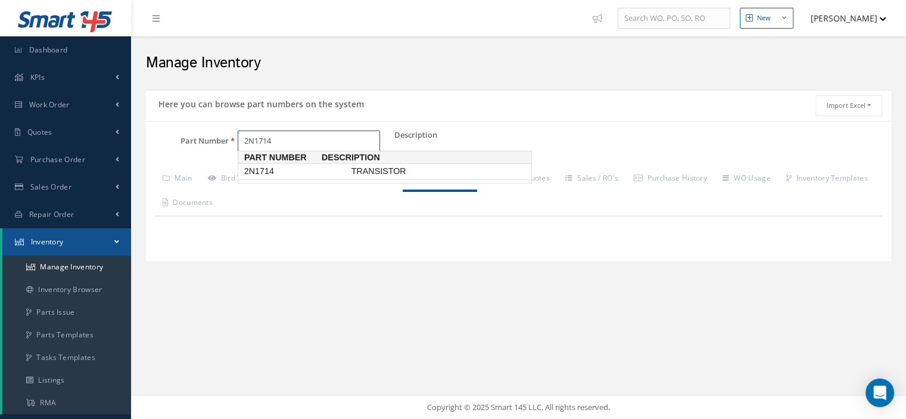
click at [259, 175] on span "2N1714" at bounding box center [295, 171] width 107 height 13
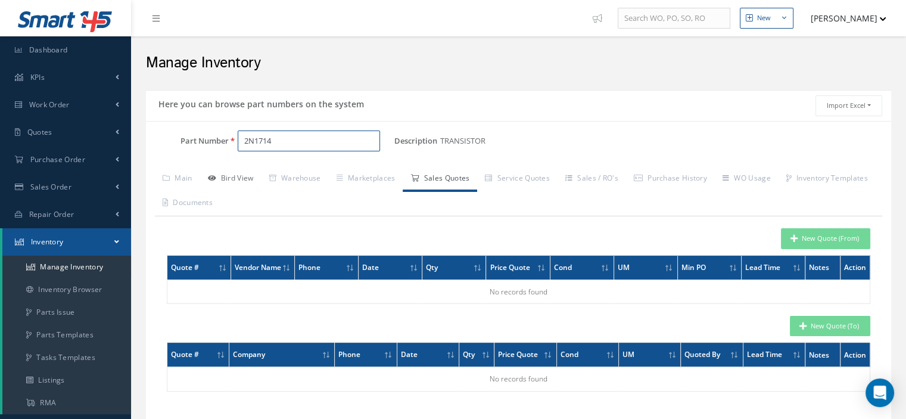
type input "2N1714"
click at [234, 176] on link "Bird View" at bounding box center [230, 179] width 61 height 25
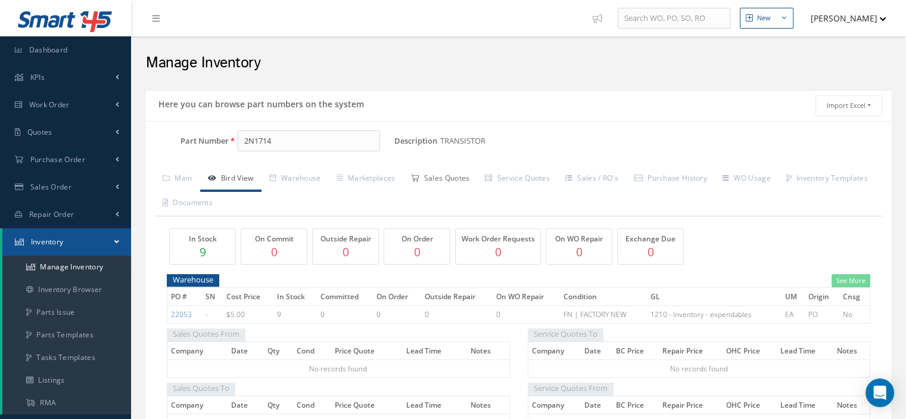
click at [434, 181] on link "Sales Quotes" at bounding box center [440, 179] width 74 height 25
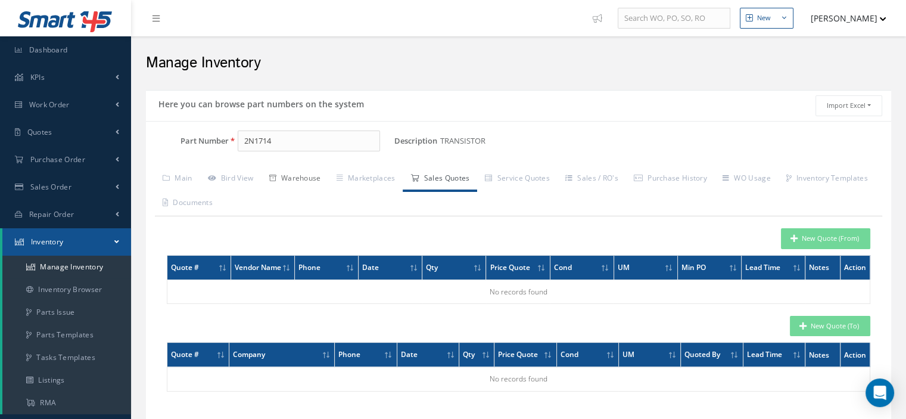
click at [307, 181] on link "Warehouse" at bounding box center [295, 179] width 67 height 25
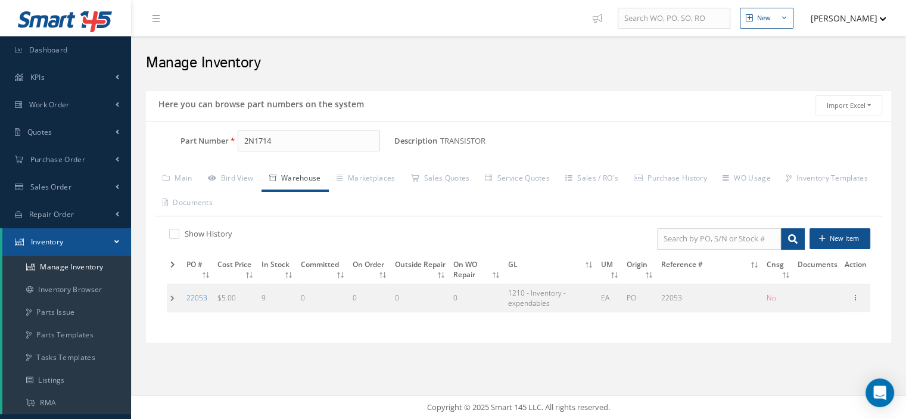
click at [173, 297] on td at bounding box center [175, 298] width 16 height 28
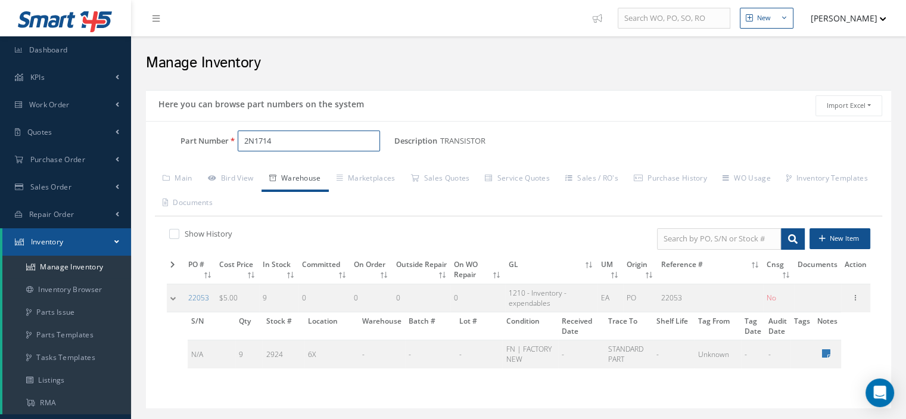
drag, startPoint x: 256, startPoint y: 145, endPoint x: 243, endPoint y: 147, distance: 12.7
click at [243, 147] on input "2N1714" at bounding box center [309, 140] width 142 height 21
click at [52, 102] on span "Work Order" at bounding box center [49, 105] width 41 height 10
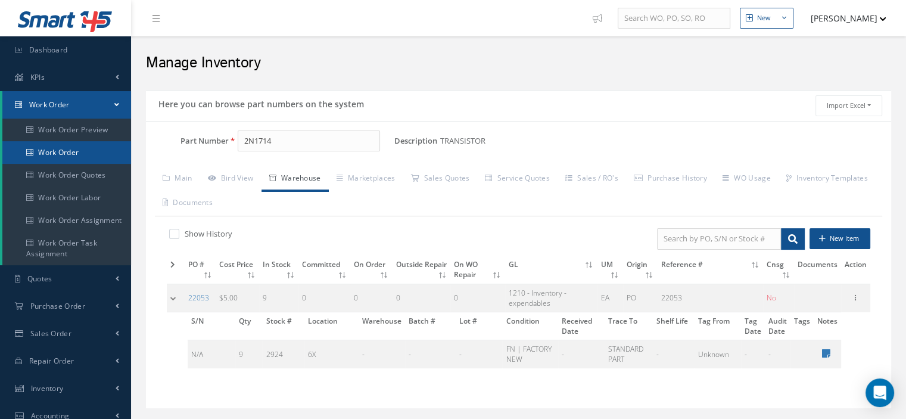
click at [60, 150] on link "Work Order" at bounding box center [66, 152] width 129 height 23
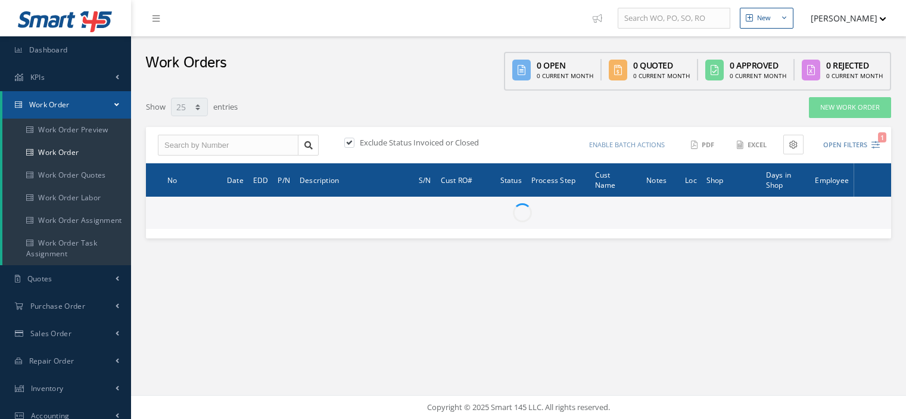
select select "25"
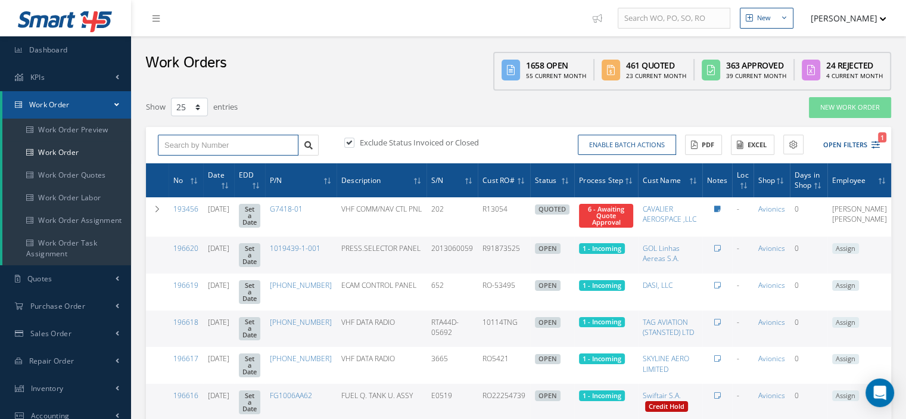
click at [188, 151] on input "text" at bounding box center [228, 145] width 141 height 21
type input "196196"
click at [305, 144] on icon at bounding box center [308, 145] width 8 height 8
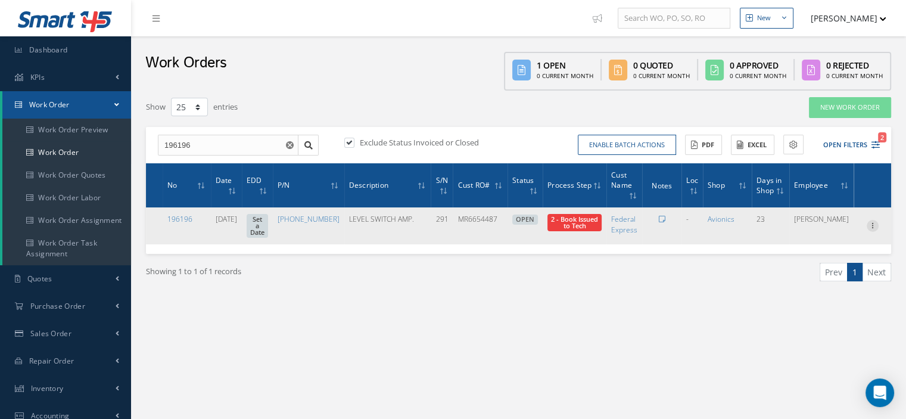
click at [873, 232] on div at bounding box center [873, 226] width 12 height 12
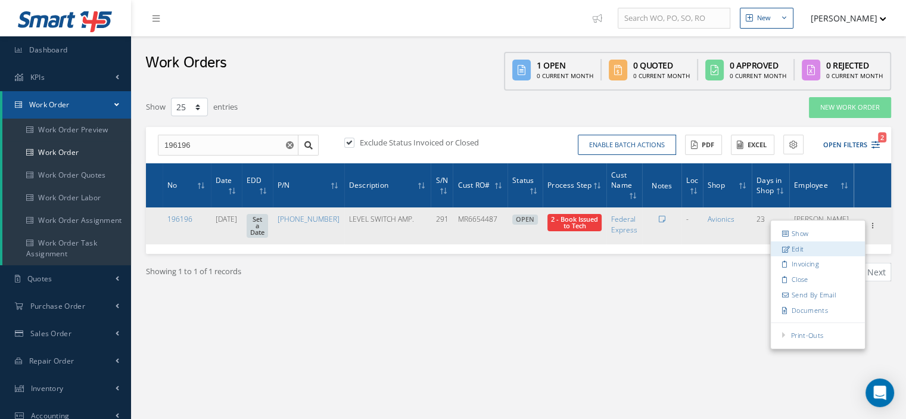
click at [815, 248] on link "Edit" at bounding box center [818, 248] width 94 height 15
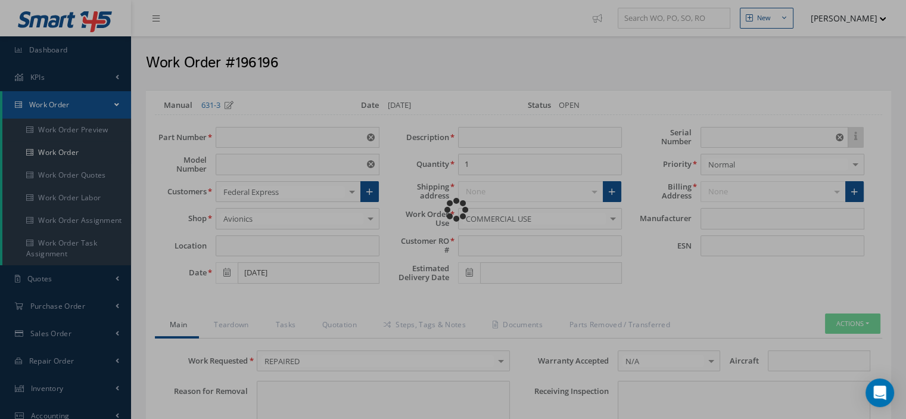
type input "[PHONE_NUMBER]"
type input "VARIOUS"
type input "[DATE]"
type input "LEVEL SWITCH AMP."
type input "MR6654487"
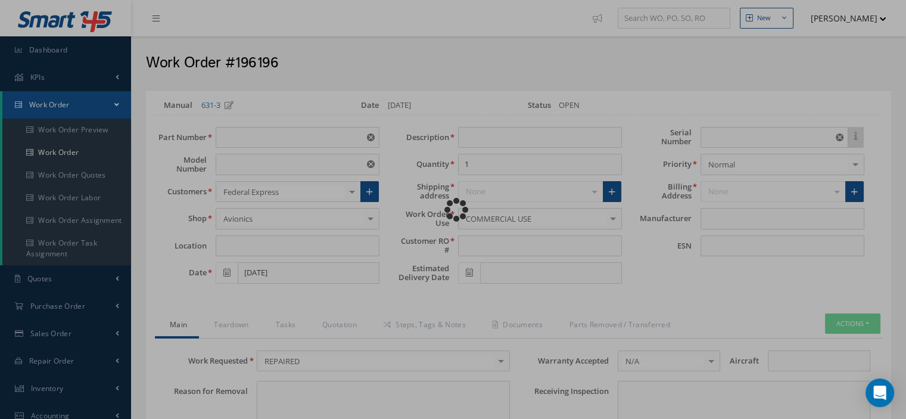
type input "291"
type textarea "POLICY SHEET A-28-22-06"
type input "NONE"
type textarea "NONE"
type input "NONE"
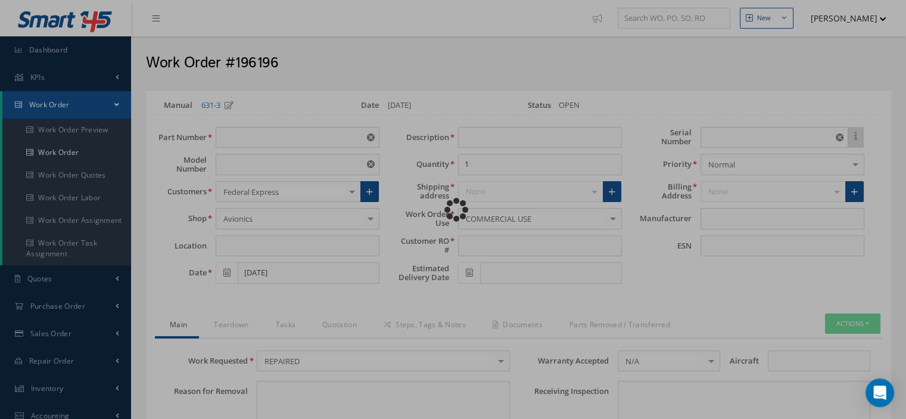
type input "N/A"
checkbox input "true"
type input "INTERTECHNIQUE"
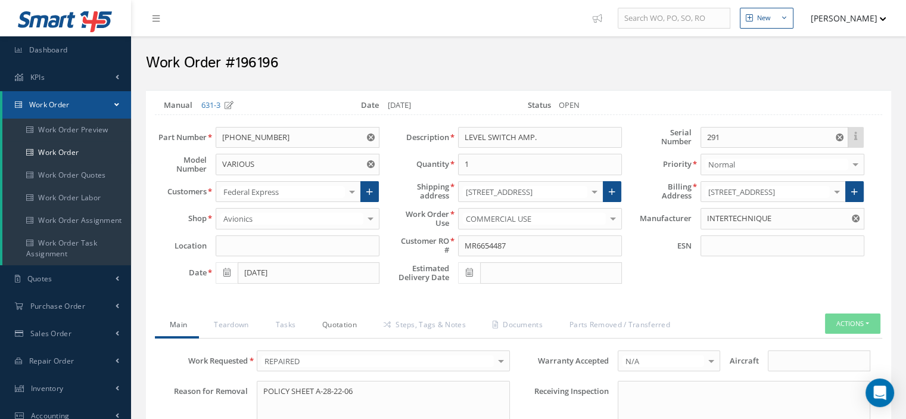
click at [340, 321] on link "Quotation" at bounding box center [337, 325] width 61 height 25
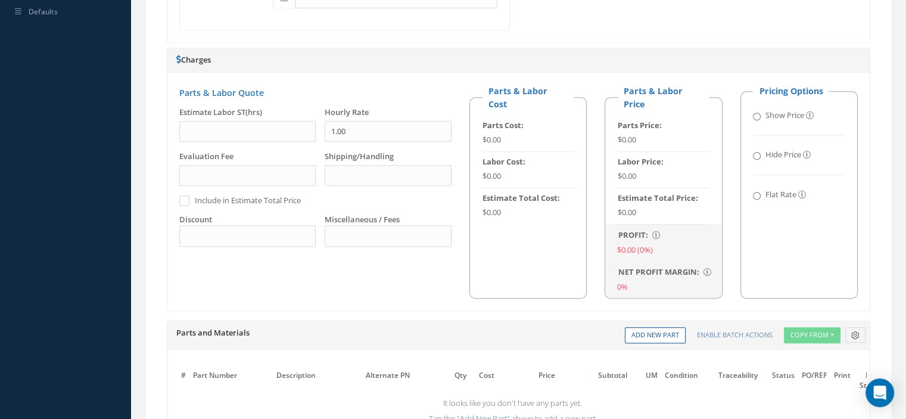
scroll to position [655, 0]
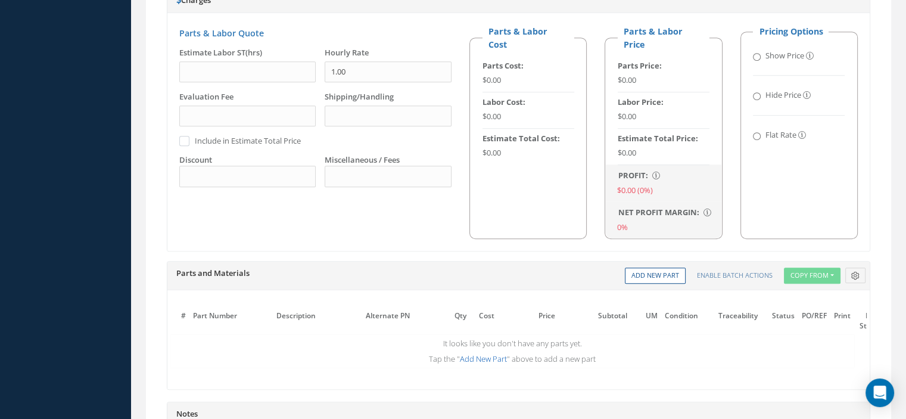
click at [474, 354] on link "Add New Part" at bounding box center [483, 358] width 47 height 11
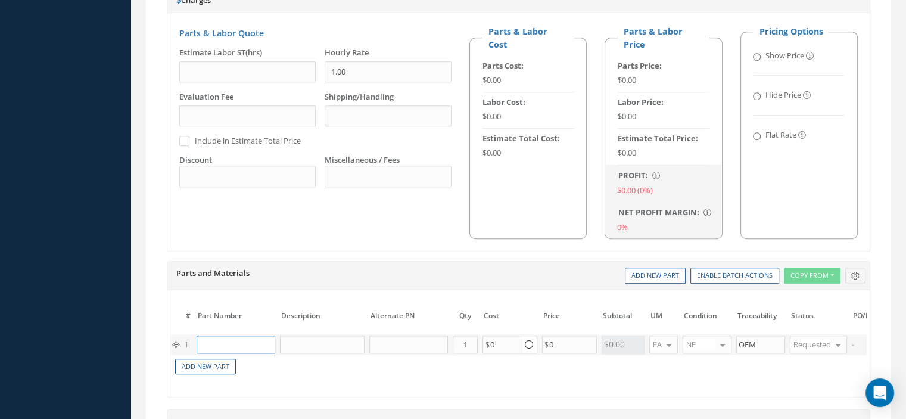
click at [245, 345] on input "text" at bounding box center [236, 344] width 79 height 18
paste input "2N1714"
type input "2N1714"
click at [274, 353] on span "TRANSISTOR" at bounding box center [287, 358] width 41 height 10
type input "TRANSISTOR"
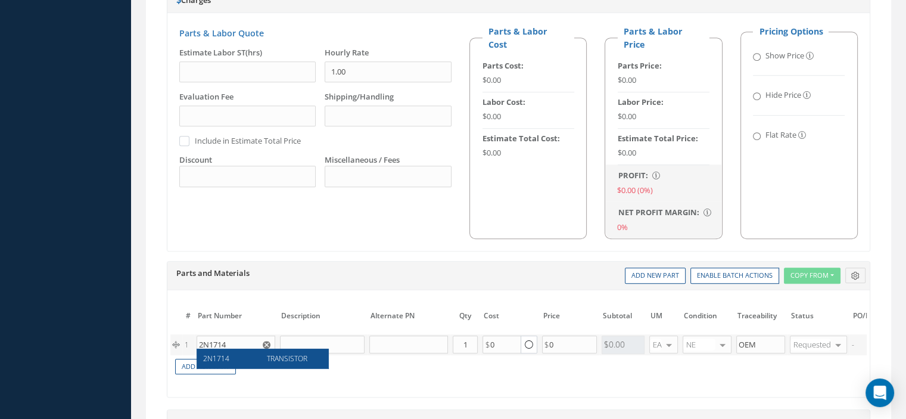
type input "5.00"
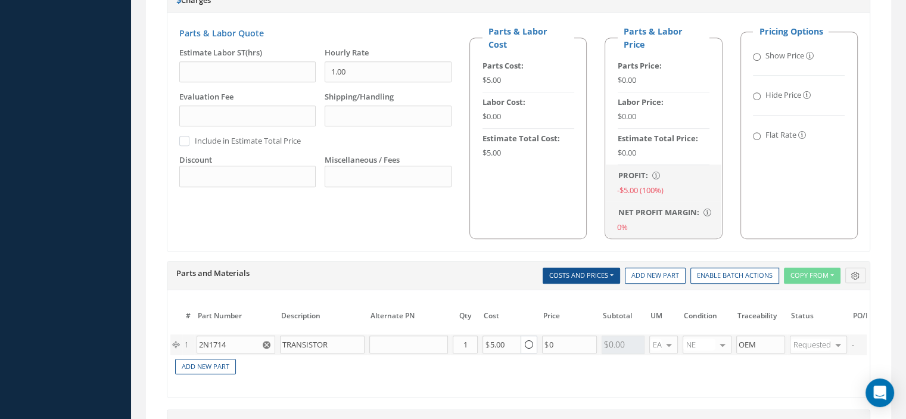
scroll to position [862, 0]
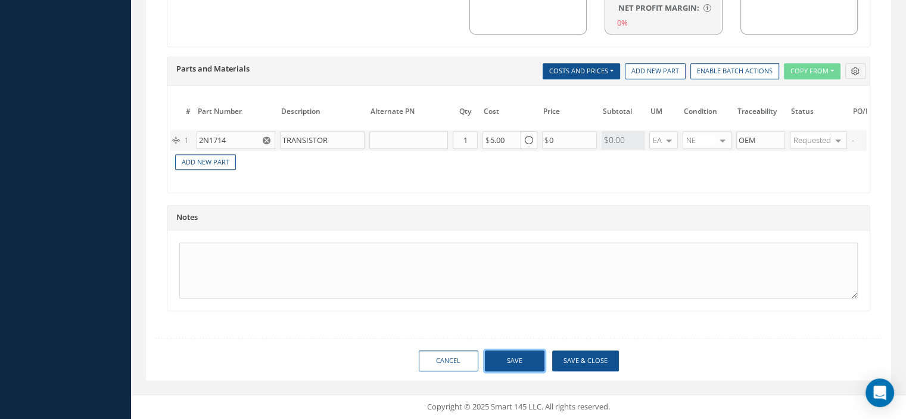
click at [494, 358] on button "Save" at bounding box center [515, 360] width 60 height 21
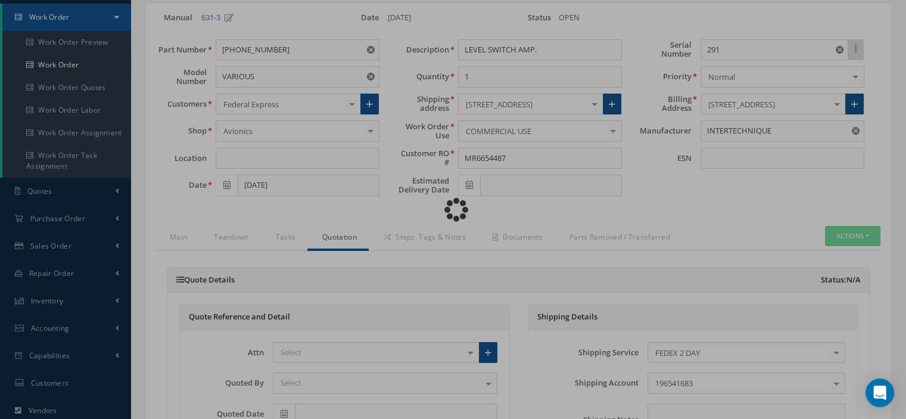
scroll to position [0, 0]
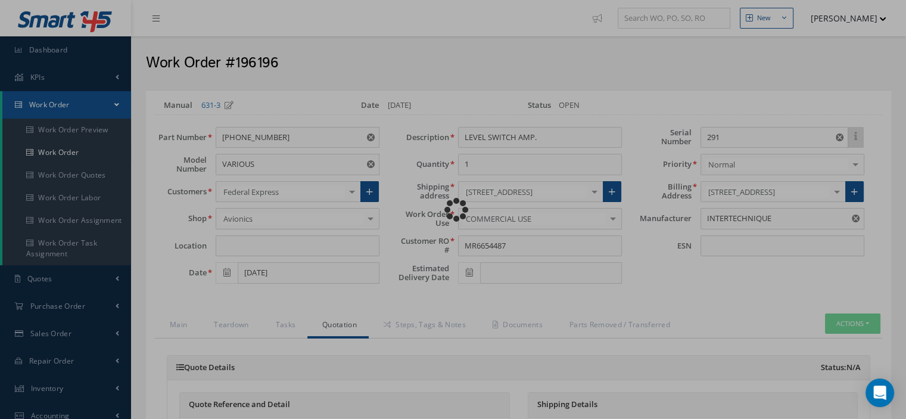
click at [453, 210] on div "Loading…" at bounding box center [453, 210] width 0 height 0
type input "0.00"
checkbox input "false"
type input "0.00"
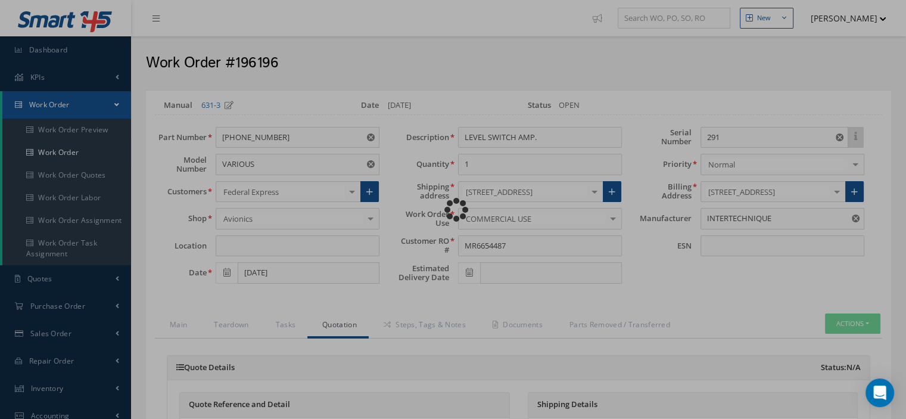
type input "0.00"
radio input "true"
type input "0.00"
checkbox input "true"
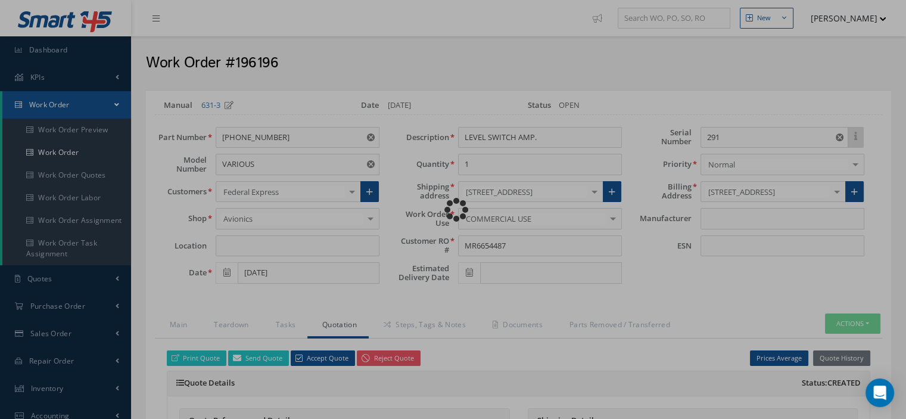
click at [453, 210] on div "Loading…" at bounding box center [453, 210] width 0 height 0
type input "INTERTECHNIQUE"
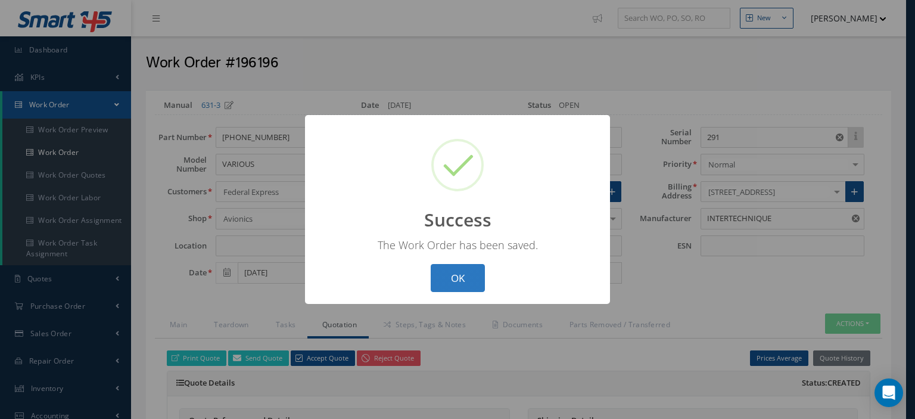
click at [436, 275] on button "OK" at bounding box center [458, 278] width 54 height 28
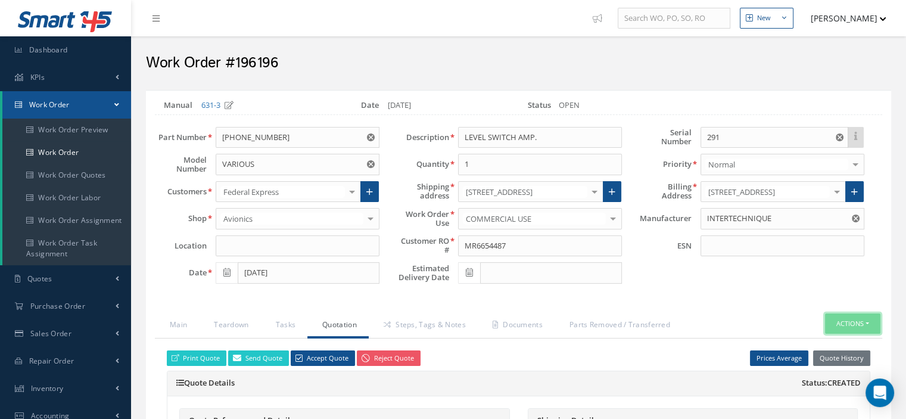
click at [868, 321] on button "Actions" at bounding box center [852, 323] width 55 height 21
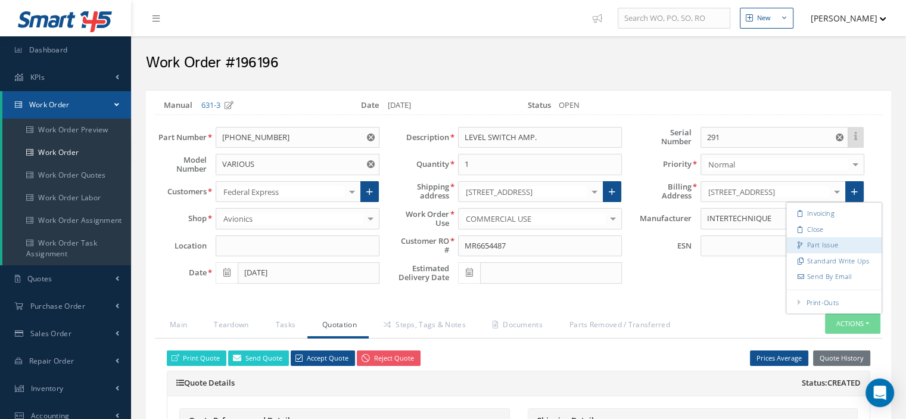
click at [807, 246] on link "Part Issue" at bounding box center [834, 245] width 95 height 16
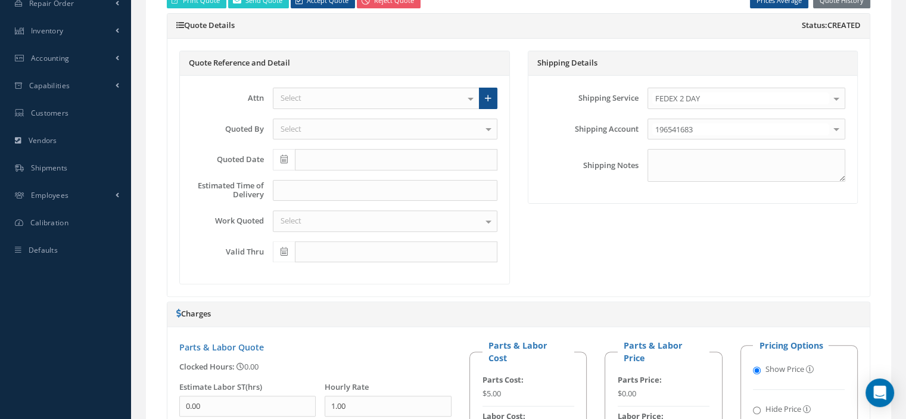
scroll to position [655, 0]
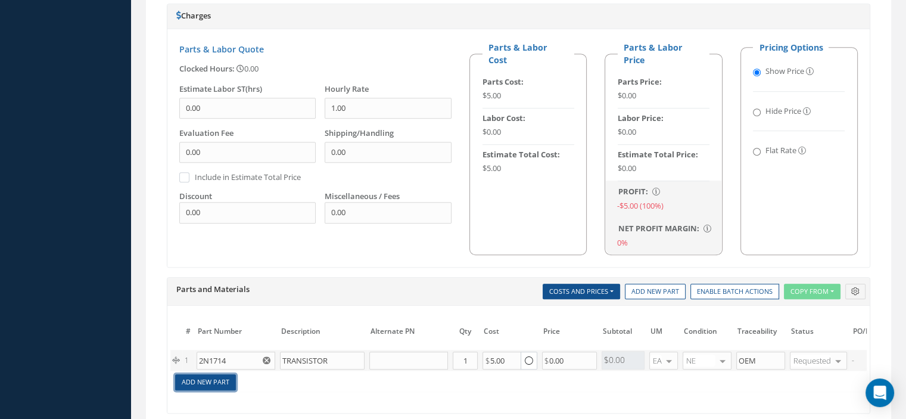
click at [229, 375] on link "Add New Part" at bounding box center [205, 382] width 61 height 16
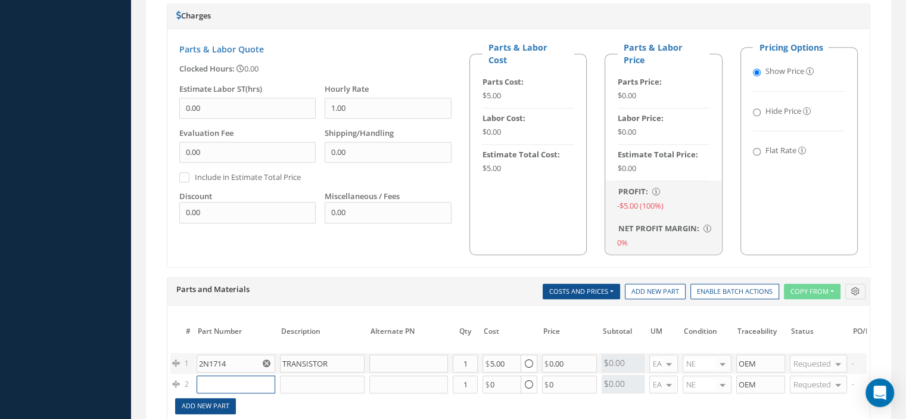
click at [229, 375] on input "text" at bounding box center [236, 384] width 79 height 18
paste input "2N956"
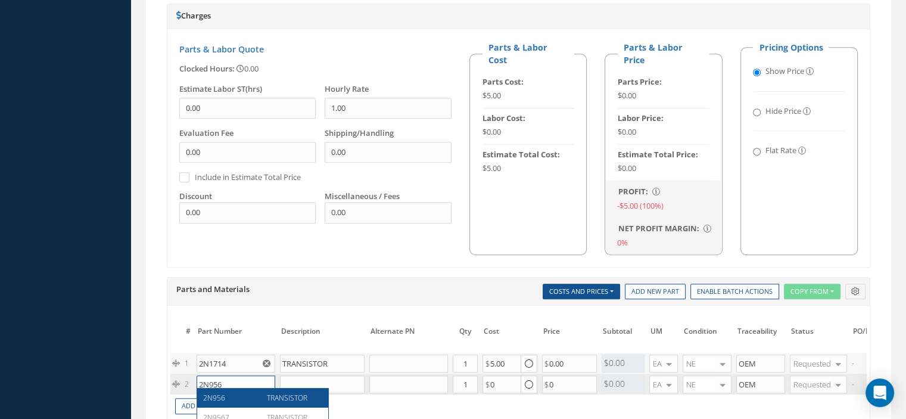
type input "2N956"
click at [238, 394] on div "2N956" at bounding box center [230, 398] width 55 height 10
type input "TRANSISTOR"
type input "3.50"
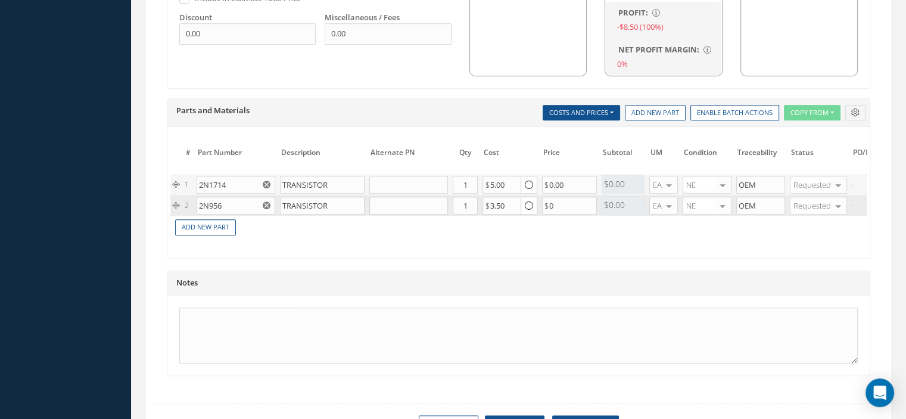
scroll to position [902, 0]
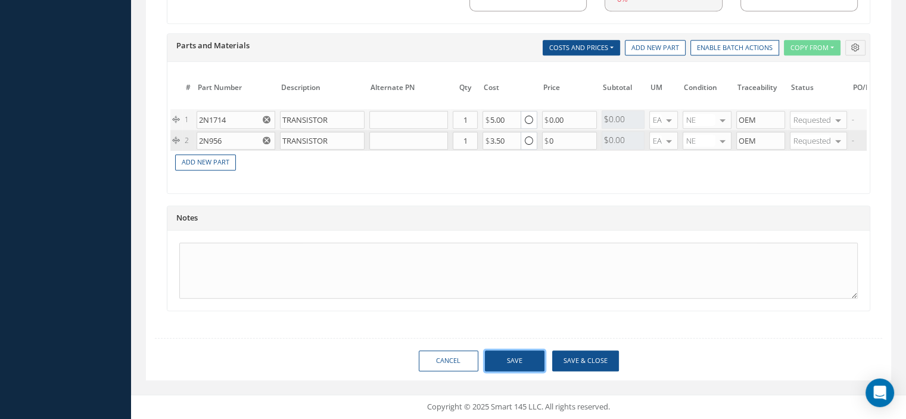
click at [533, 362] on button "Save" at bounding box center [515, 360] width 60 height 21
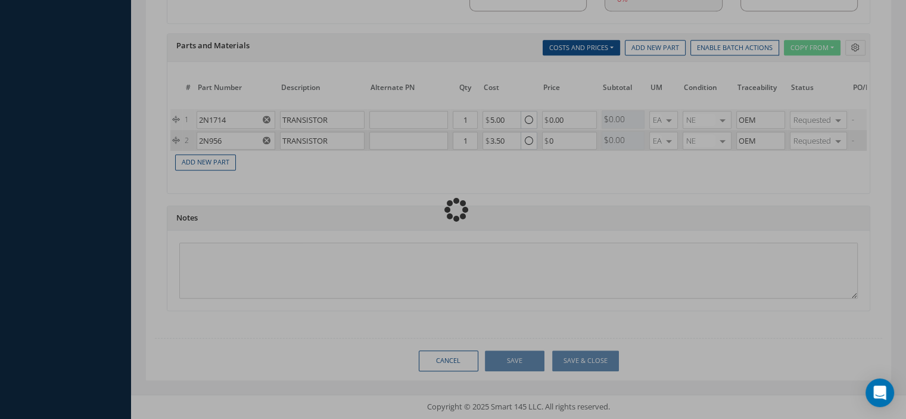
type input "0.00"
checkbox input "true"
type input "INTERTECHNIQUE"
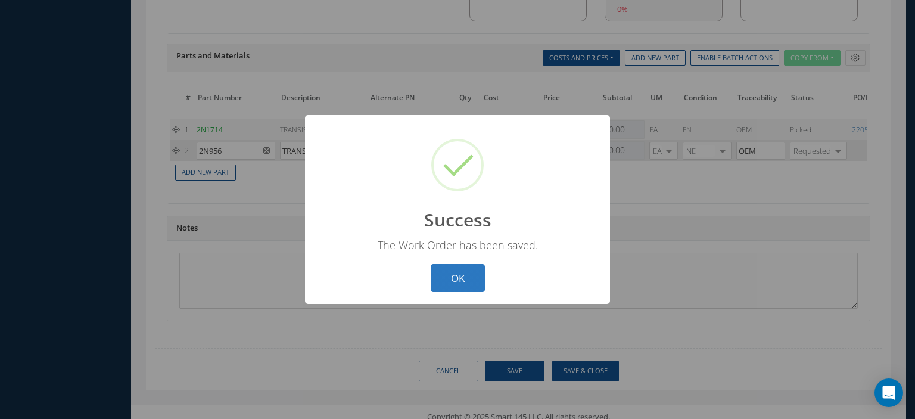
click at [467, 269] on button "OK" at bounding box center [458, 278] width 54 height 28
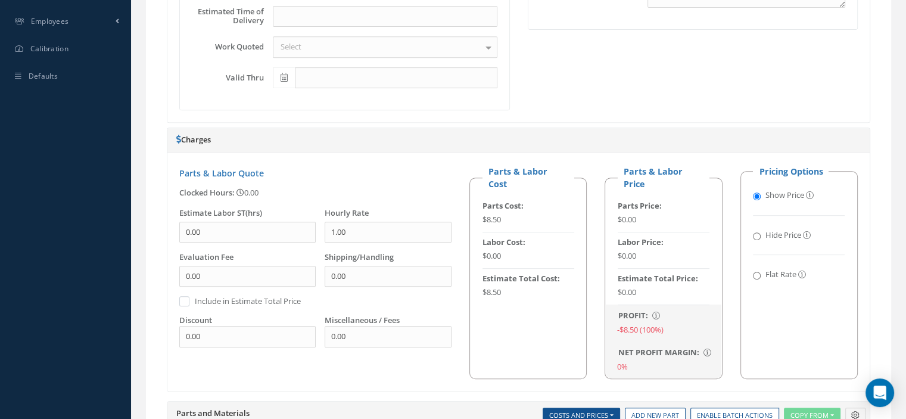
scroll to position [174, 0]
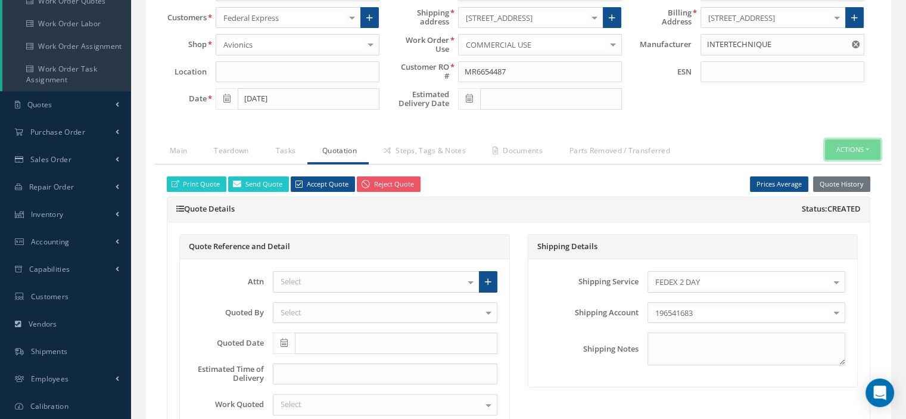
click at [875, 147] on button "Actions" at bounding box center [852, 149] width 55 height 21
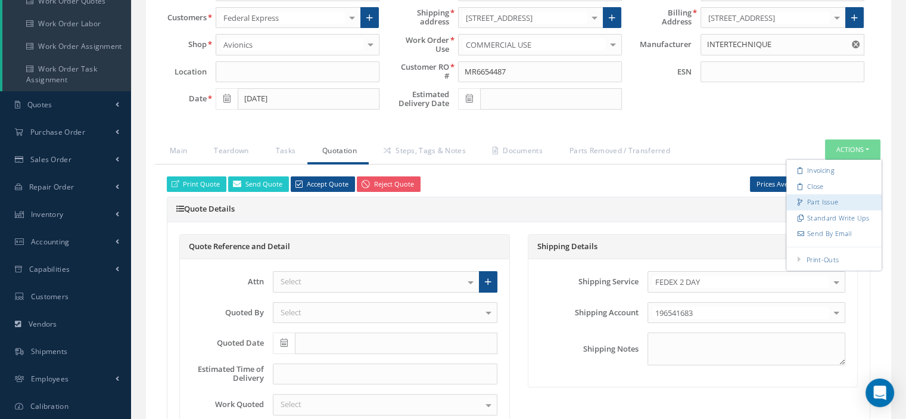
click at [829, 203] on link "Part Issue" at bounding box center [834, 202] width 95 height 16
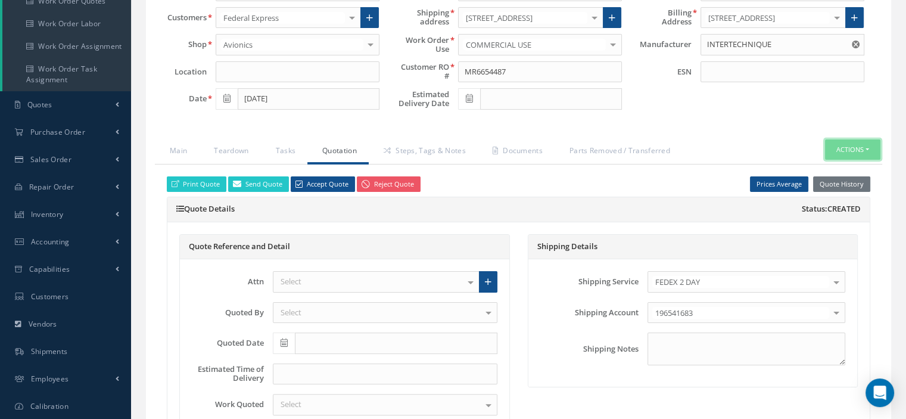
click at [867, 151] on button "Actions" at bounding box center [852, 149] width 55 height 21
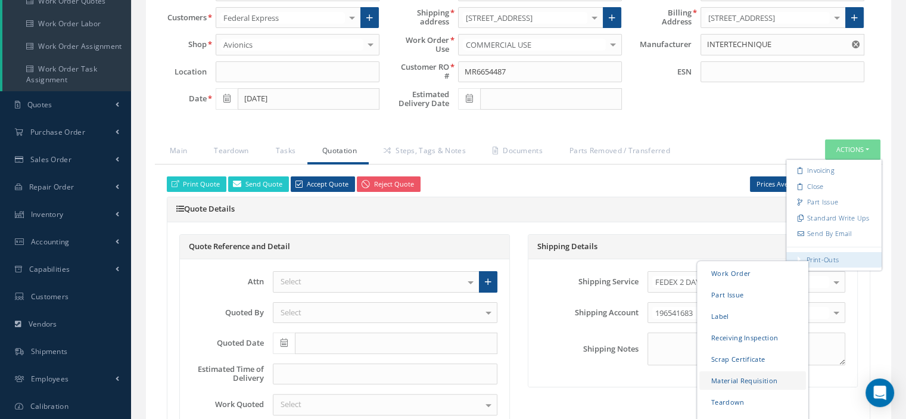
click at [741, 378] on link "Material Requisition" at bounding box center [753, 380] width 107 height 18
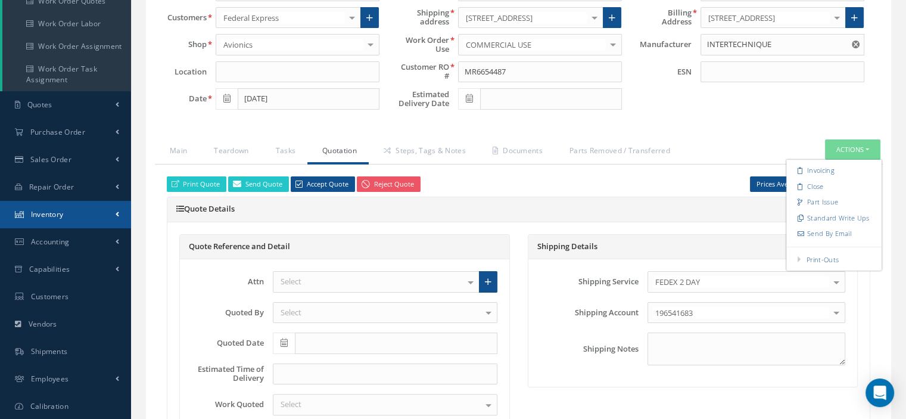
click at [51, 221] on link "Inventory" at bounding box center [65, 214] width 131 height 27
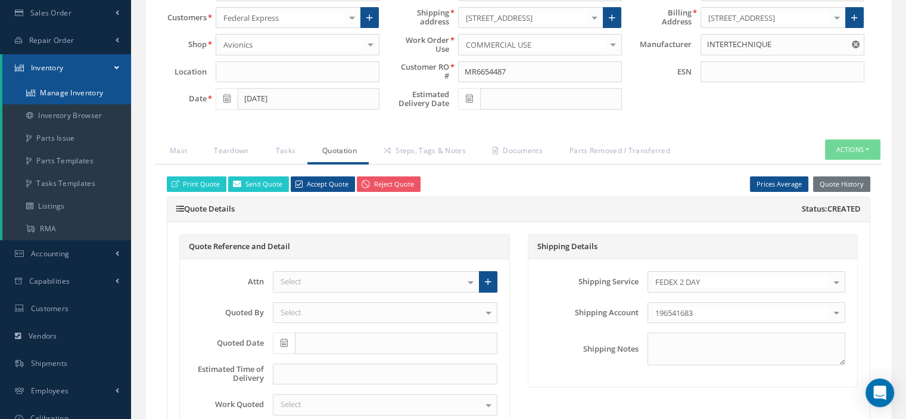
click at [67, 94] on link "Manage Inventory" at bounding box center [66, 93] width 129 height 23
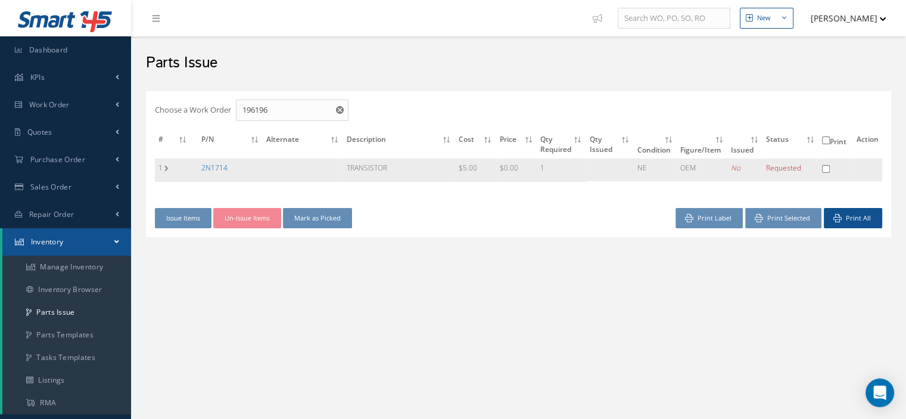
click at [212, 169] on link "2N1714" at bounding box center [214, 168] width 26 height 10
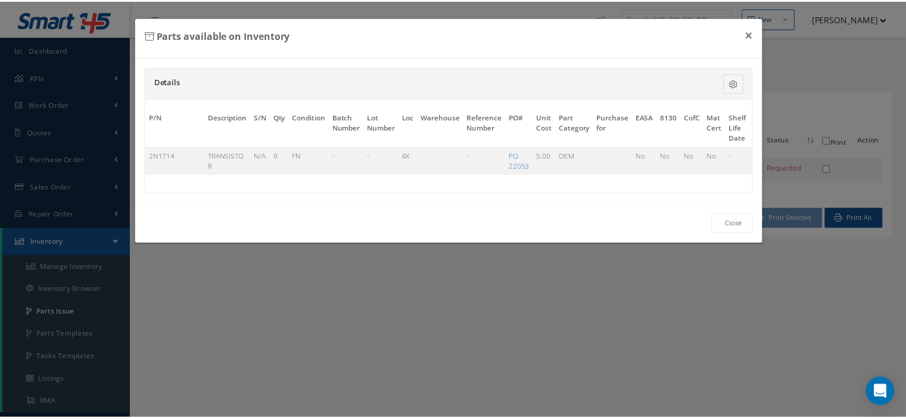
scroll to position [0, 70]
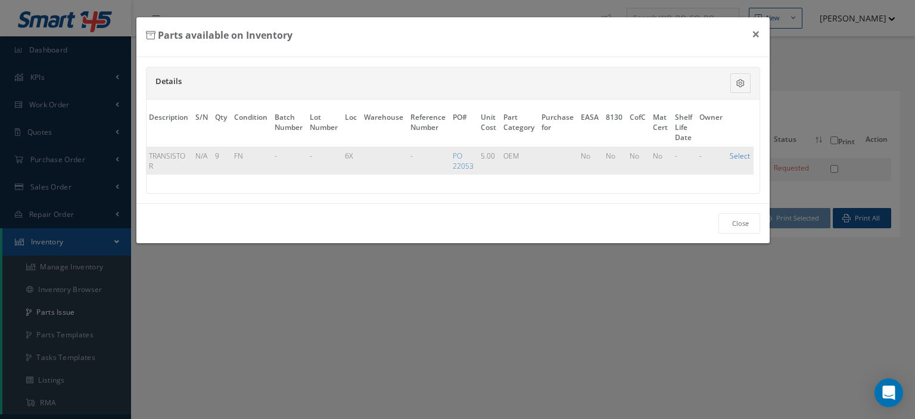
click at [730, 154] on link "Select" at bounding box center [740, 156] width 20 height 10
checkbox input "true"
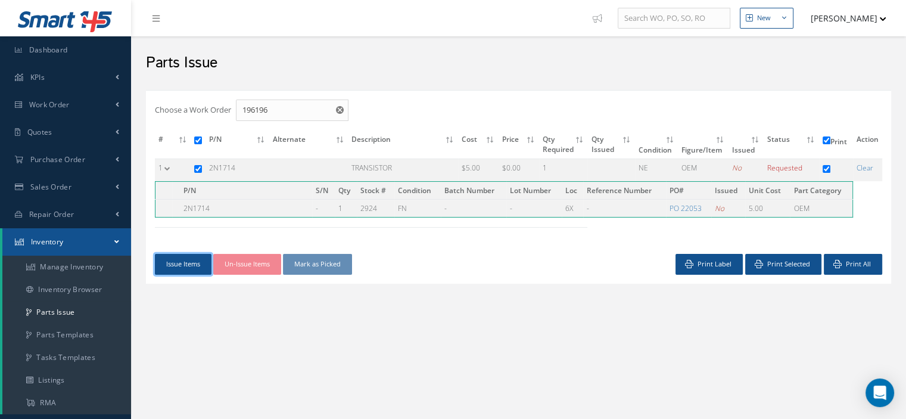
click at [189, 269] on button "Issue Items" at bounding box center [183, 264] width 57 height 21
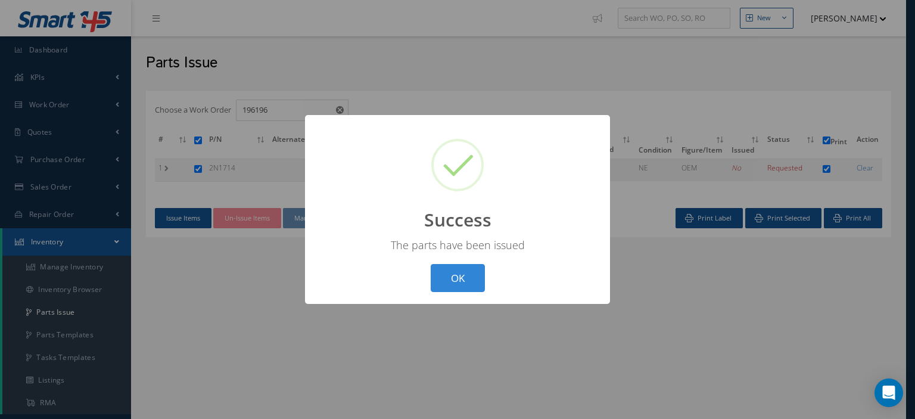
click at [453, 271] on button "OK" at bounding box center [458, 278] width 54 height 28
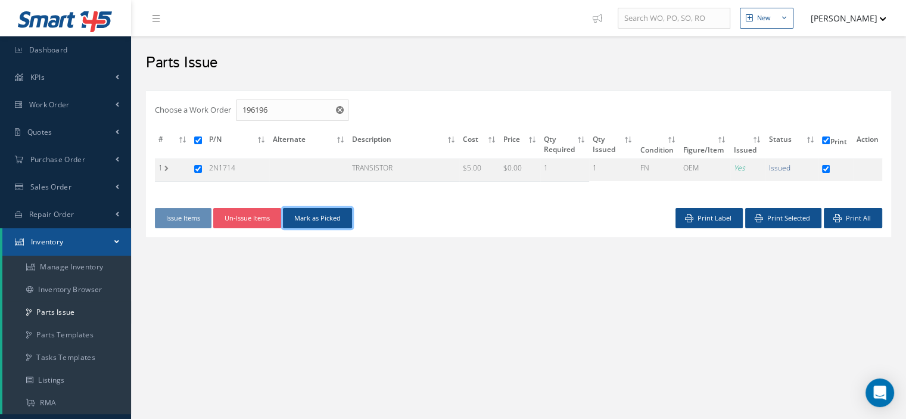
click at [312, 219] on button "Mark as Picked" at bounding box center [317, 218] width 69 height 21
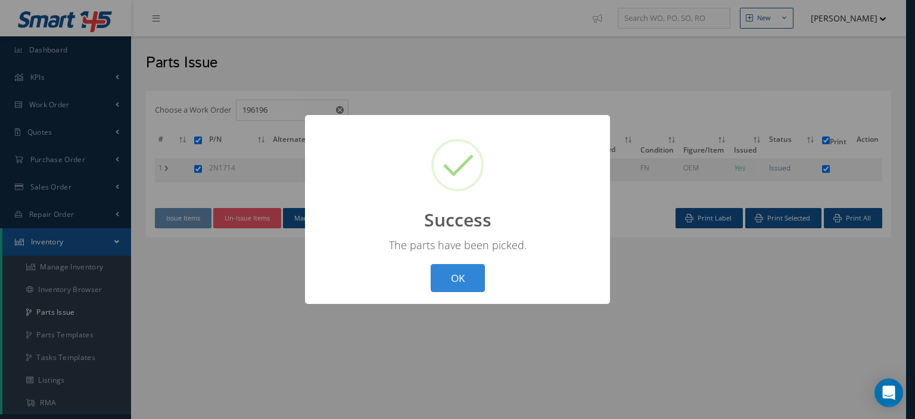
click at [440, 280] on button "OK" at bounding box center [458, 278] width 54 height 28
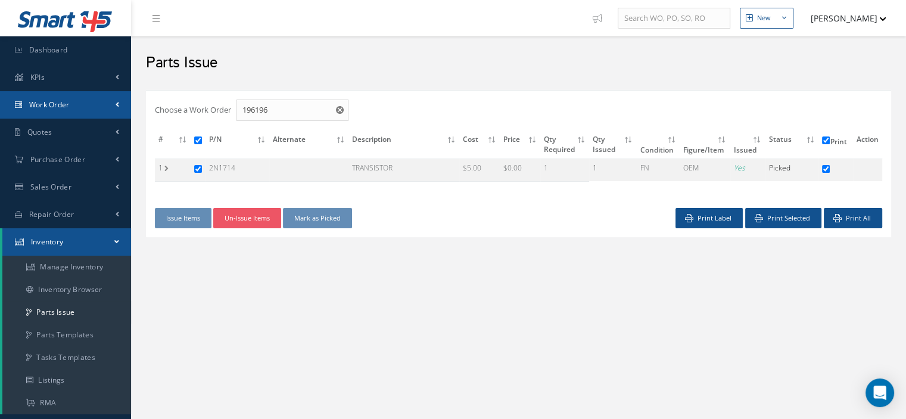
click at [64, 113] on link "Work Order" at bounding box center [65, 104] width 131 height 27
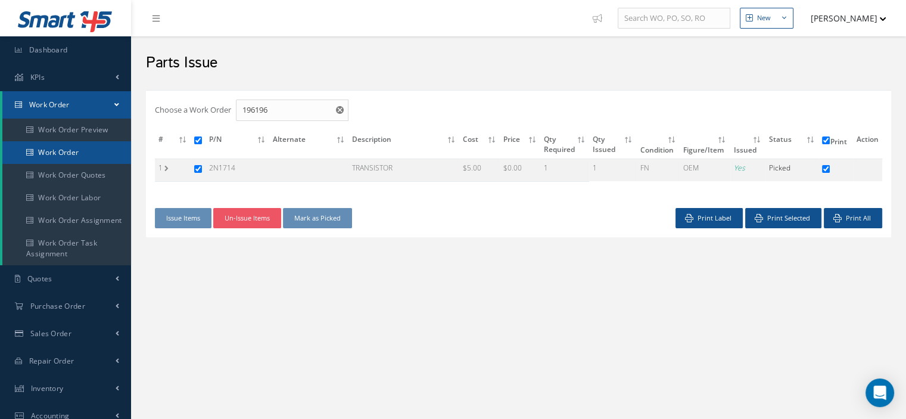
click at [67, 156] on link "Work Order" at bounding box center [66, 152] width 129 height 23
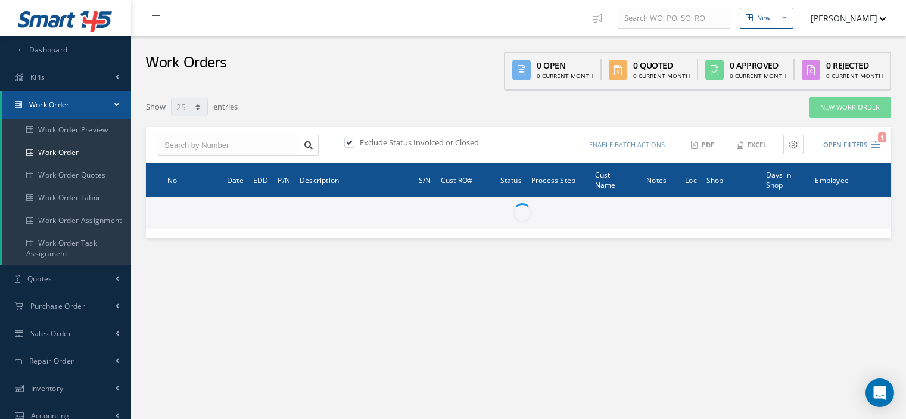
select select "25"
click at [235, 142] on input "text" at bounding box center [228, 145] width 141 height 21
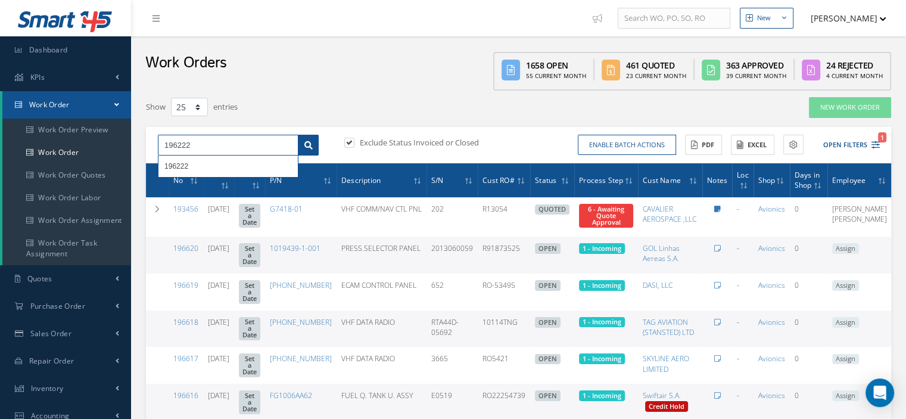
type input "196222"
click at [312, 147] on icon at bounding box center [308, 145] width 8 height 8
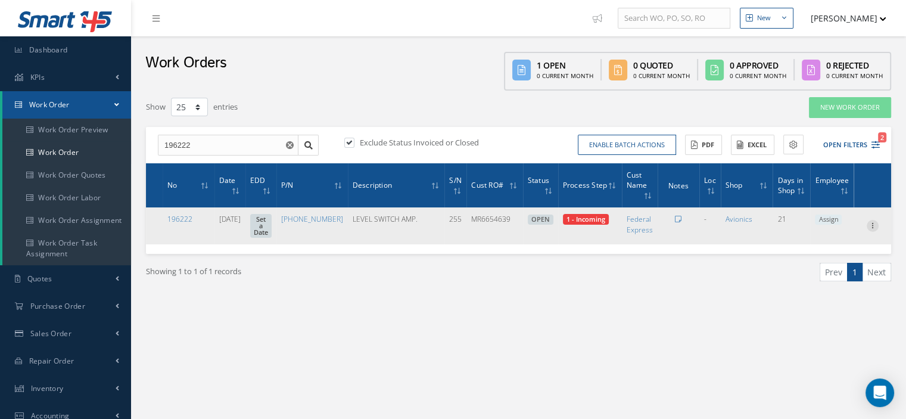
click at [870, 229] on icon at bounding box center [873, 225] width 12 height 10
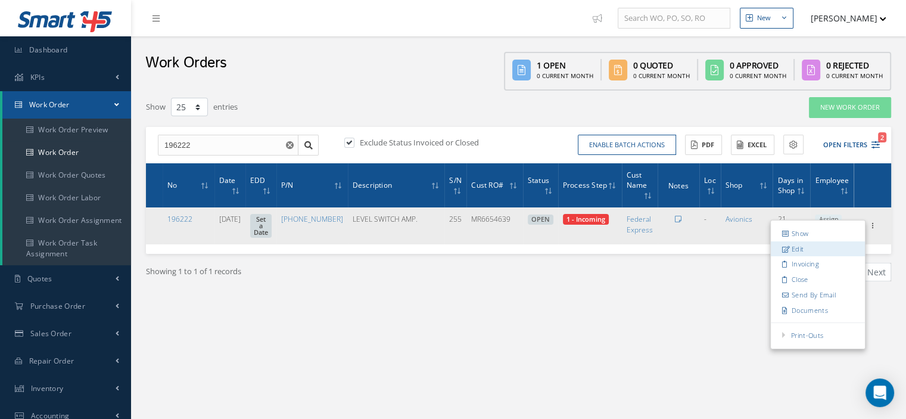
click at [825, 250] on link "Edit" at bounding box center [818, 248] width 94 height 15
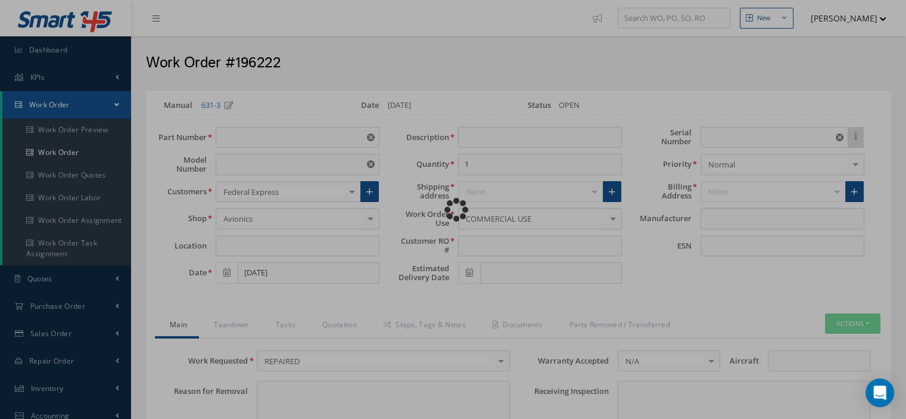
type input "[PHONE_NUMBER]"
type input "VARIOUS"
type input "[DATE]"
type input "LEVEL SWITCH AMP."
type input "MR6654639"
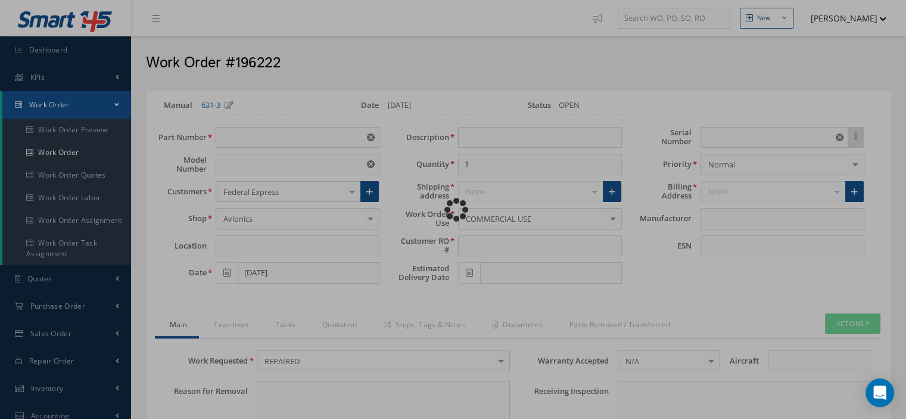
type input "255"
type textarea "POLICY SHEET A-28-22-06"
type input "NONE"
type textarea "NONE"
type input "NONE"
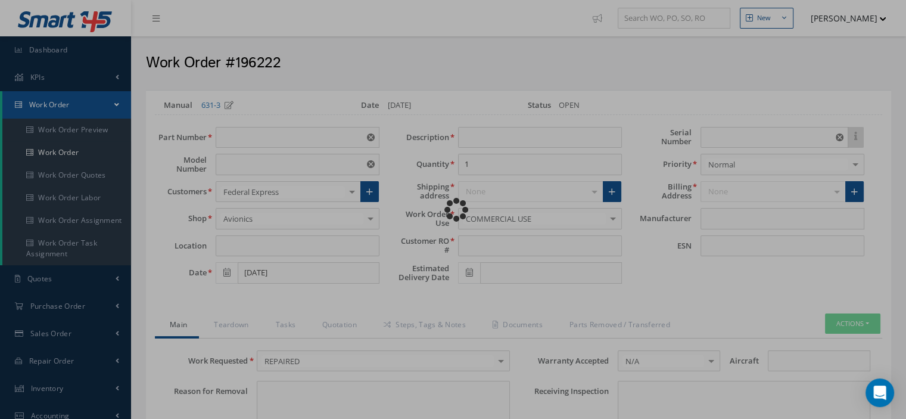
type input "N/A"
checkbox input "true"
type input "INTERTECHNIQUE"
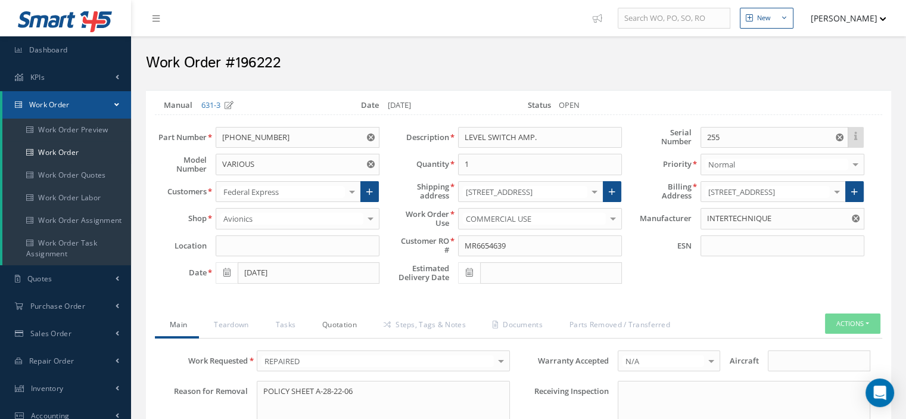
click at [346, 327] on link "Quotation" at bounding box center [337, 325] width 61 height 25
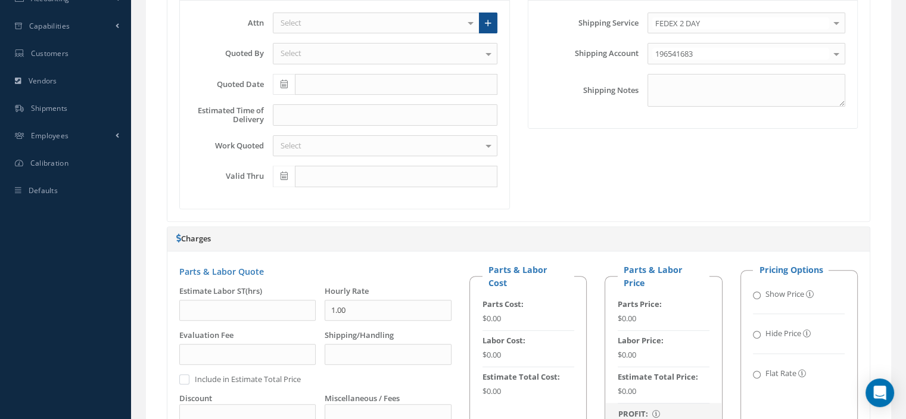
scroll to position [854, 0]
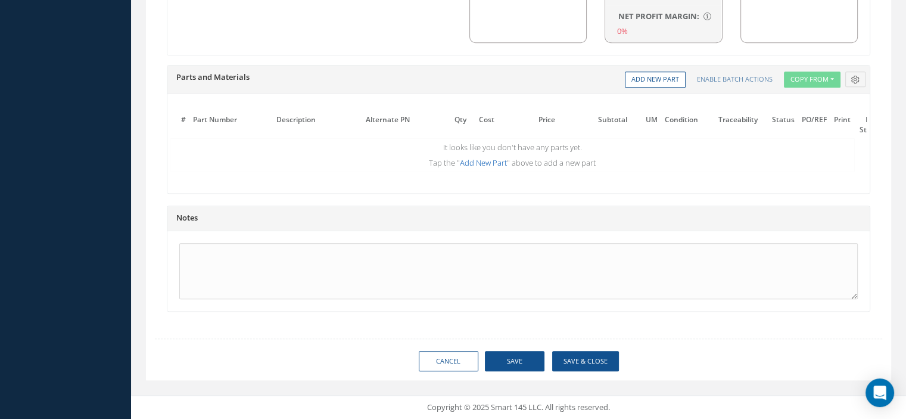
click at [477, 157] on link "Add New Part" at bounding box center [483, 162] width 47 height 11
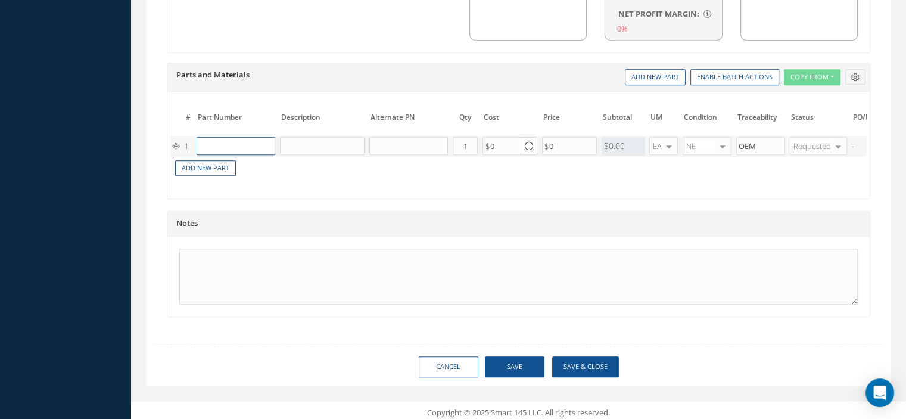
click at [244, 141] on input "text" at bounding box center [236, 146] width 79 height 18
paste input "2N1714"
type input "2N1714"
click at [241, 164] on div "2N1714" at bounding box center [230, 159] width 55 height 10
type input "TRANSISTOR"
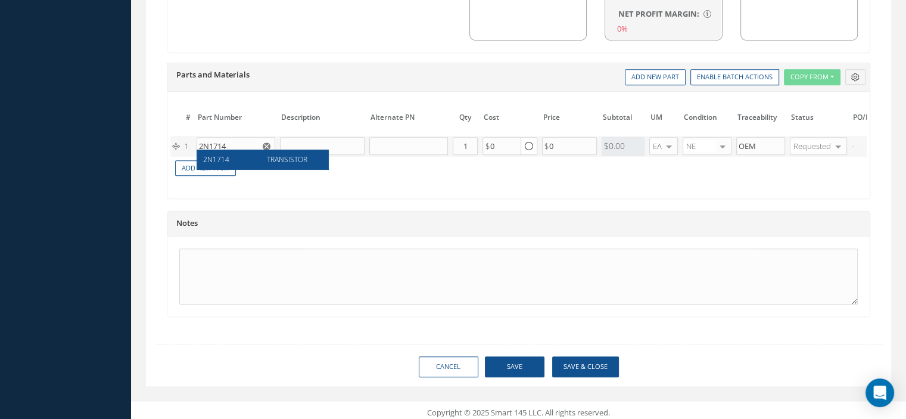
type input "5.00"
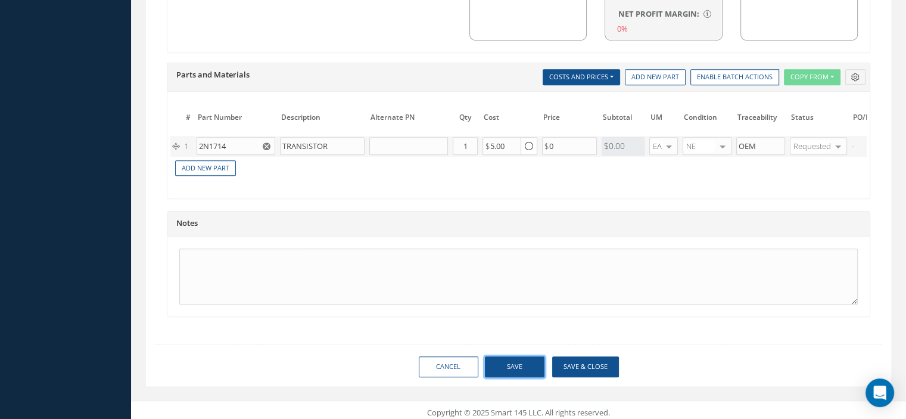
click at [517, 369] on button "Save" at bounding box center [515, 366] width 60 height 21
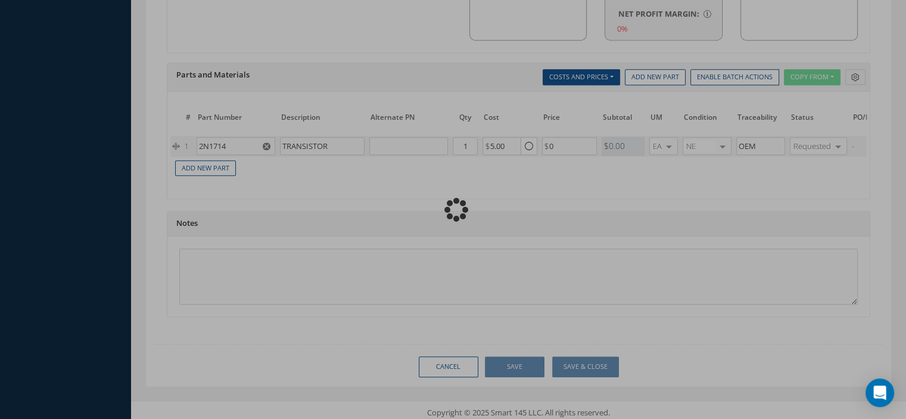
type input "0.00"
checkbox input "false"
type input "0.00"
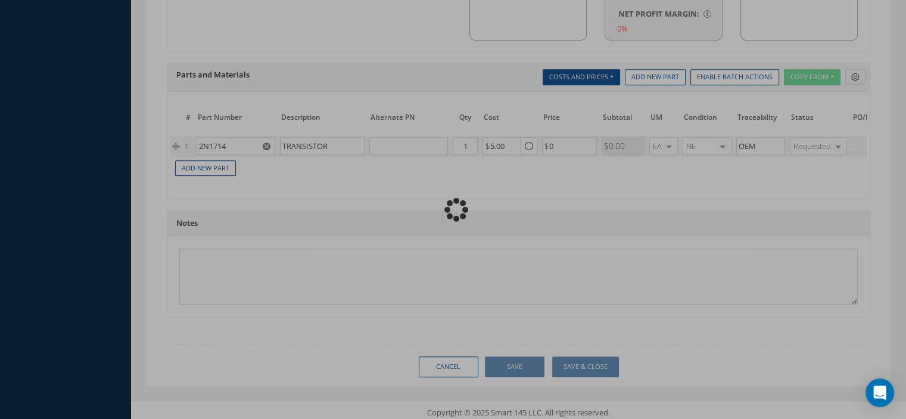
type input "0.00"
radio input "true"
type input "0.00"
checkbox input "true"
type input "INTERTECHNIQUE"
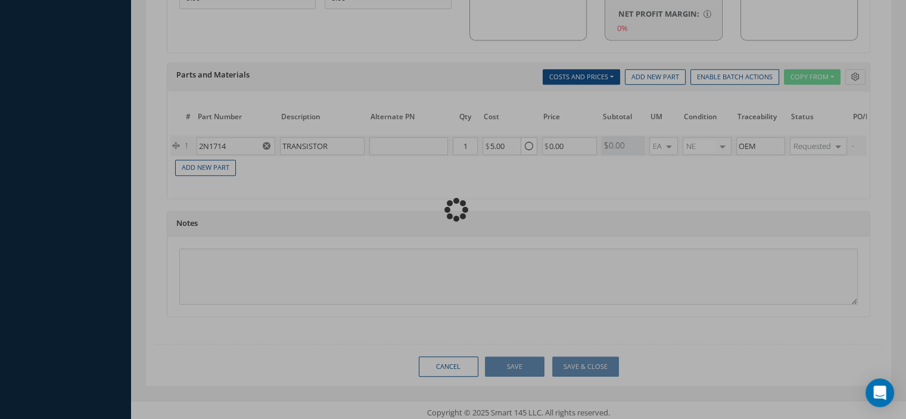
scroll to position [865, 0]
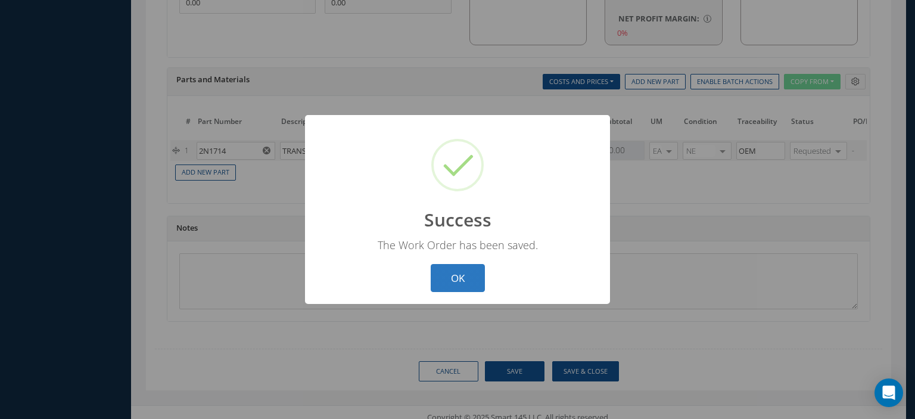
click at [463, 271] on button "OK" at bounding box center [458, 278] width 54 height 28
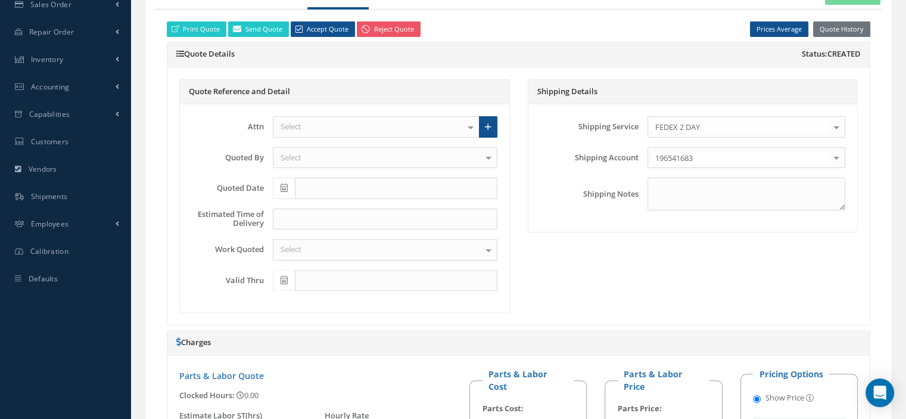
scroll to position [150, 0]
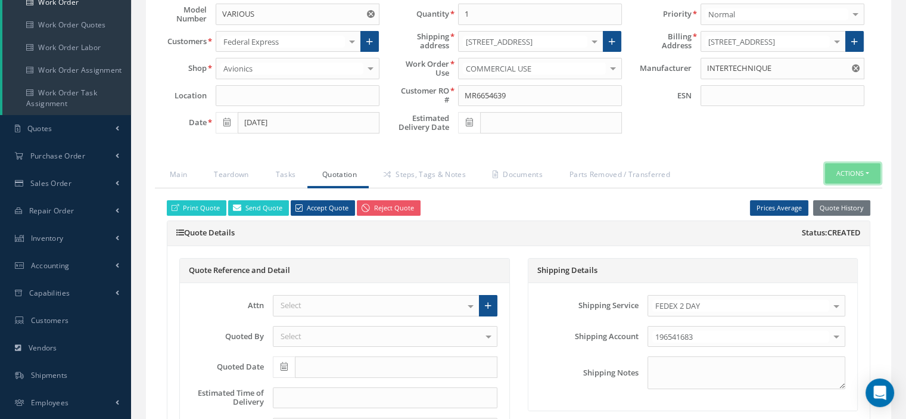
click at [866, 172] on button "Actions" at bounding box center [852, 173] width 55 height 21
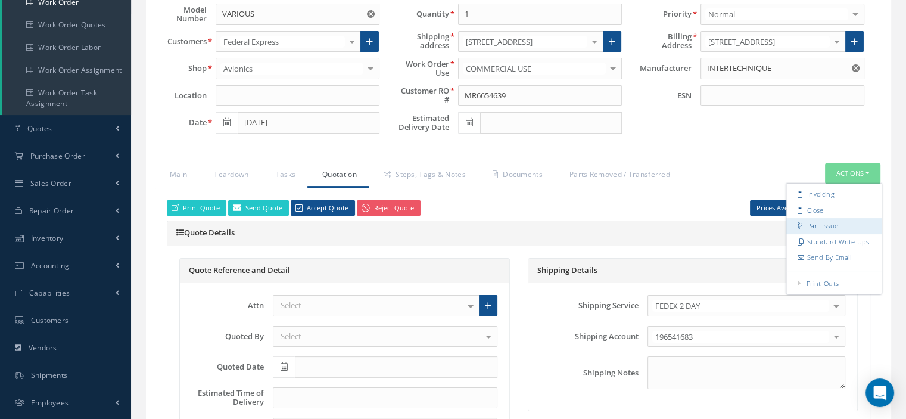
click at [821, 220] on link "Part Issue" at bounding box center [834, 226] width 95 height 16
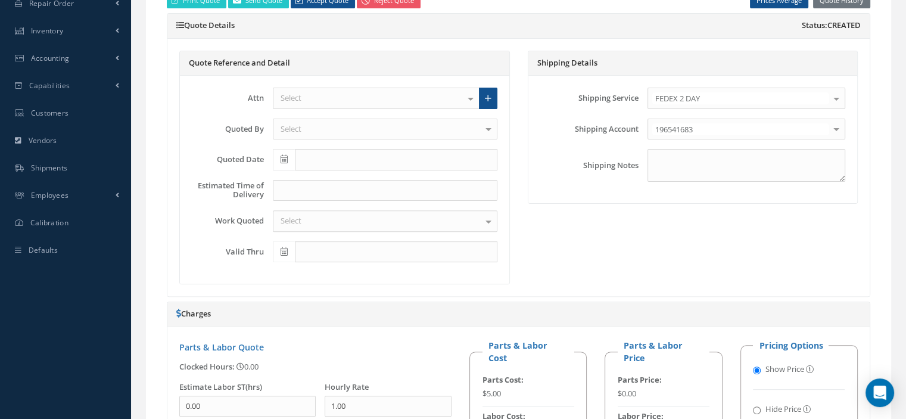
scroll to position [834, 0]
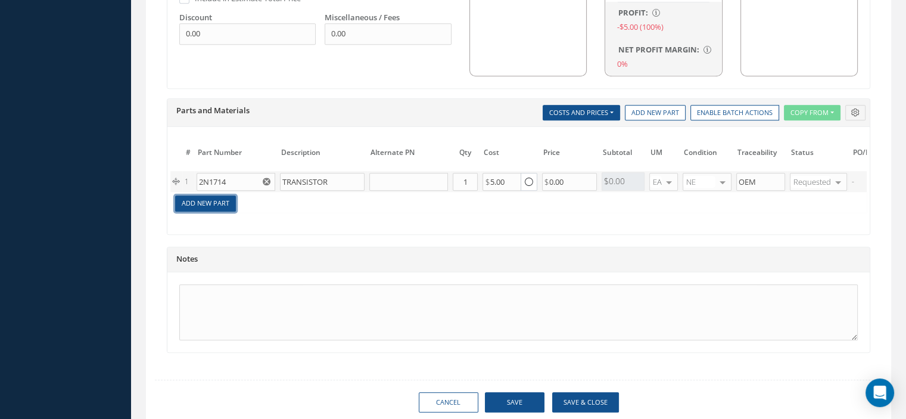
click at [223, 198] on link "Add New Part" at bounding box center [205, 203] width 61 height 16
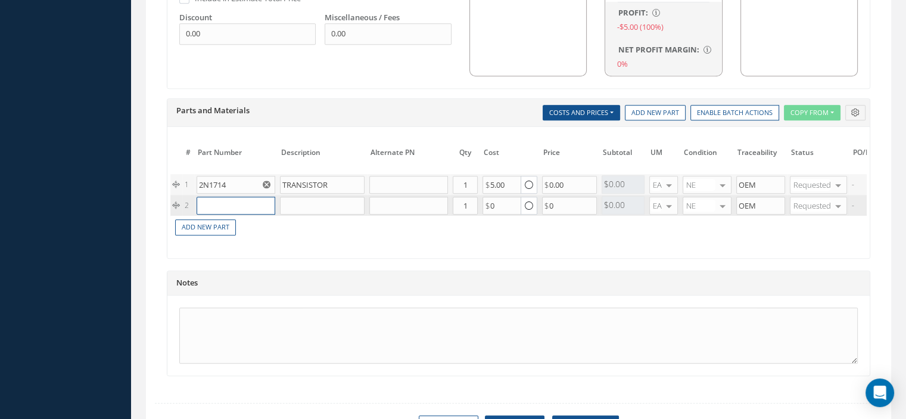
click at [216, 205] on input "text" at bounding box center [236, 206] width 79 height 18
paste input "2N2905A"
type input "2N2905A"
click at [247, 219] on div "2N2905A" at bounding box center [230, 219] width 55 height 10
type input "TRANSISTOR"
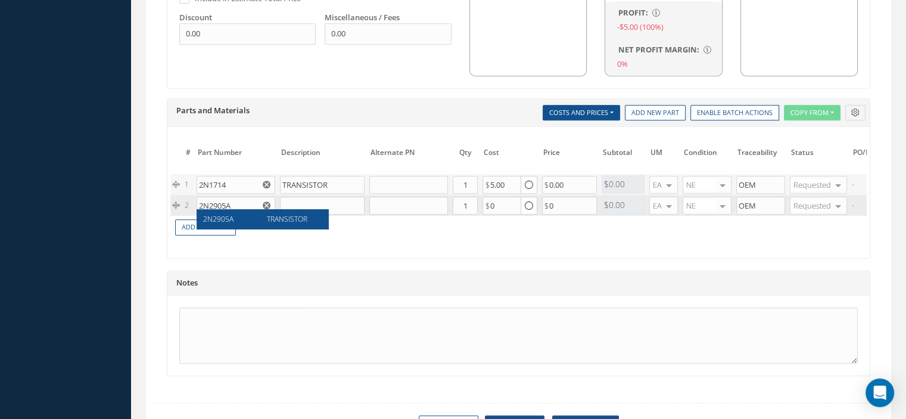
type input "1.00"
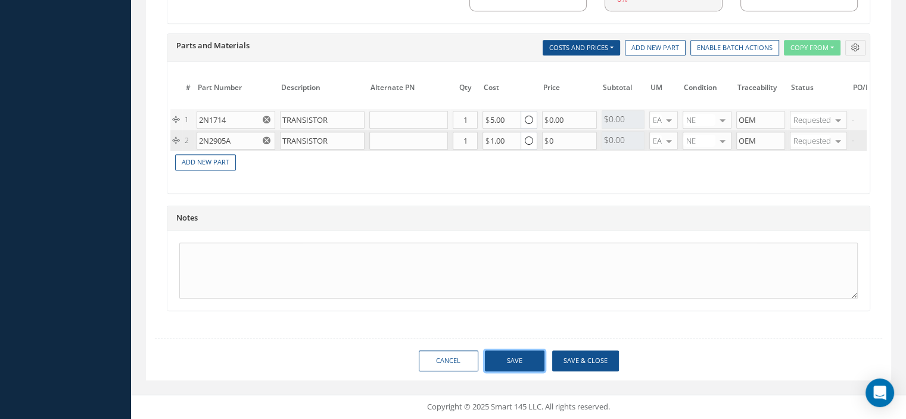
click at [517, 359] on button "Save" at bounding box center [515, 360] width 60 height 21
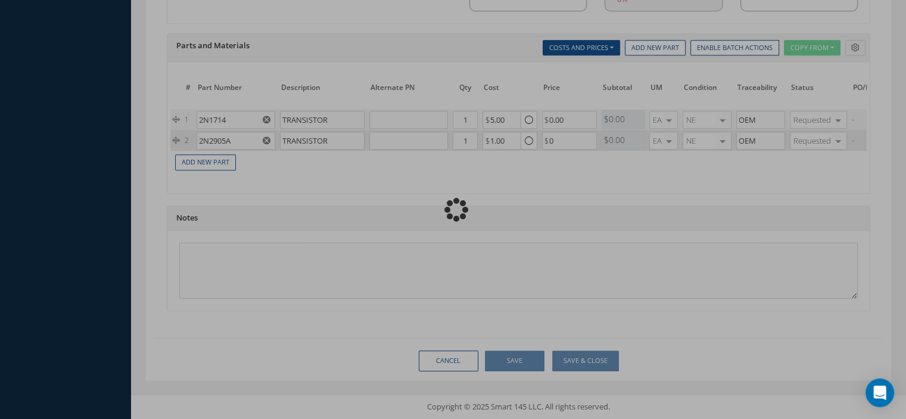
type input "0.00"
checkbox input "true"
type input "INTERTECHNIQUE"
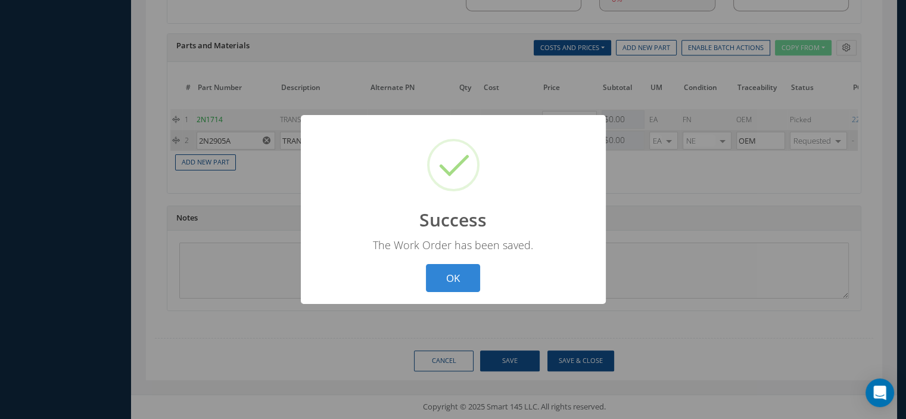
scroll to position [889, 0]
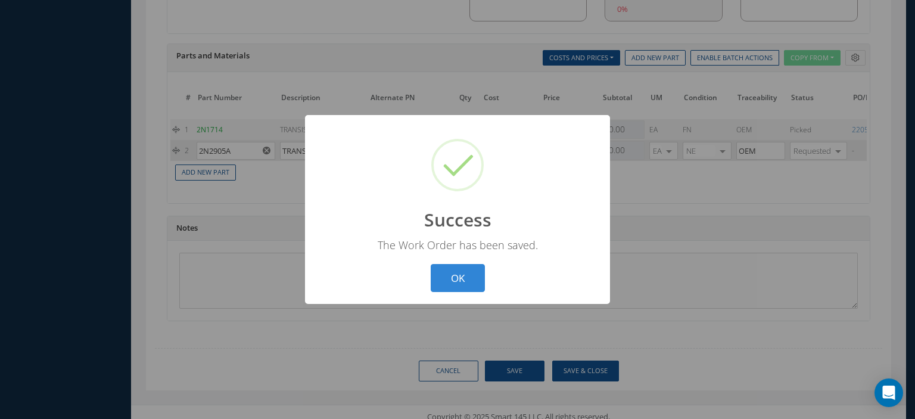
click at [451, 272] on button "OK" at bounding box center [458, 278] width 54 height 28
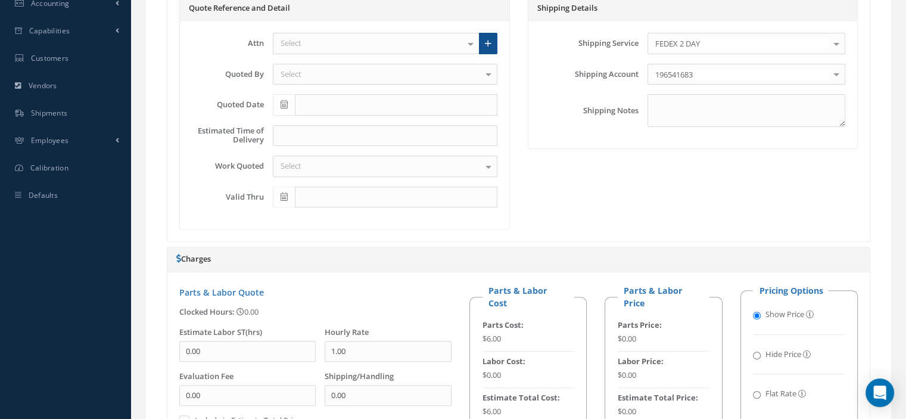
scroll to position [55, 0]
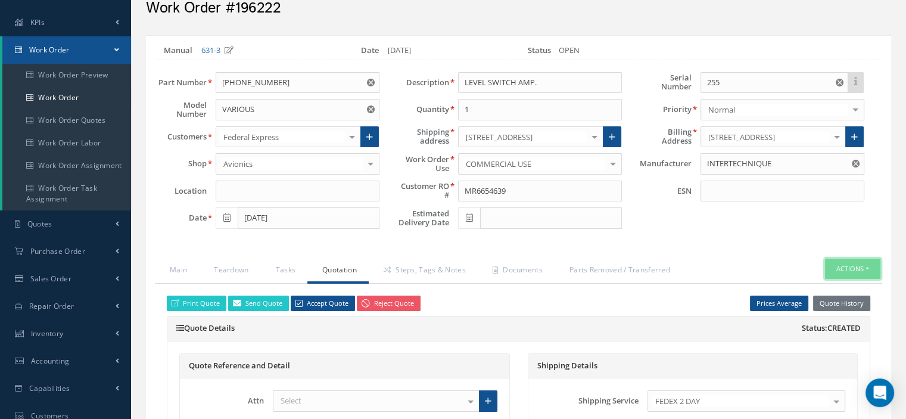
click at [865, 262] on button "Actions" at bounding box center [852, 269] width 55 height 21
click at [842, 317] on link "Part Issue" at bounding box center [834, 321] width 95 height 16
click at [873, 263] on button "Actions" at bounding box center [852, 269] width 55 height 21
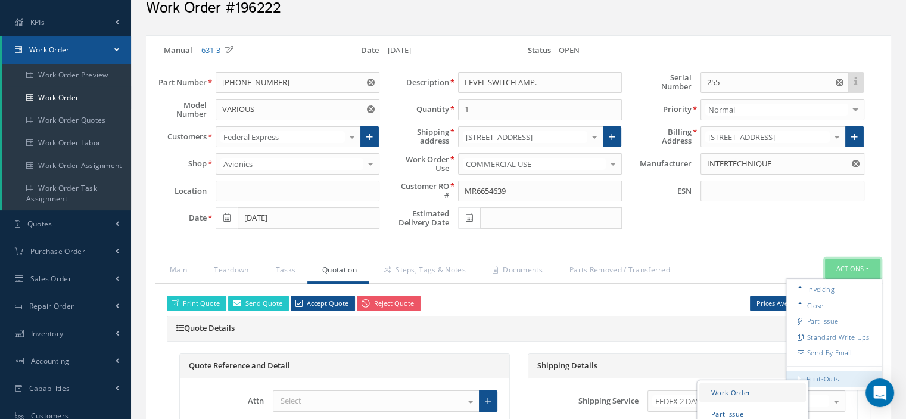
scroll to position [174, 0]
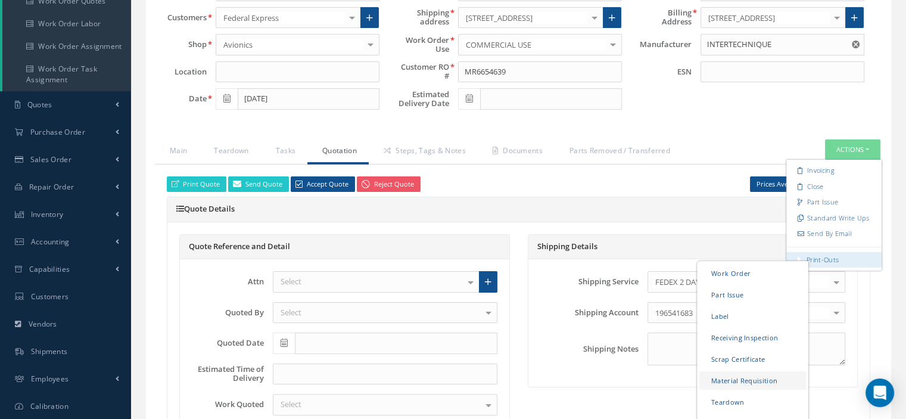
click at [770, 380] on link "Material Requisition" at bounding box center [753, 380] width 107 height 18
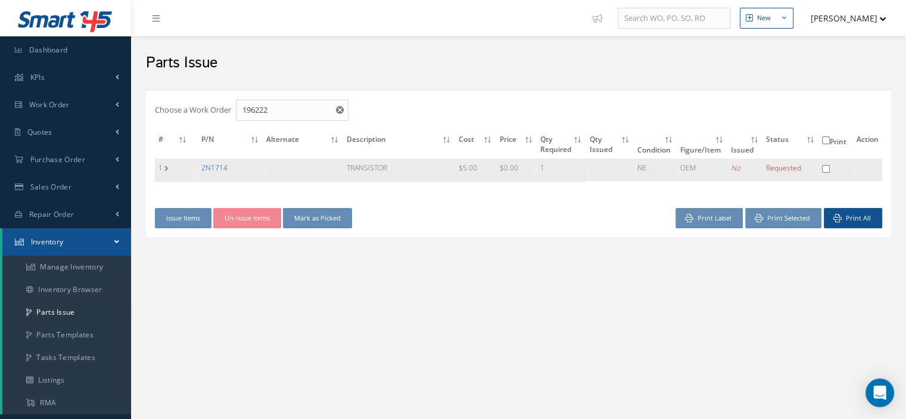
click at [222, 164] on link "2N1714" at bounding box center [214, 168] width 26 height 10
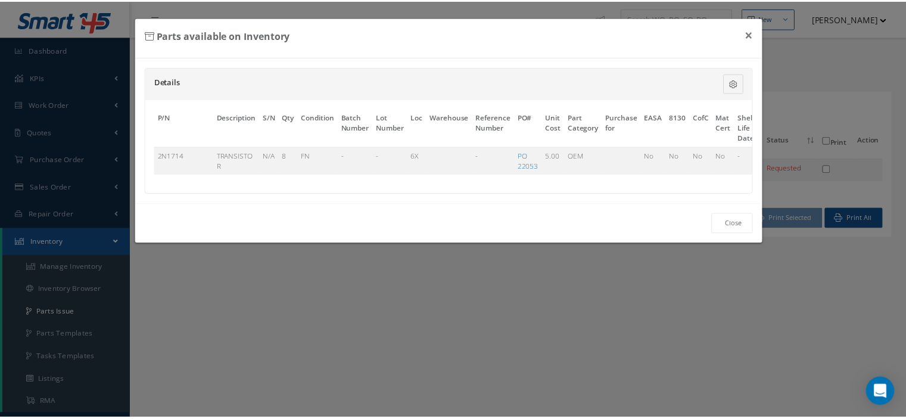
scroll to position [0, 70]
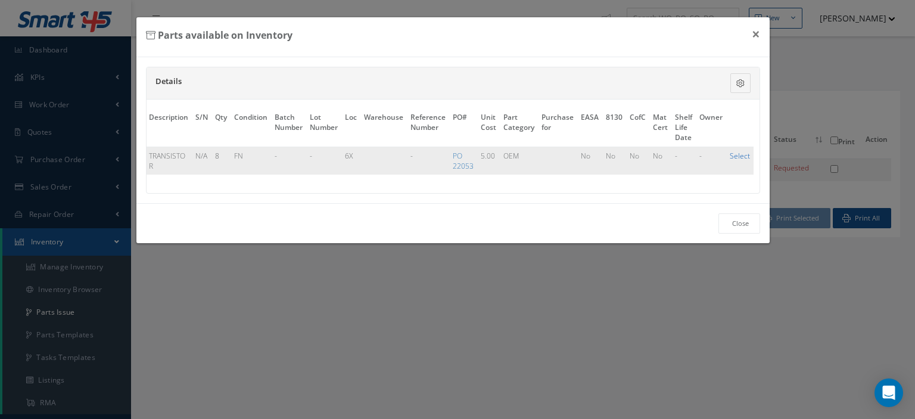
click at [737, 154] on link "Select" at bounding box center [740, 156] width 20 height 10
checkbox input "true"
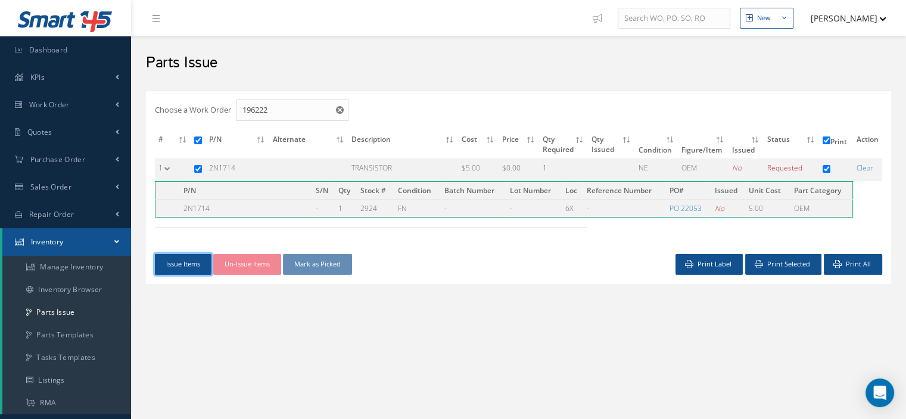
click at [191, 269] on button "Issue Items" at bounding box center [183, 264] width 57 height 21
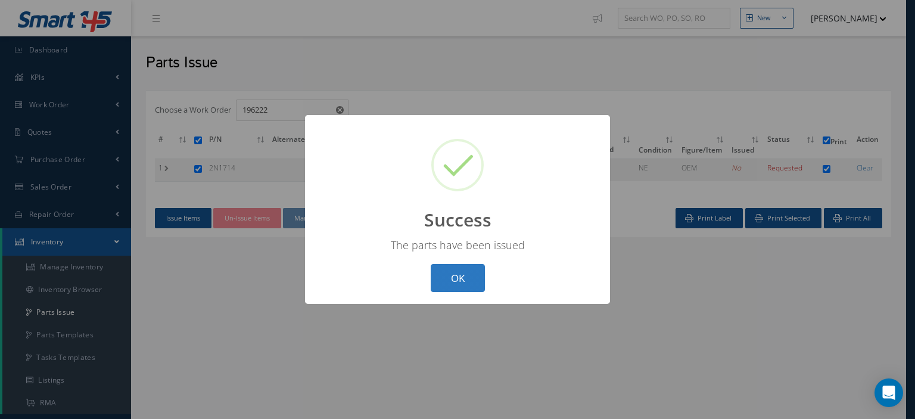
click at [459, 283] on button "OK" at bounding box center [458, 278] width 54 height 28
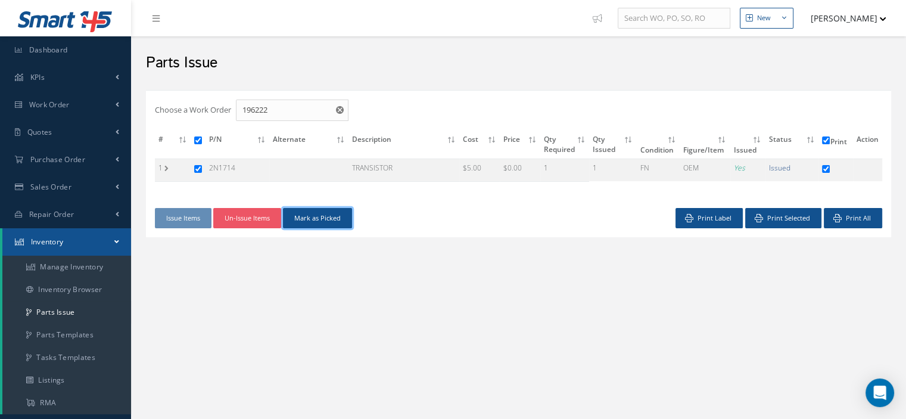
click at [309, 222] on button "Mark as Picked" at bounding box center [317, 218] width 69 height 21
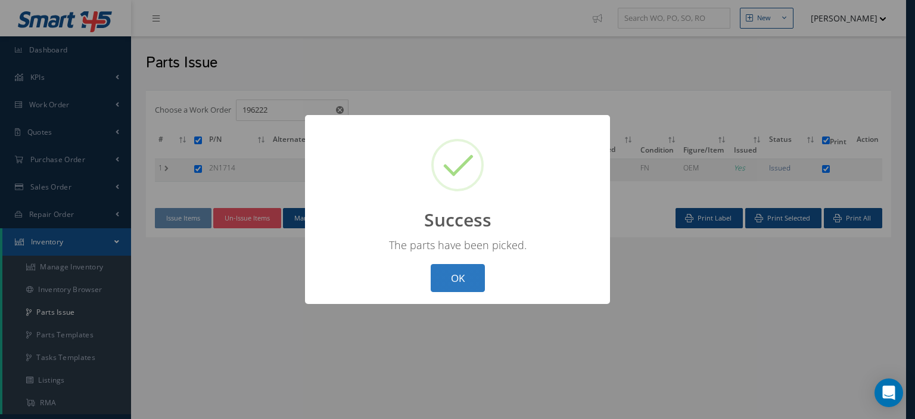
drag, startPoint x: 462, startPoint y: 272, endPoint x: 461, endPoint y: 281, distance: 8.5
click at [463, 275] on button "OK" at bounding box center [458, 278] width 54 height 28
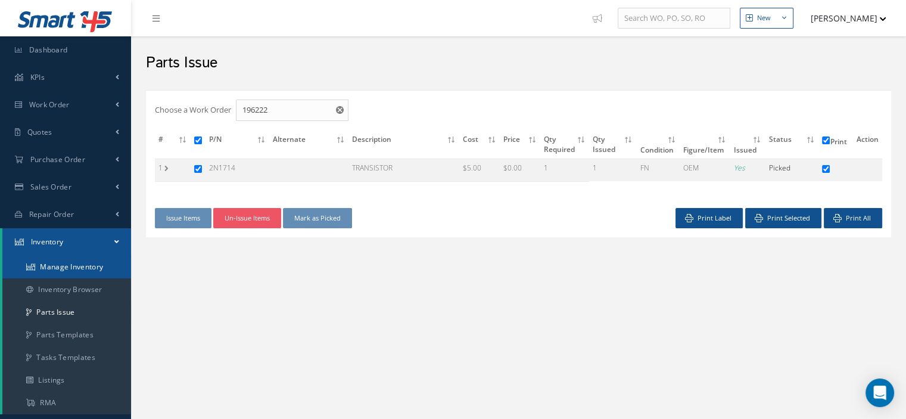
click at [62, 267] on link "Manage Inventory" at bounding box center [66, 267] width 129 height 23
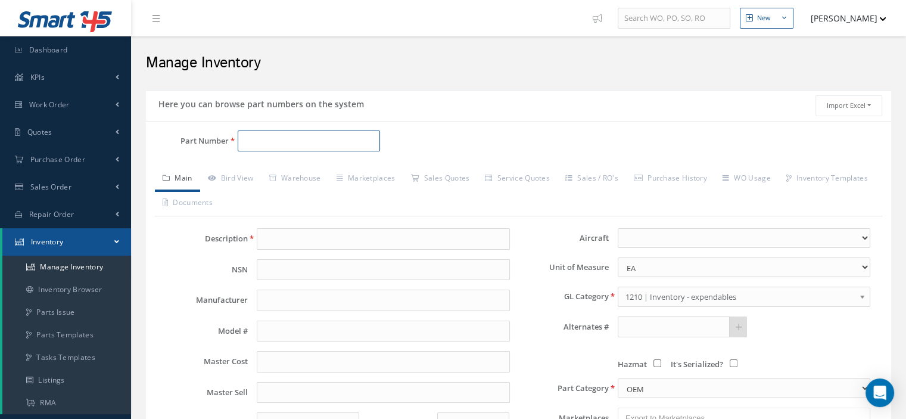
click at [272, 135] on input "Part Number" at bounding box center [309, 140] width 142 height 21
type input "2N2905"
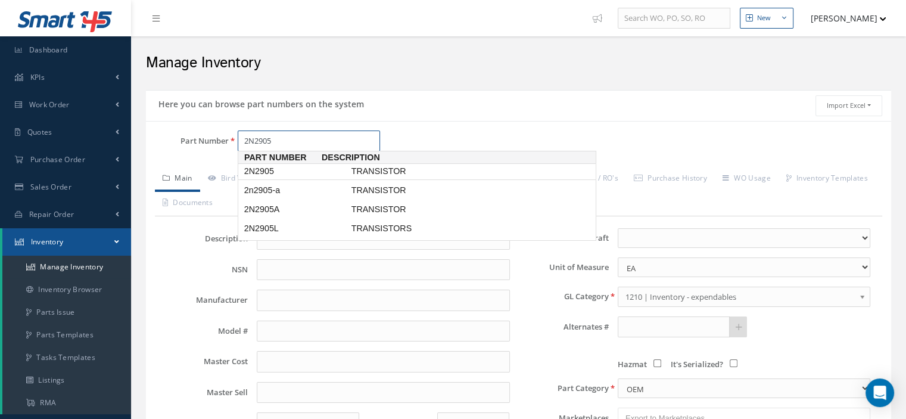
click at [270, 166] on span "2N2905" at bounding box center [295, 171] width 107 height 13
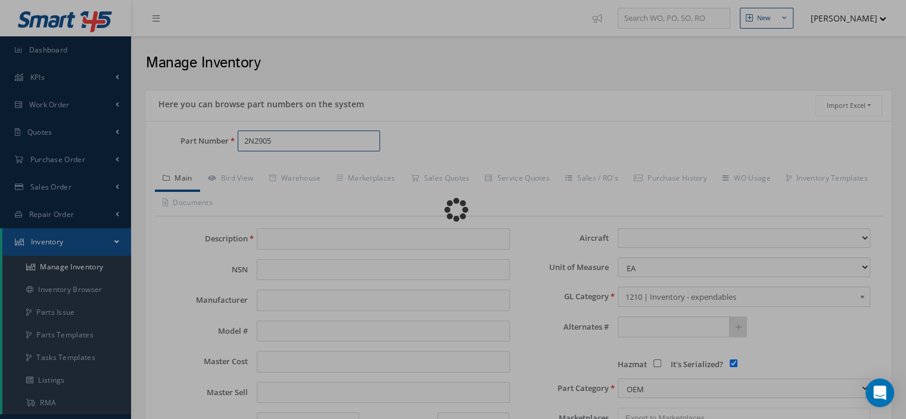
type input "TRANSISTOR"
type input "Unknown"
type input "0.00"
select select
checkbox input "true"
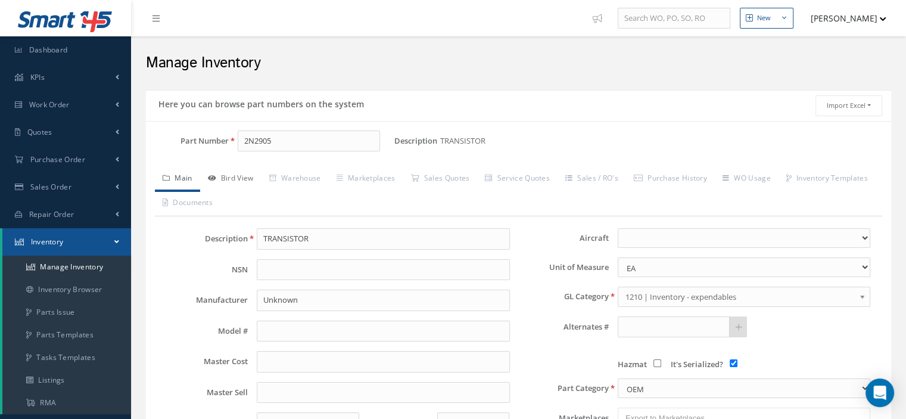
click at [241, 180] on link "Bird View" at bounding box center [230, 179] width 61 height 25
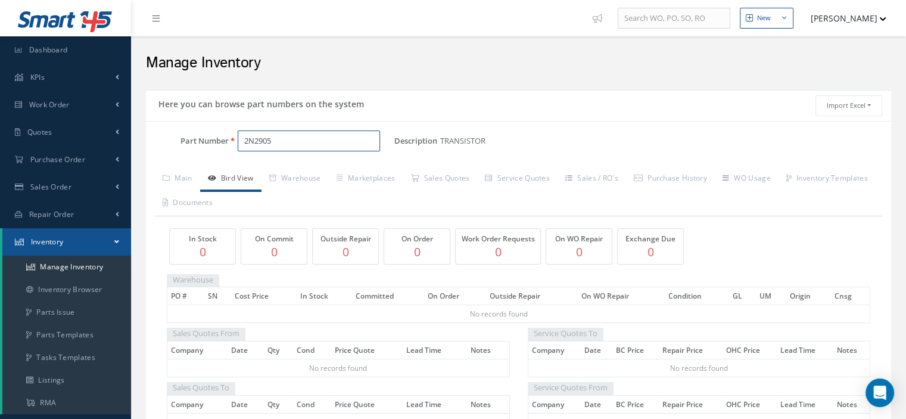
click at [275, 142] on input "2N2905" at bounding box center [309, 140] width 142 height 21
click at [269, 167] on span "2N2905A" at bounding box center [295, 171] width 107 height 13
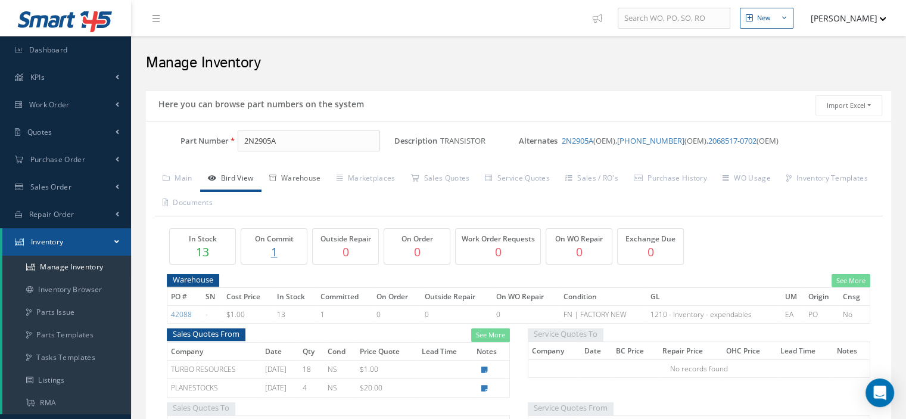
click at [286, 178] on link "Warehouse" at bounding box center [295, 179] width 67 height 25
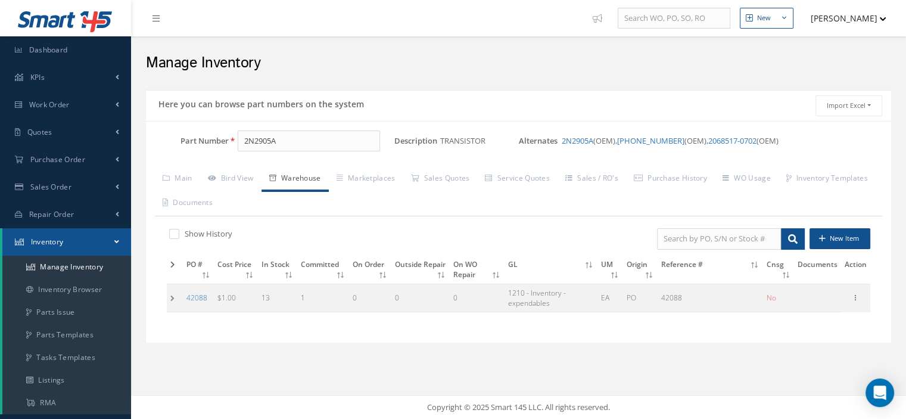
click at [172, 297] on td at bounding box center [175, 298] width 16 height 28
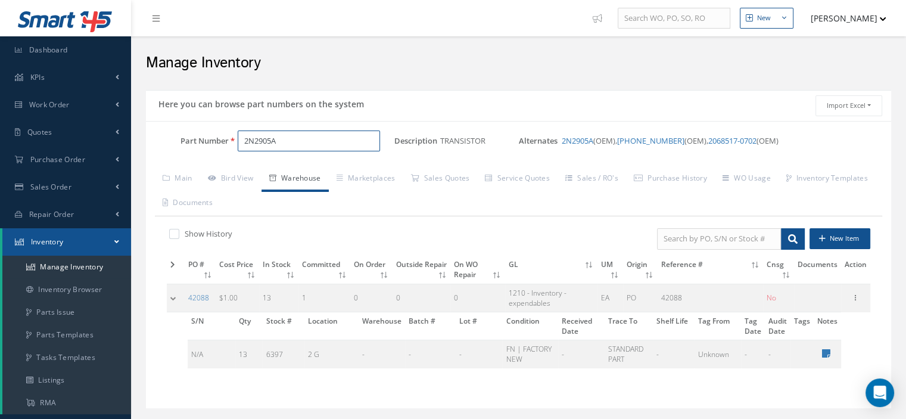
drag, startPoint x: 288, startPoint y: 145, endPoint x: 223, endPoint y: 144, distance: 65.0
click at [223, 144] on div "Part Number 2N2905A" at bounding box center [270, 140] width 248 height 21
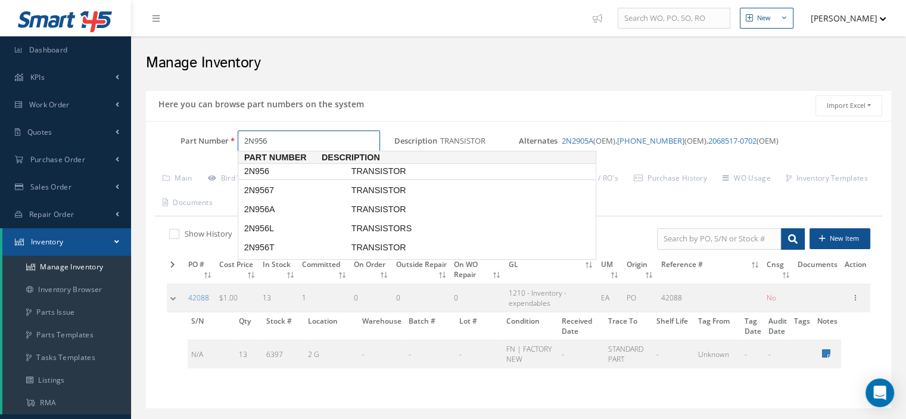
click at [276, 172] on span "2N956" at bounding box center [295, 171] width 107 height 13
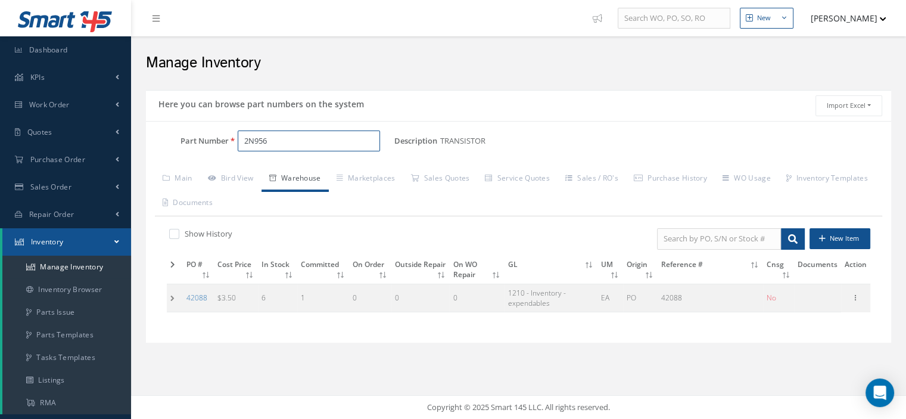
type input "2N956"
click at [169, 296] on td at bounding box center [175, 298] width 16 height 28
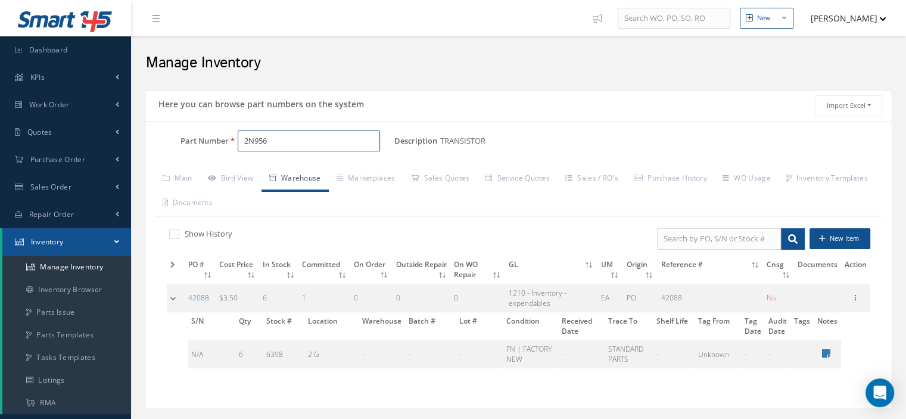
drag, startPoint x: 291, startPoint y: 138, endPoint x: 238, endPoint y: 135, distance: 53.1
click at [238, 135] on input "2N956" at bounding box center [309, 140] width 142 height 21
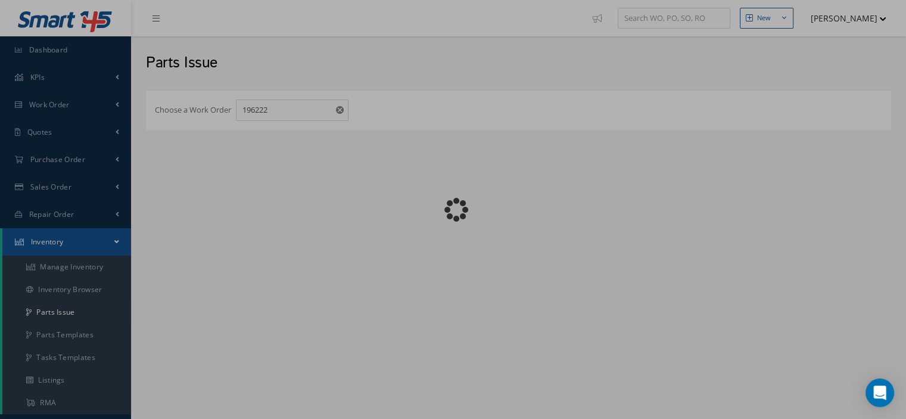
checkbox input "false"
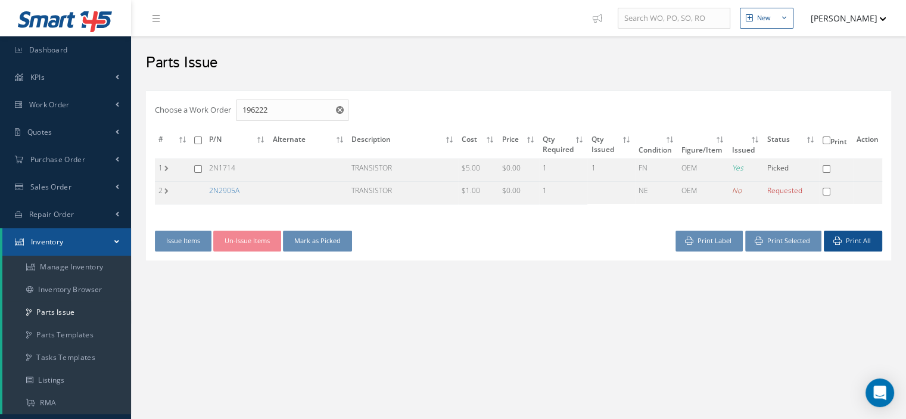
click at [224, 192] on link "2N2905A" at bounding box center [224, 190] width 30 height 10
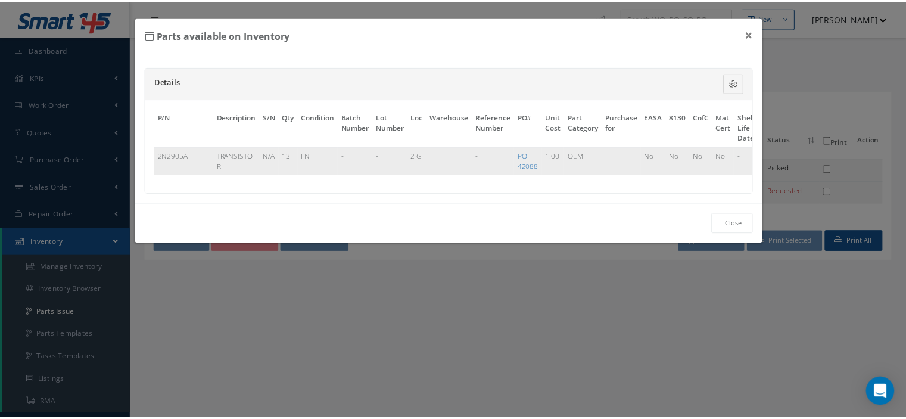
scroll to position [0, 70]
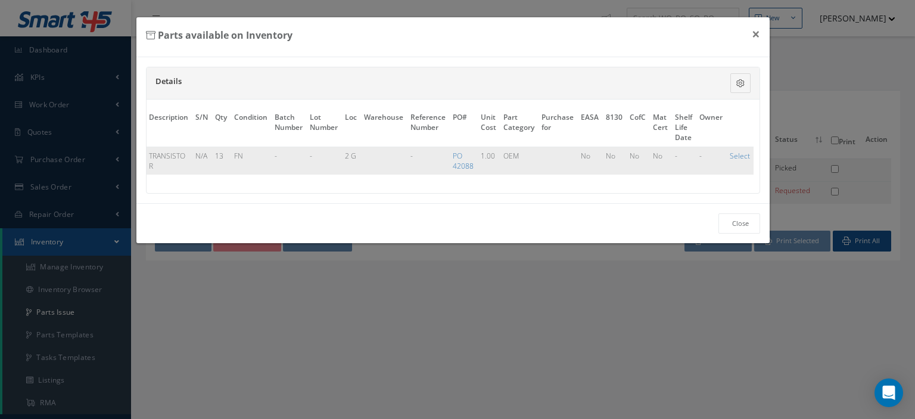
click at [726, 153] on td "Select" at bounding box center [739, 161] width 27 height 28
click at [732, 154] on link "Select" at bounding box center [740, 156] width 20 height 10
checkbox input "true"
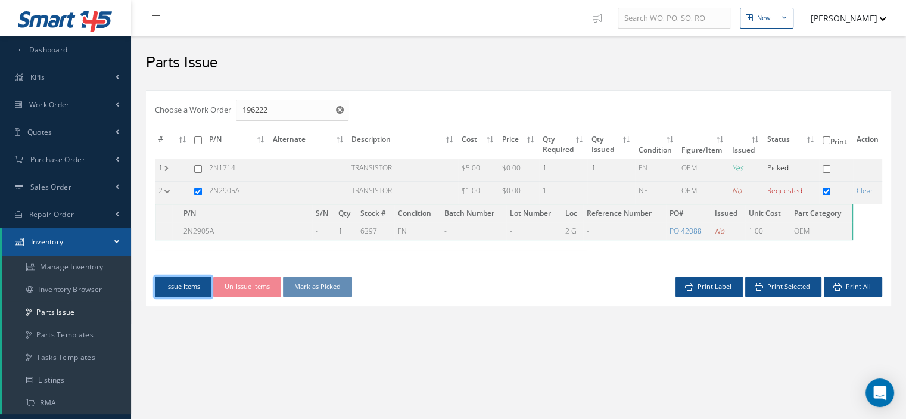
click at [183, 279] on button "Issue Items" at bounding box center [183, 286] width 57 height 21
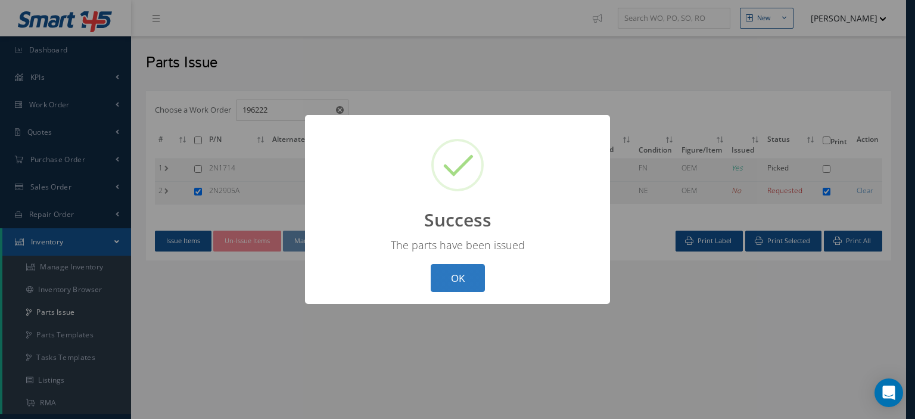
click at [442, 278] on button "OK" at bounding box center [458, 278] width 54 height 28
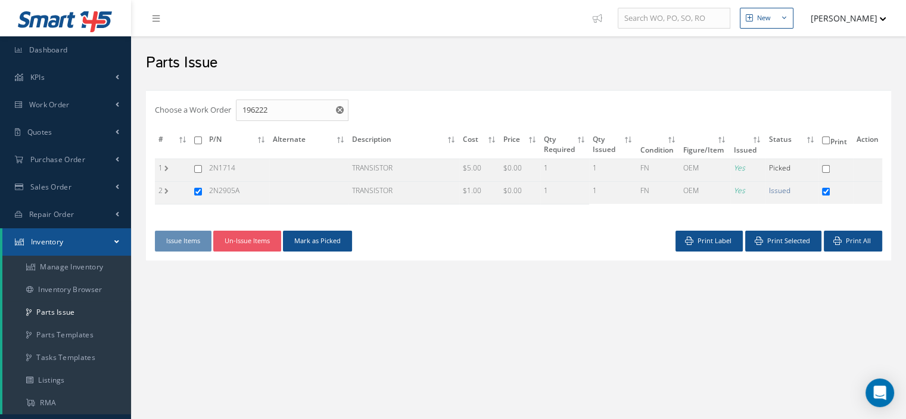
click at [325, 250] on div "Choose a Work Order 196222 # P/N Alternate Description Cost Price Qty Required …" at bounding box center [518, 175] width 745 height 170
click at [318, 241] on button "Mark as Picked" at bounding box center [317, 241] width 69 height 21
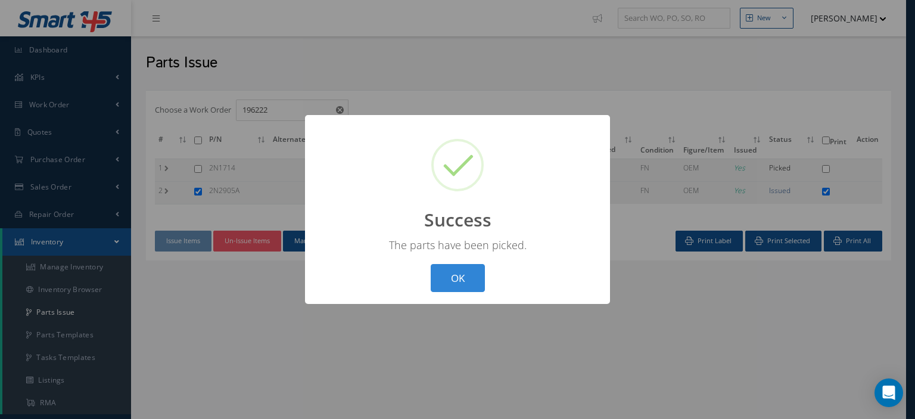
click at [449, 272] on button "OK" at bounding box center [458, 278] width 54 height 28
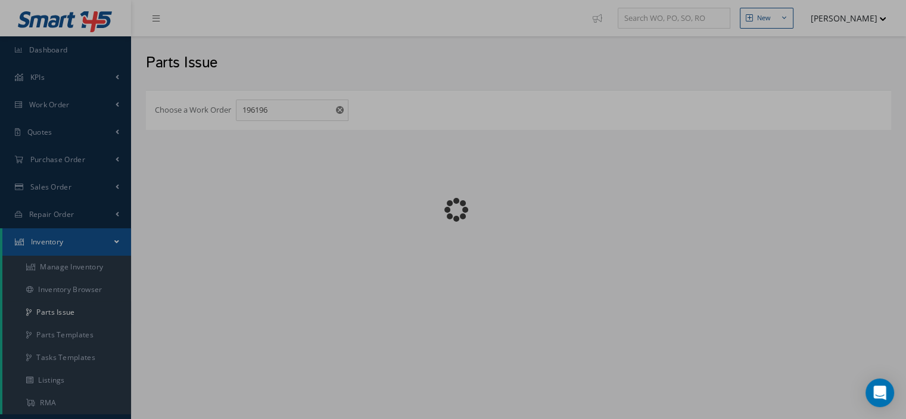
checkbox input "false"
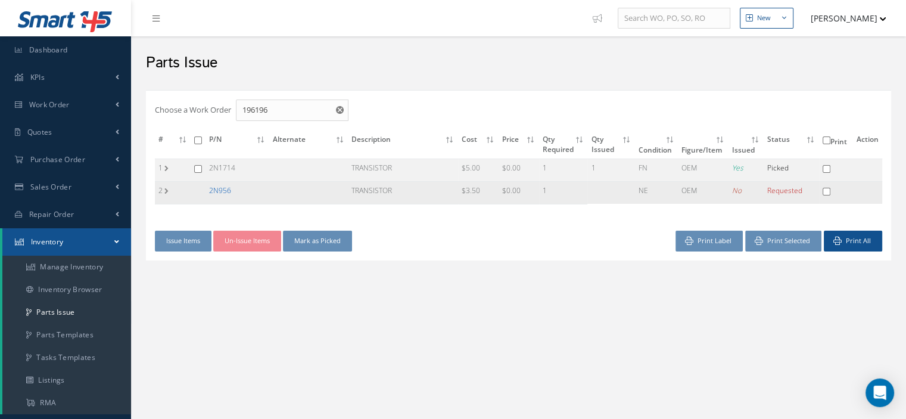
click at [217, 193] on link "2N956" at bounding box center [220, 190] width 22 height 10
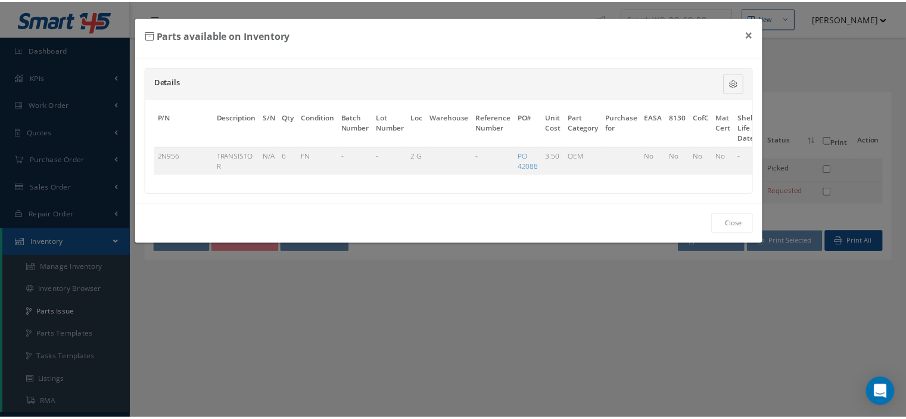
scroll to position [0, 70]
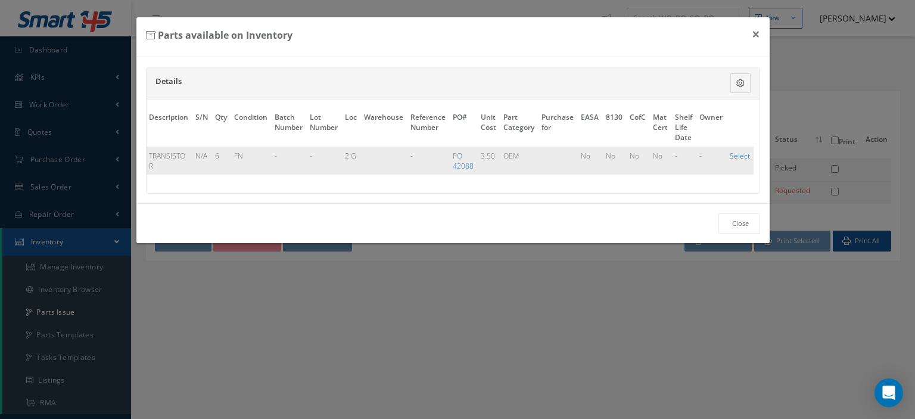
click at [738, 156] on link "Select" at bounding box center [740, 156] width 20 height 10
checkbox input "true"
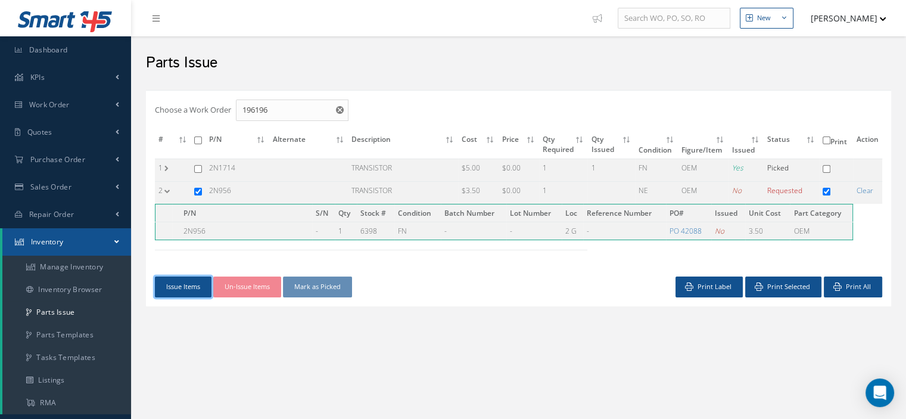
click at [172, 282] on button "Issue Items" at bounding box center [183, 286] width 57 height 21
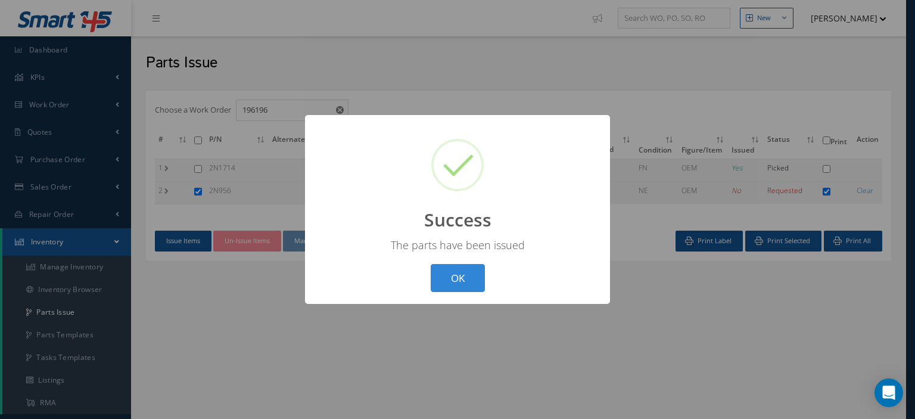
drag, startPoint x: 452, startPoint y: 281, endPoint x: 384, endPoint y: 288, distance: 68.9
click at [453, 281] on button "OK" at bounding box center [458, 278] width 54 height 28
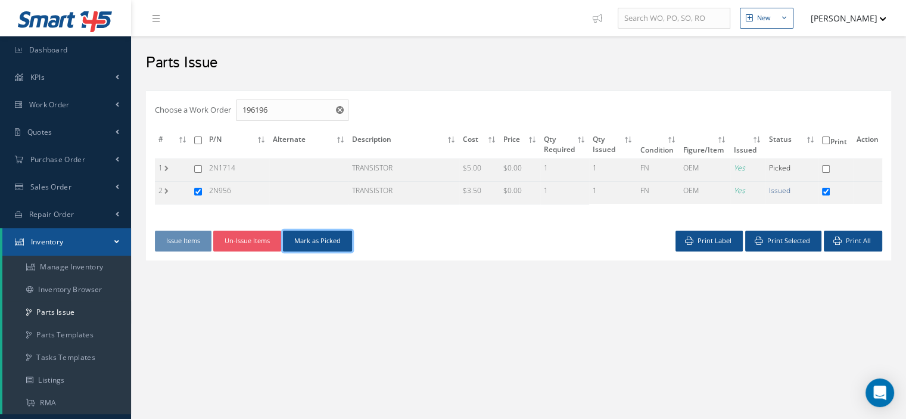
click at [320, 247] on button "Mark as Picked" at bounding box center [317, 241] width 69 height 21
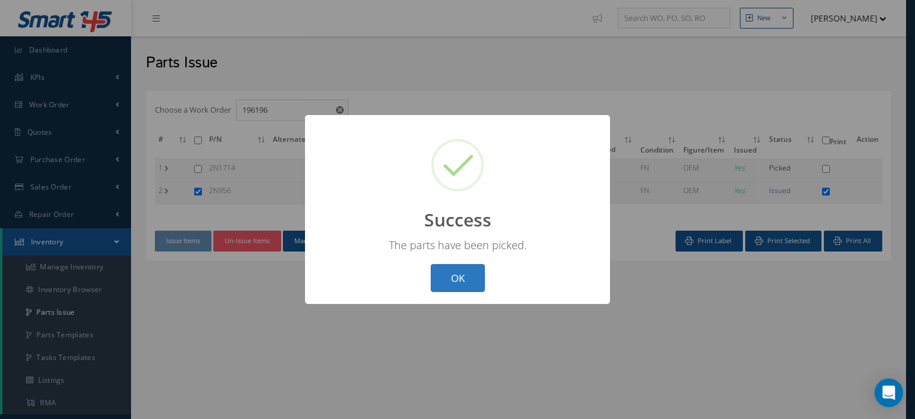
click at [479, 285] on button "OK" at bounding box center [458, 278] width 54 height 28
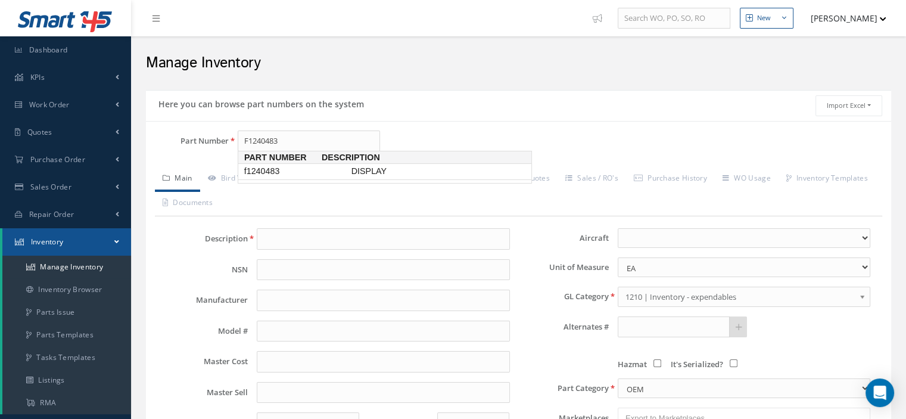
click at [265, 173] on span "f1240483" at bounding box center [295, 171] width 107 height 13
type input "f1240483"
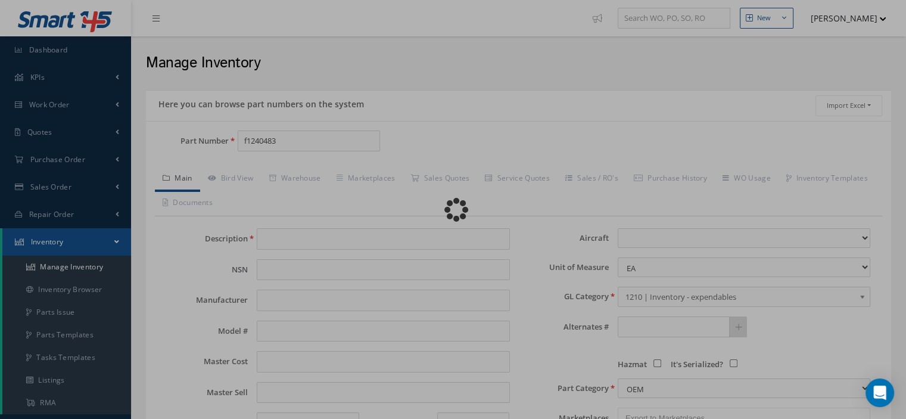
type input "DISPLAY"
type input "THALES"
type input "0.00"
select select
type textarea "FORP/N [PHONE_NUMBER]"
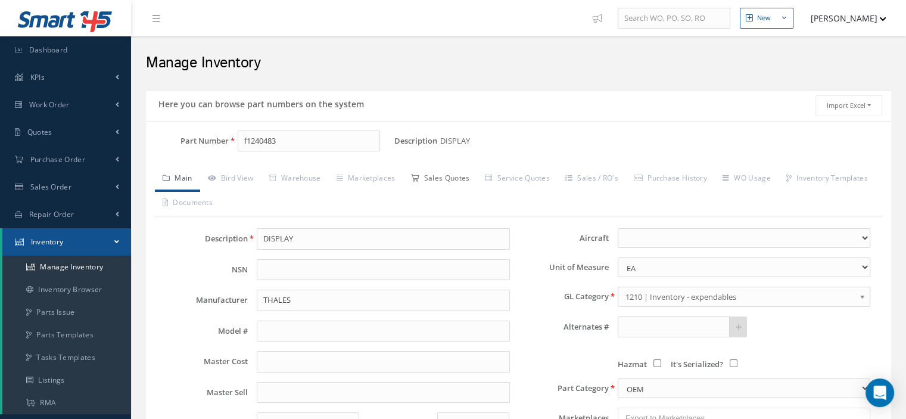
type input "f1240483"
click at [443, 179] on link "Sales Quotes" at bounding box center [440, 179] width 74 height 25
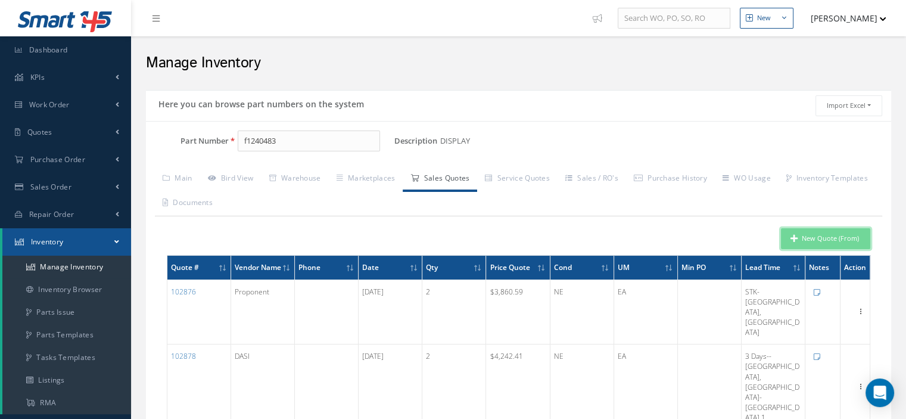
click at [796, 239] on icon "button" at bounding box center [794, 238] width 7 height 8
type input "DISPLAY"
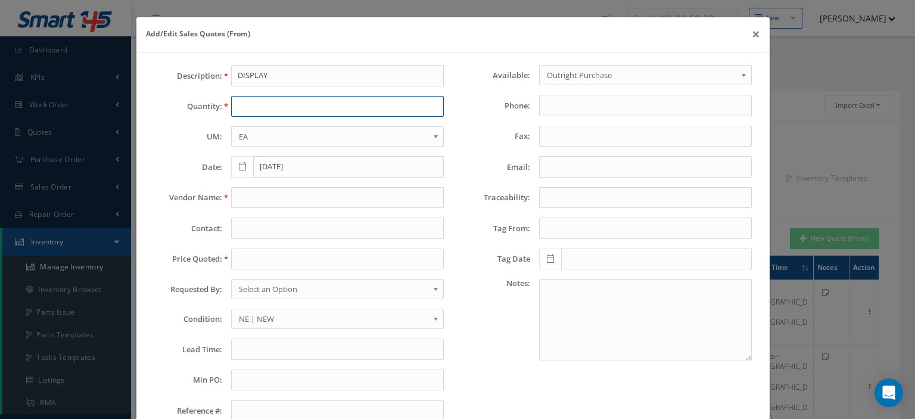
click at [278, 106] on input "text" at bounding box center [337, 106] width 213 height 21
type input "1"
click at [276, 189] on input "text" at bounding box center [337, 197] width 213 height 21
click at [555, 164] on input "Email:" at bounding box center [645, 166] width 213 height 21
paste input "diego.chavez@dasi.com>"
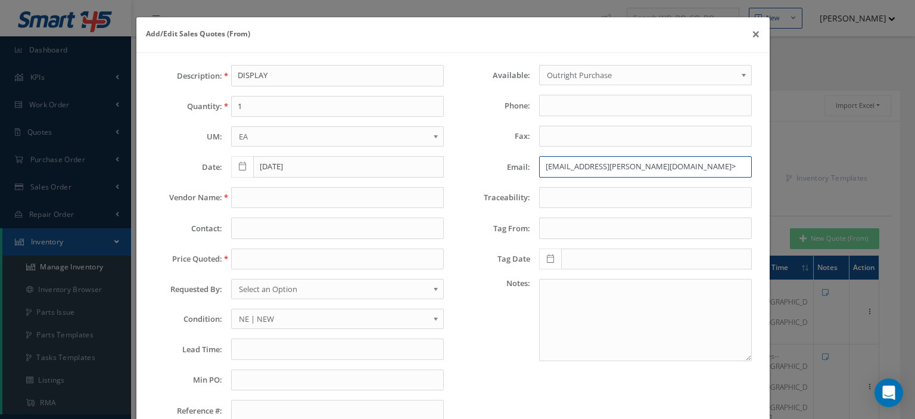
type input "diego.chavez@dasi.com>"
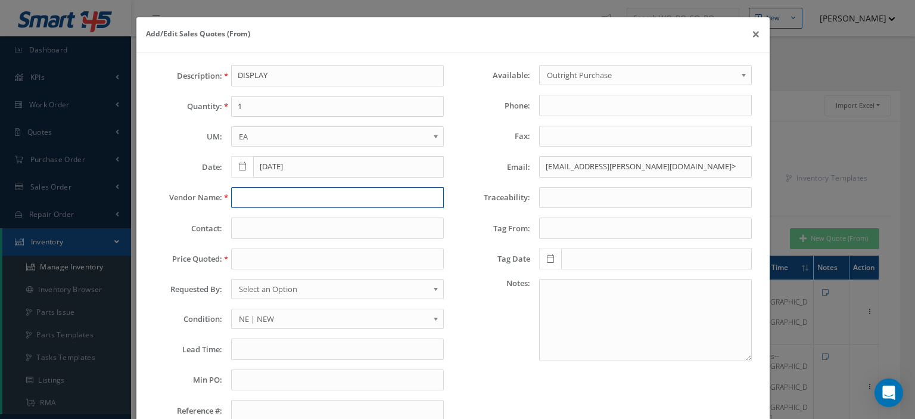
click at [313, 195] on input "text" at bounding box center [337, 197] width 213 height 21
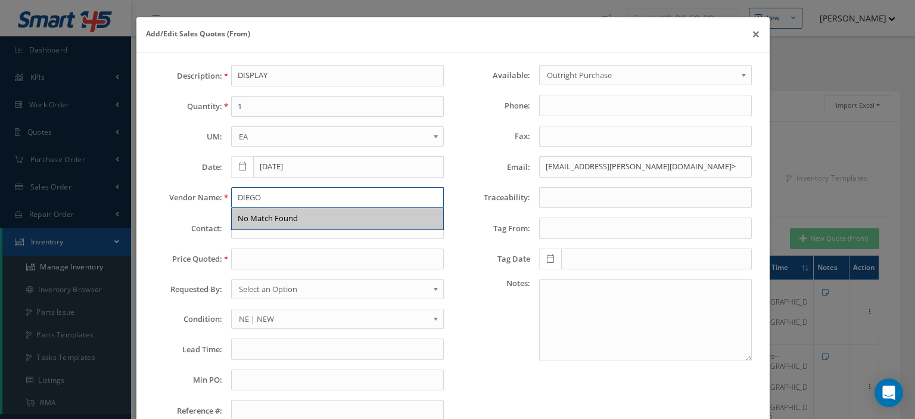
drag, startPoint x: 309, startPoint y: 195, endPoint x: 211, endPoint y: 197, distance: 98.3
click at [211, 197] on div "Vendor Name: DIEGO No Match Found" at bounding box center [298, 197] width 307 height 21
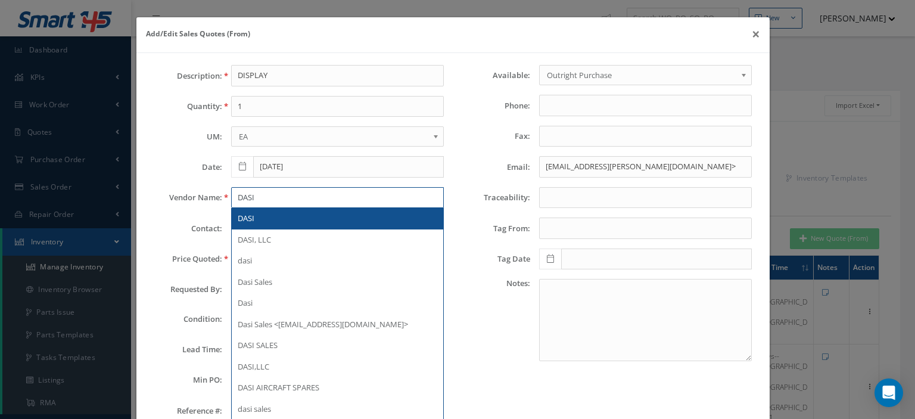
type input "DASI"
click at [262, 214] on div "DASI" at bounding box center [338, 219] width 200 height 12
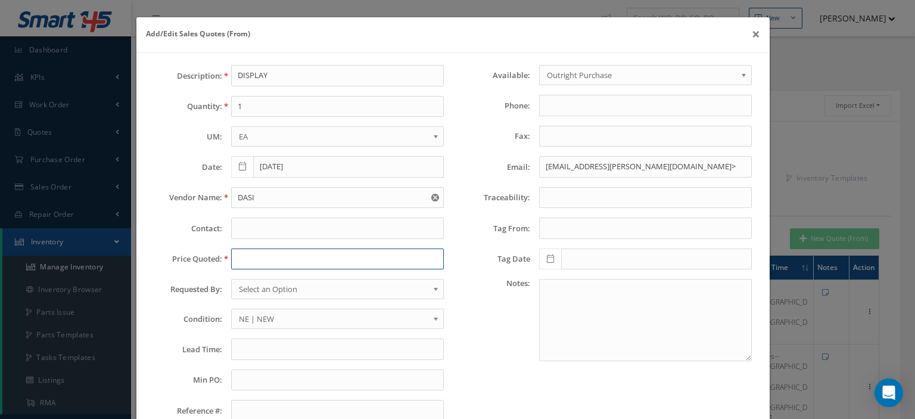
click at [253, 254] on input "text" at bounding box center [337, 258] width 213 height 21
click at [231, 254] on input "text" at bounding box center [337, 258] width 213 height 21
paste input "D 4,242.41"
click at [241, 257] on input "D 4,242.41" at bounding box center [337, 258] width 213 height 21
click at [246, 257] on input "4,242.41" at bounding box center [337, 258] width 213 height 21
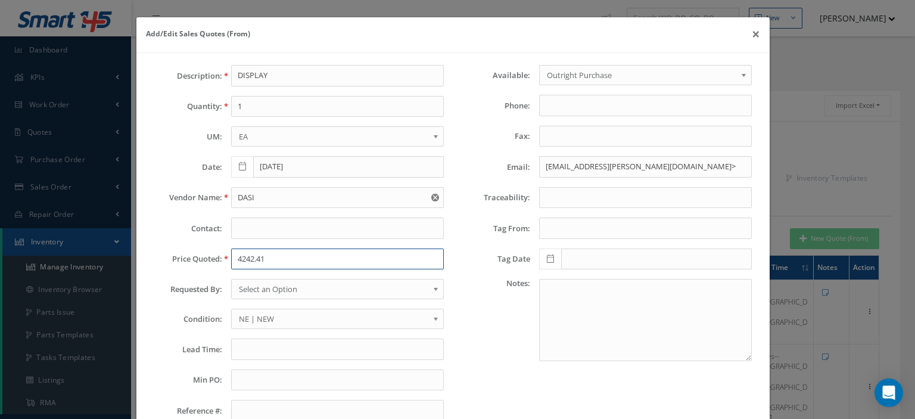
type input "4242.41"
click at [269, 291] on span "Select an Option" at bounding box center [333, 289] width 189 height 14
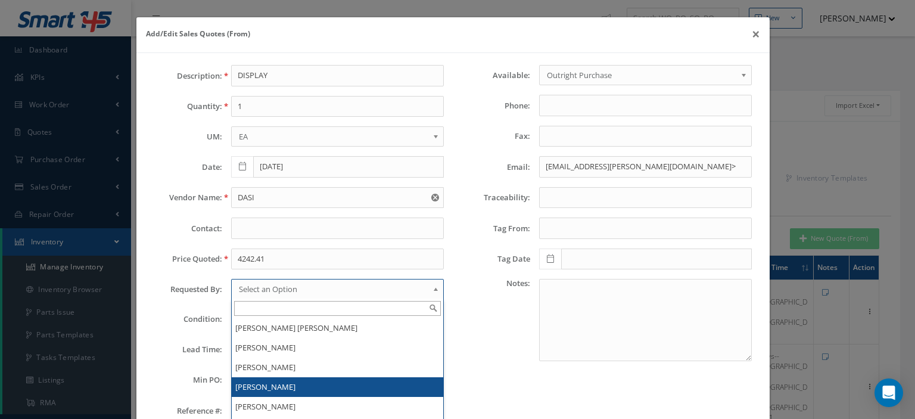
click at [285, 381] on li "[PERSON_NAME]" at bounding box center [338, 387] width 212 height 20
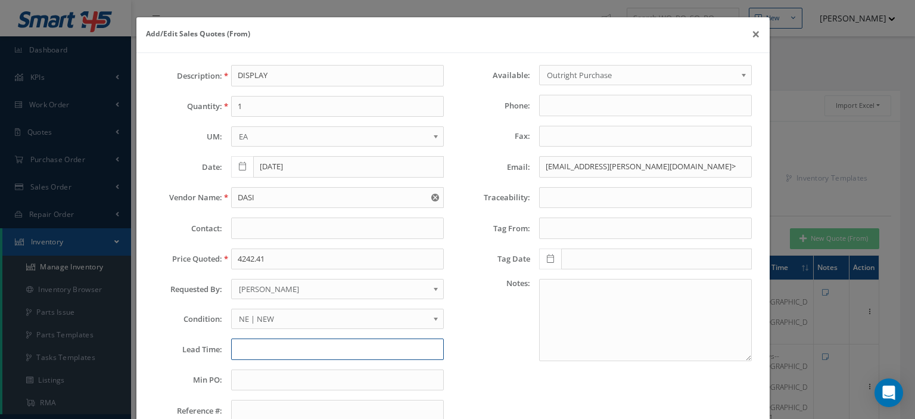
click at [254, 347] on input "text" at bounding box center [337, 348] width 213 height 21
paste input "3 Days"
click at [296, 346] on input "3 Days -" at bounding box center [337, 348] width 213 height 21
paste input "Brea, USA"
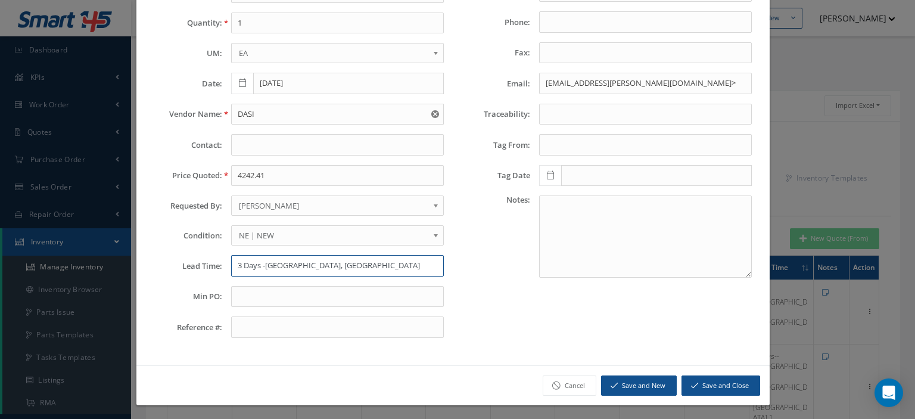
type input "3 Days -Brea, USA"
click at [713, 381] on button "Save and Close" at bounding box center [721, 385] width 79 height 21
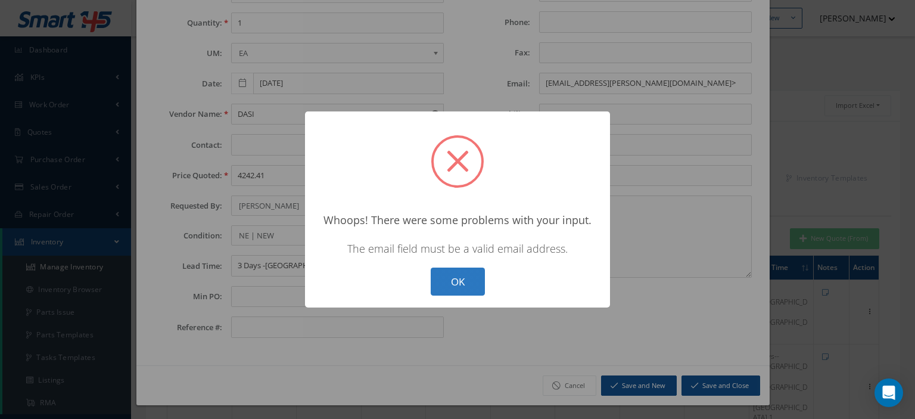
click at [477, 284] on button "OK" at bounding box center [458, 282] width 54 height 28
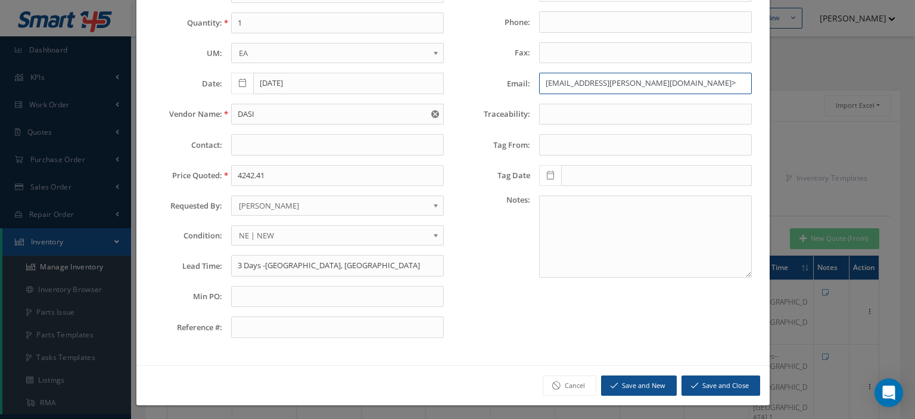
click at [638, 81] on input "diego.chavez@dasi.com>" at bounding box center [645, 83] width 213 height 21
type input "diego.chavez@dasi.com"
click at [703, 384] on button "Save and Close" at bounding box center [721, 385] width 79 height 21
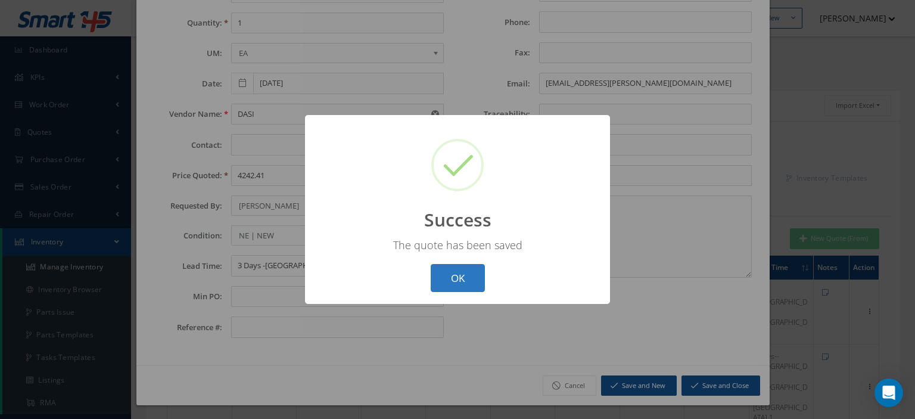
click at [455, 276] on button "OK" at bounding box center [458, 278] width 54 height 28
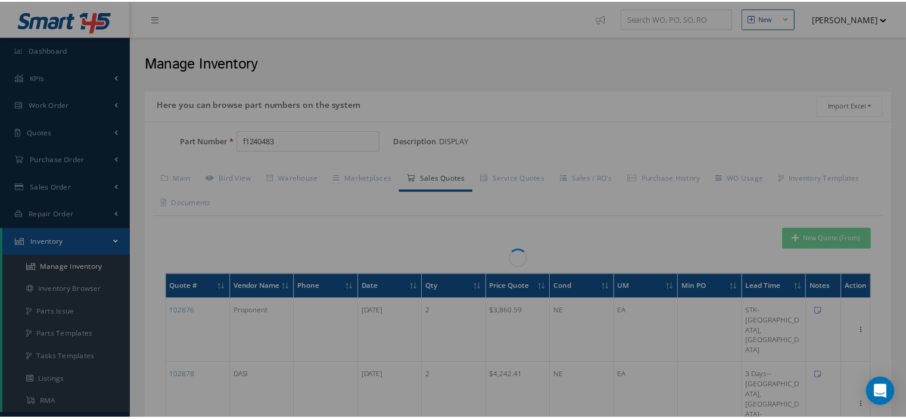
scroll to position [0, 0]
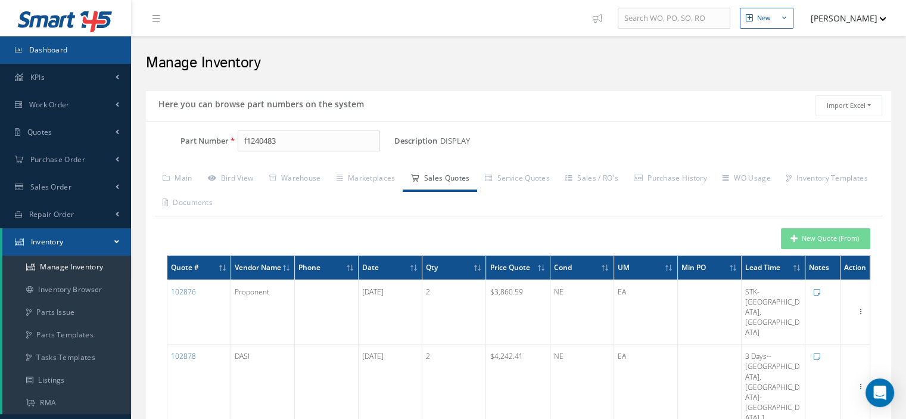
click at [80, 55] on link "Dashboard" at bounding box center [65, 49] width 131 height 27
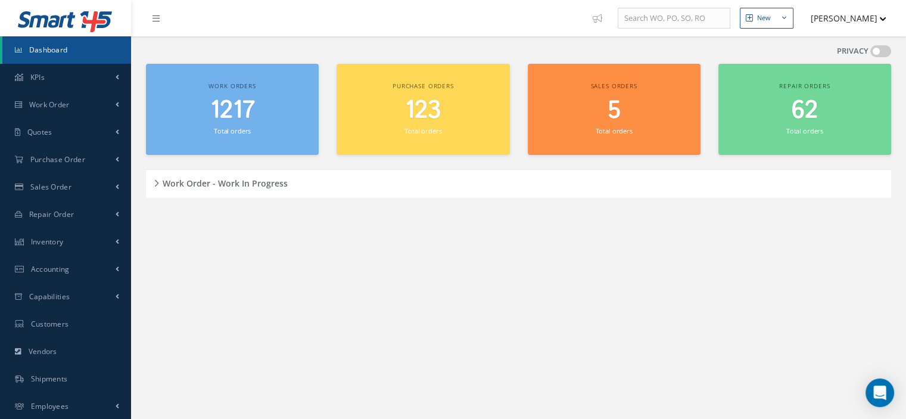
click at [887, 17] on li "[PERSON_NAME] Administration Show Tips My Profile Logout" at bounding box center [846, 18] width 92 height 23
click at [884, 17] on icon "button" at bounding box center [883, 19] width 6 height 4
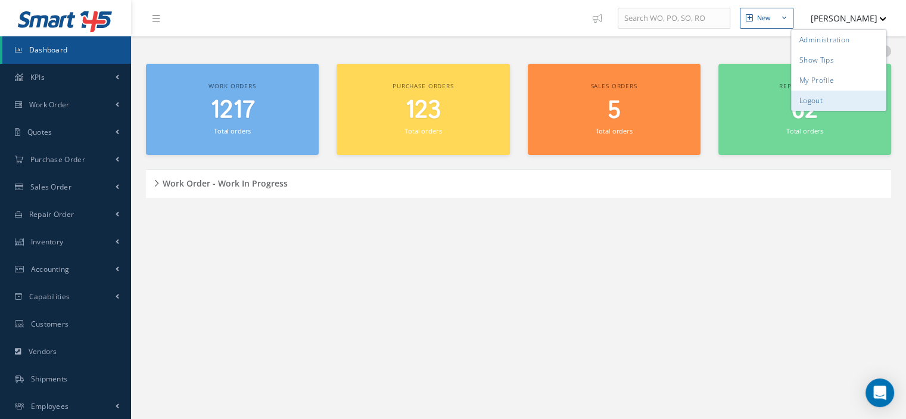
click at [822, 101] on link "Logout" at bounding box center [838, 101] width 95 height 20
